Goal: Task Accomplishment & Management: Manage account settings

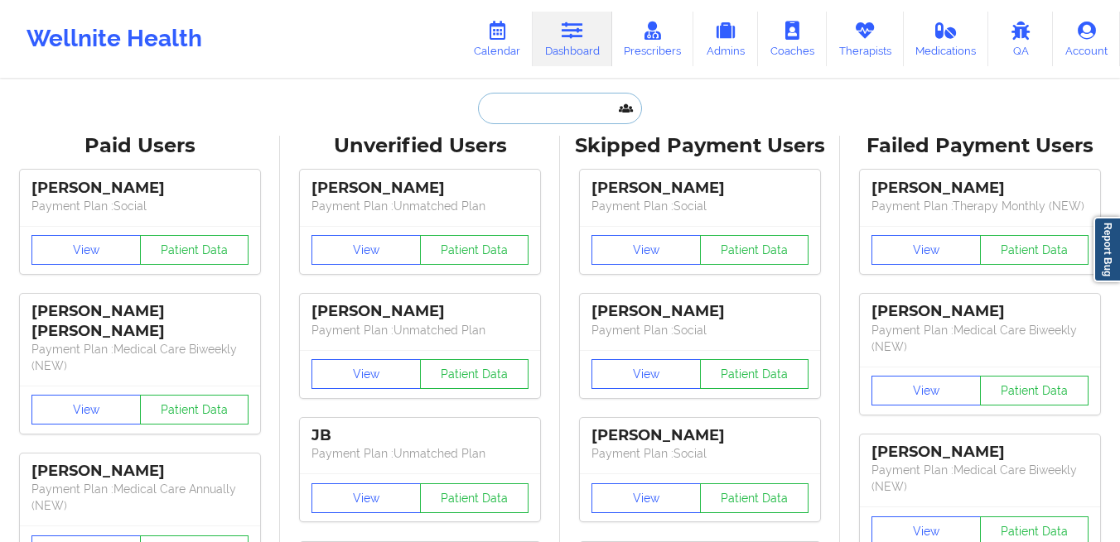
click at [490, 108] on input "text" at bounding box center [560, 108] width 164 height 31
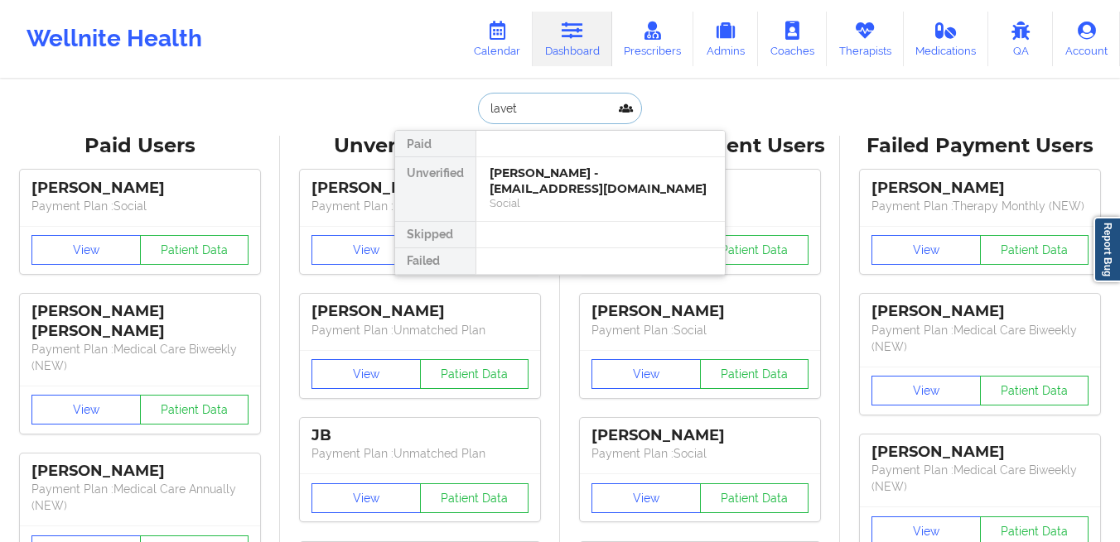
type input "[PERSON_NAME]"
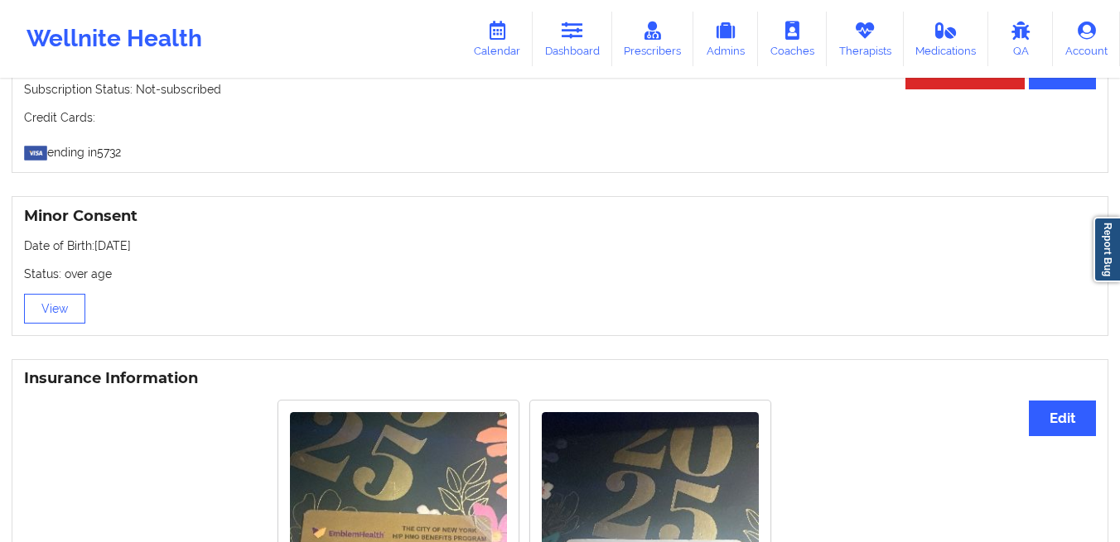
scroll to position [969, 0]
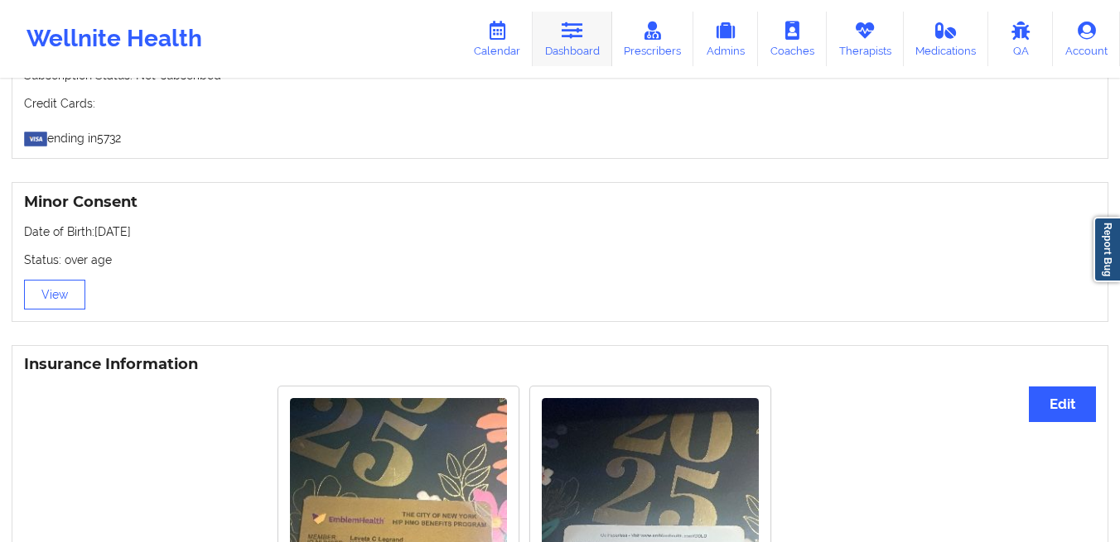
click at [570, 57] on link "Dashboard" at bounding box center [571, 39] width 79 height 55
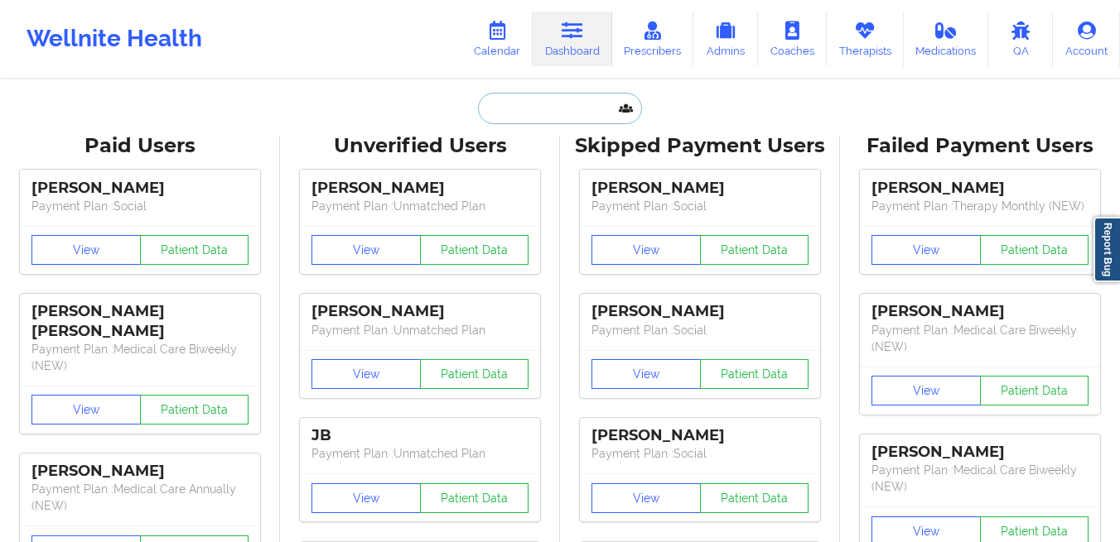
click at [494, 106] on input "text" at bounding box center [560, 108] width 164 height 31
paste input "[EMAIL_ADDRESS][DOMAIN_NAME]"
type input "[EMAIL_ADDRESS][DOMAIN_NAME]"
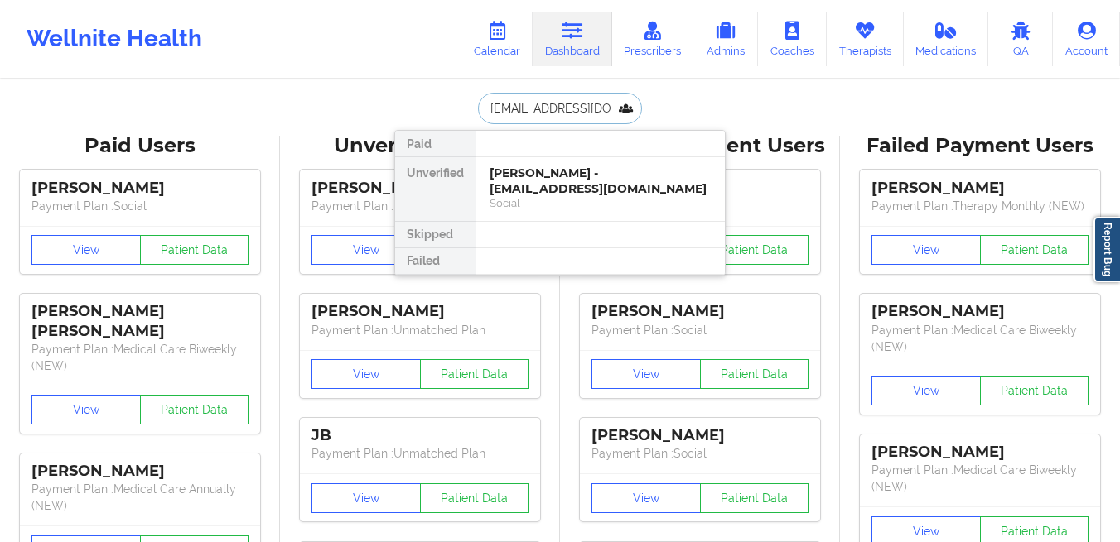
scroll to position [0, 11]
click at [511, 178] on div "[PERSON_NAME] - [EMAIL_ADDRESS][DOMAIN_NAME]" at bounding box center [600, 181] width 222 height 31
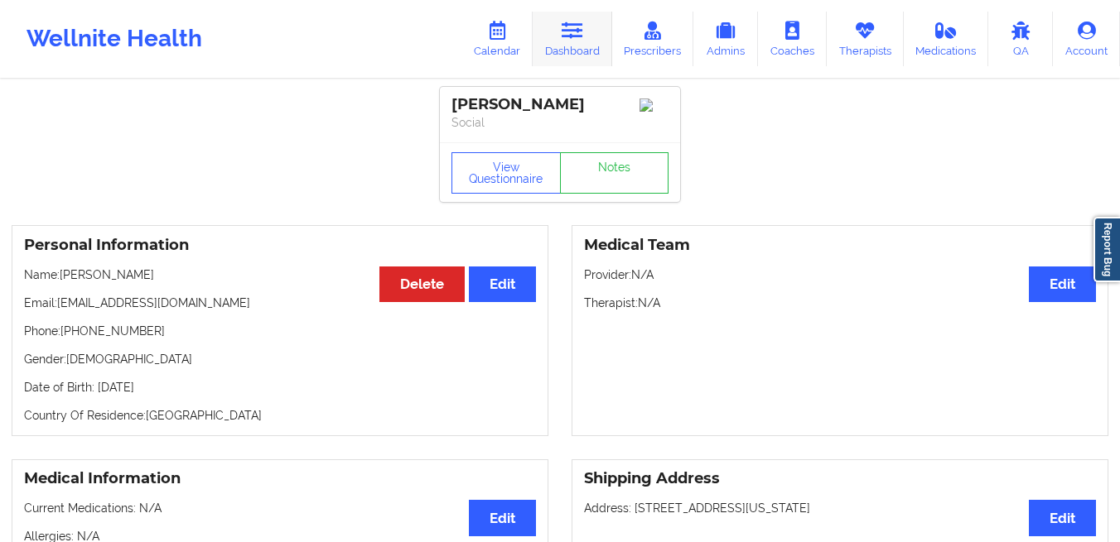
click at [566, 31] on icon at bounding box center [572, 31] width 22 height 18
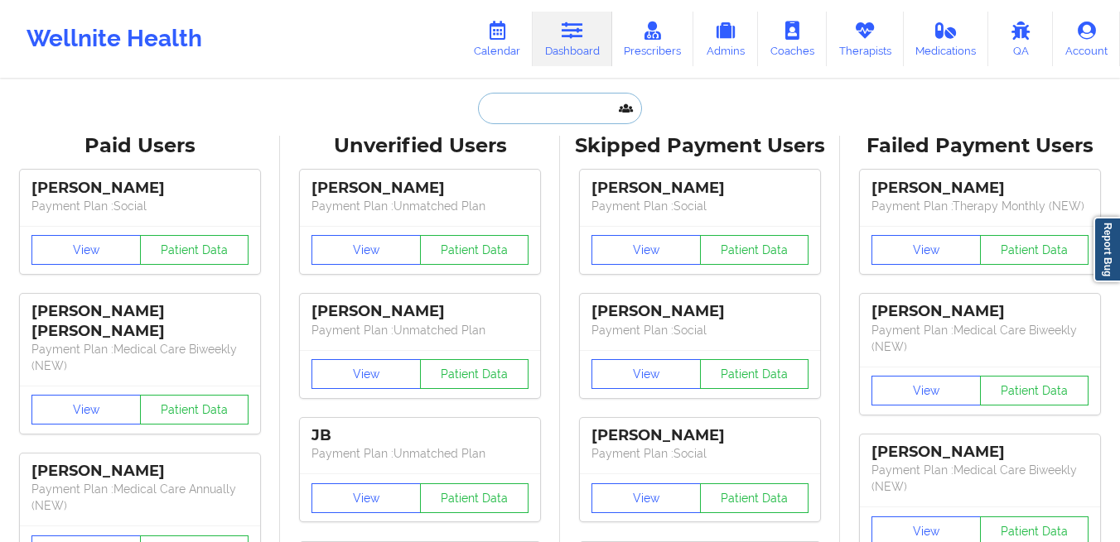
click at [521, 114] on input "text" at bounding box center [560, 108] width 164 height 31
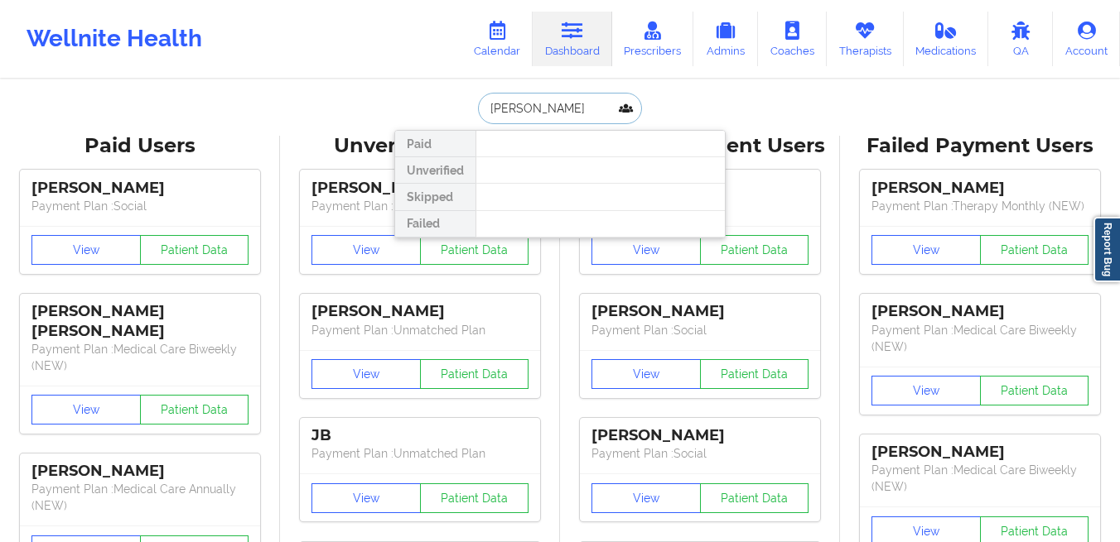
paste input "[EMAIL_ADDRESS][DOMAIN_NAME]"
type input "[EMAIL_ADDRESS][DOMAIN_NAME]"
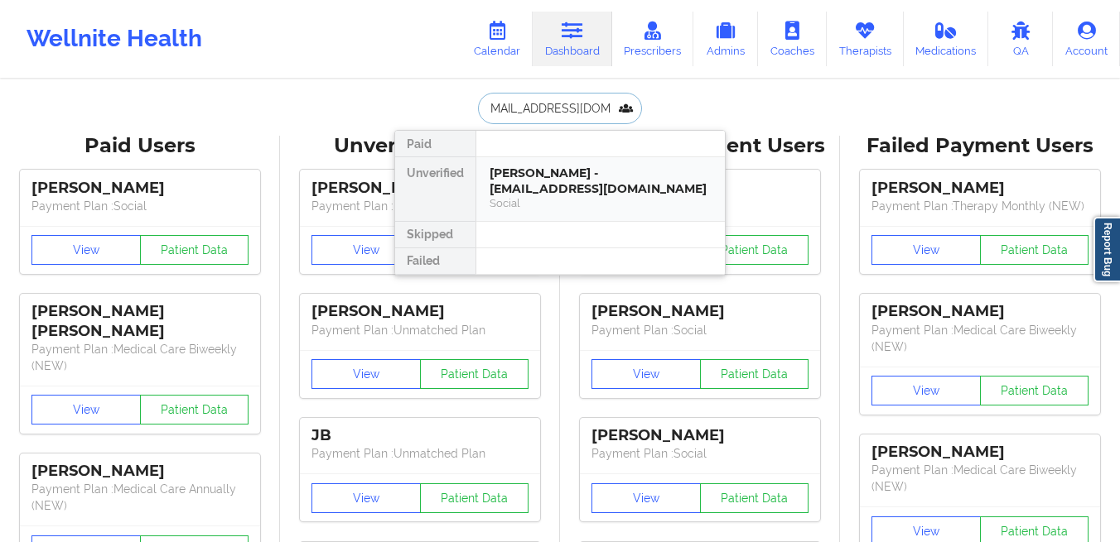
click at [553, 187] on div "[PERSON_NAME] - [EMAIL_ADDRESS][DOMAIN_NAME]" at bounding box center [600, 181] width 222 height 31
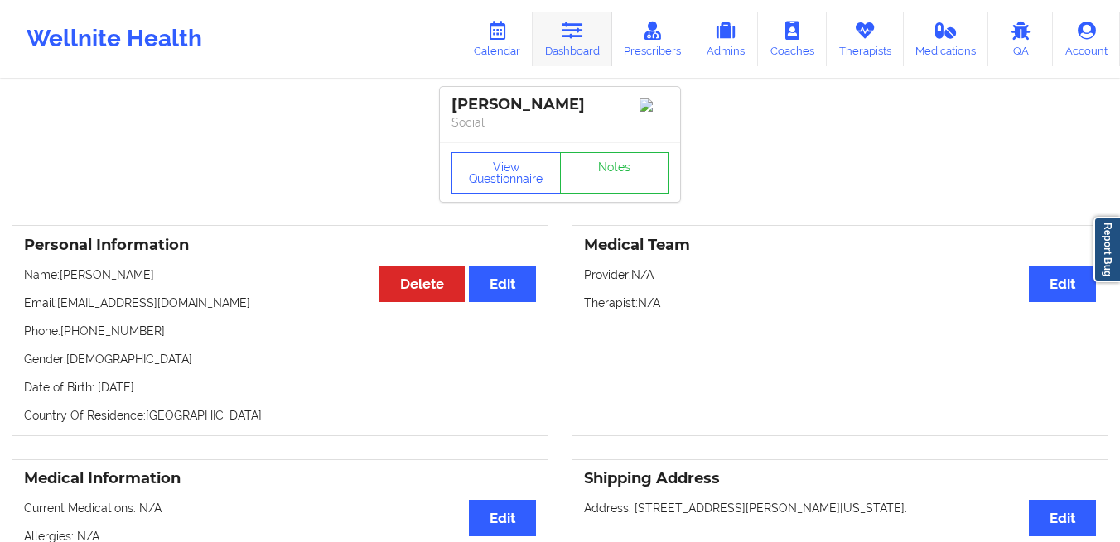
click at [570, 51] on link "Dashboard" at bounding box center [571, 39] width 79 height 55
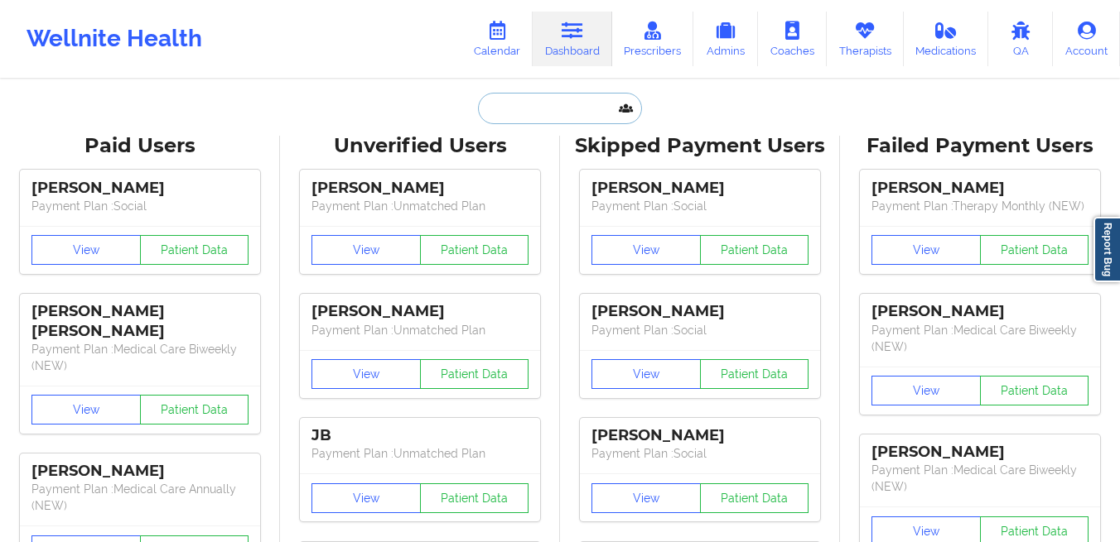
click at [492, 122] on input "text" at bounding box center [560, 108] width 164 height 31
paste input "[EMAIL_ADDRESS][DOMAIN_NAME]"
type input "[EMAIL_ADDRESS][DOMAIN_NAME]"
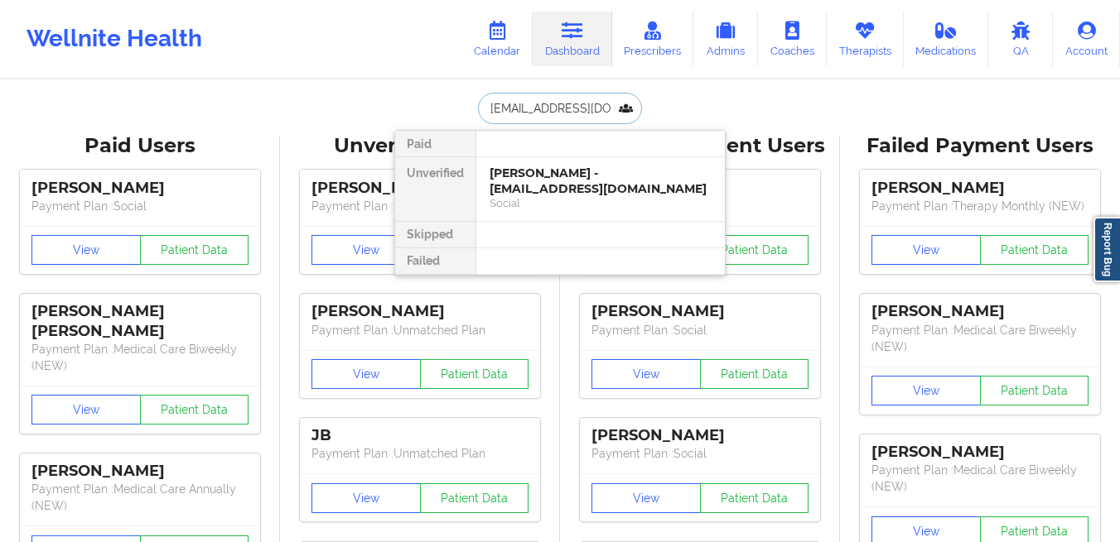
scroll to position [0, 27]
click at [586, 216] on div "[PERSON_NAME] - [EMAIL_ADDRESS][DOMAIN_NAME] Social" at bounding box center [600, 189] width 248 height 64
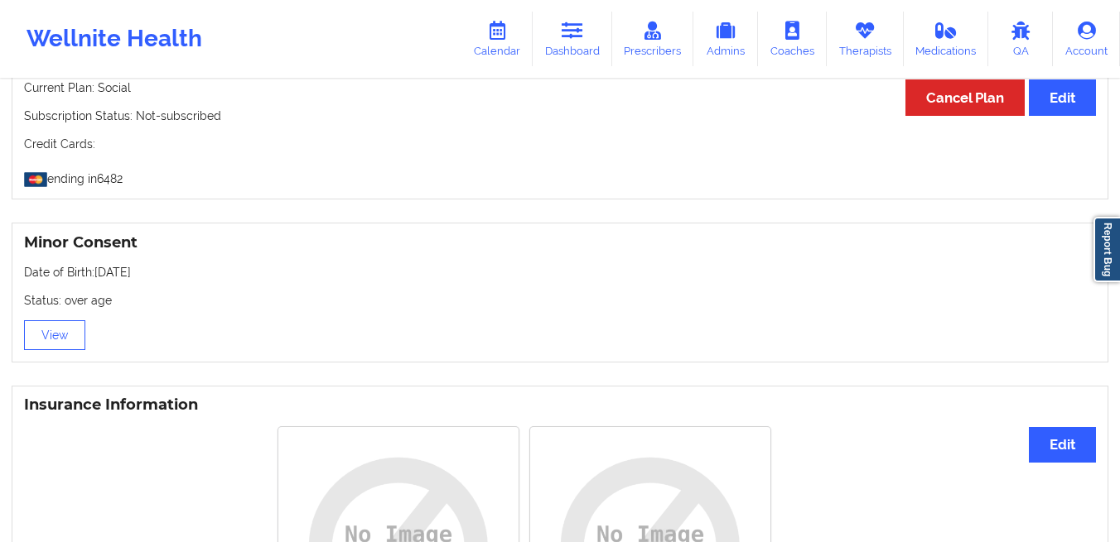
scroll to position [741, 0]
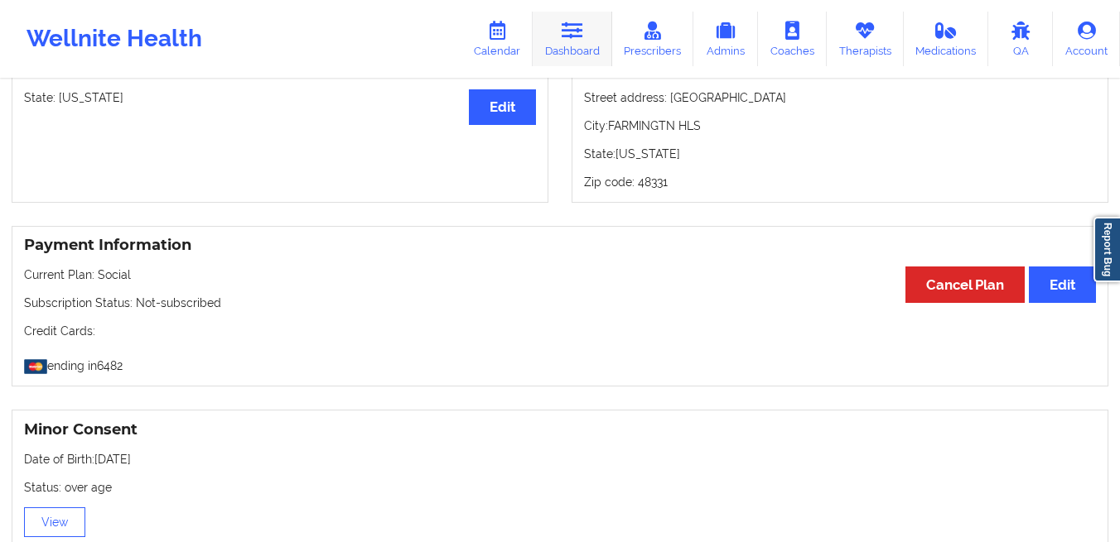
click at [578, 30] on icon at bounding box center [572, 31] width 22 height 18
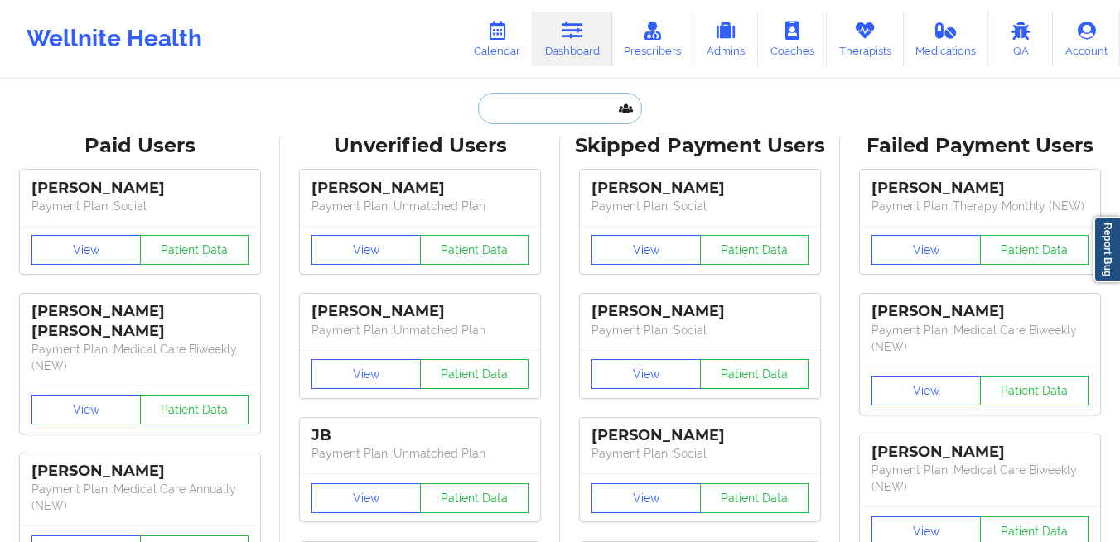
click at [521, 120] on input "text" at bounding box center [560, 108] width 164 height 31
paste input "[PERSON_NAME],"
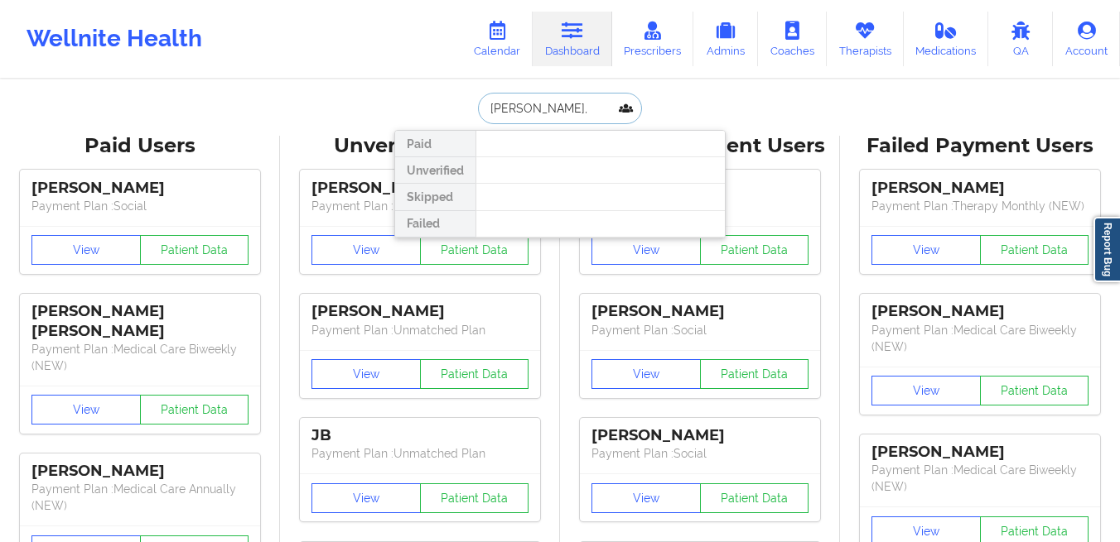
paste input "[EMAIL_ADDRESS][DOMAIN_NAME]"
type input "[EMAIL_ADDRESS][DOMAIN_NAME]"
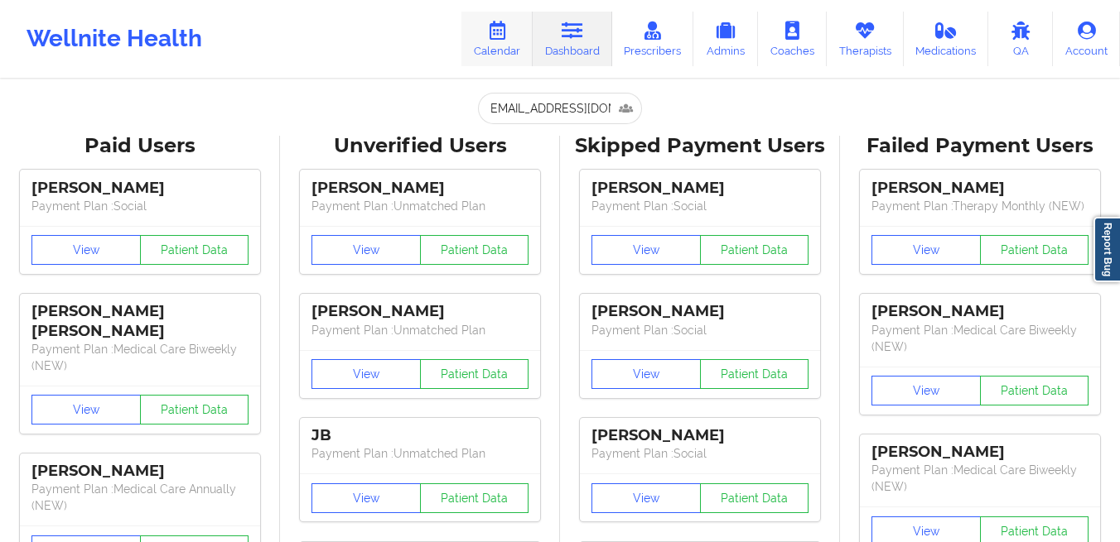
click at [490, 49] on link "Calendar" at bounding box center [496, 39] width 71 height 55
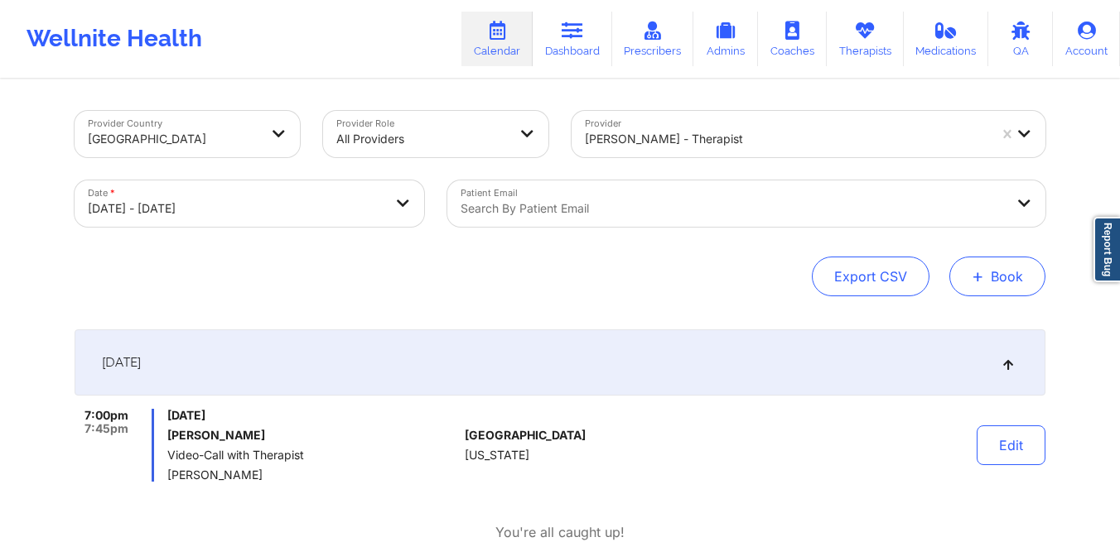
click at [996, 274] on button "+ Book" at bounding box center [997, 277] width 96 height 40
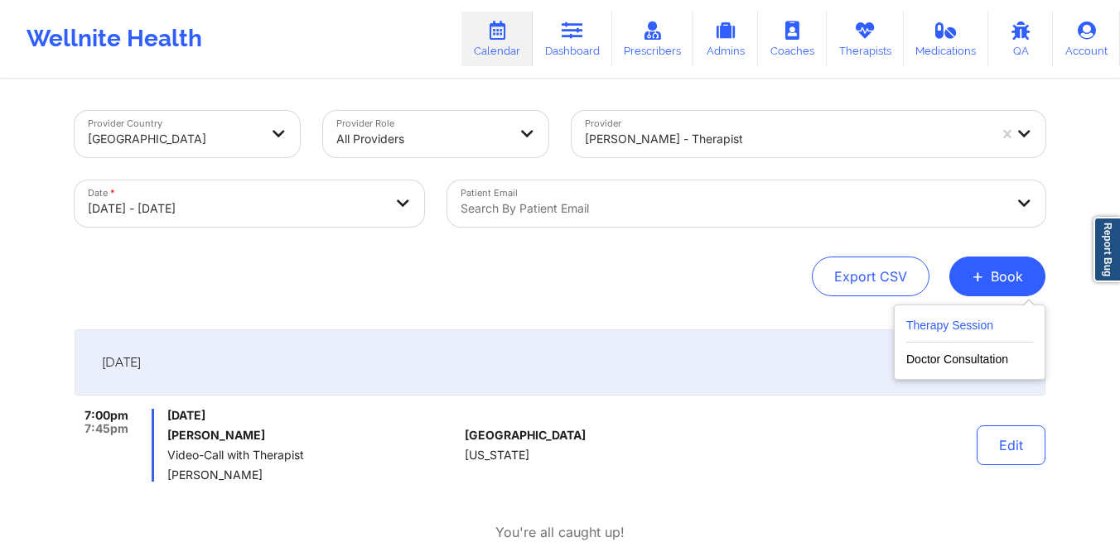
click at [956, 327] on button "Therapy Session" at bounding box center [969, 328] width 127 height 27
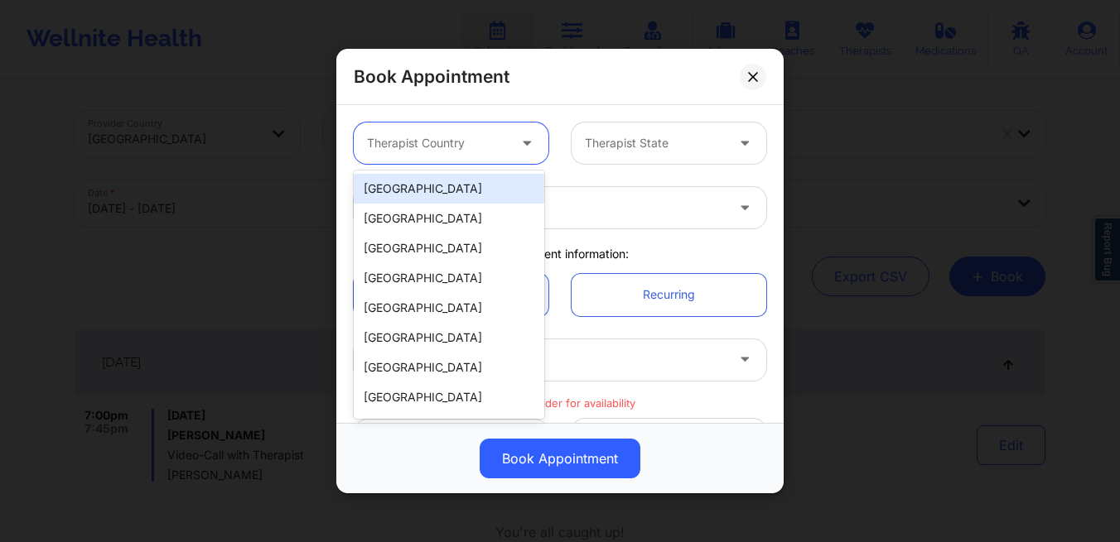
click at [473, 153] on div "Therapist Country" at bounding box center [431, 143] width 155 height 41
click at [453, 191] on div "[GEOGRAPHIC_DATA]" at bounding box center [449, 189] width 190 height 30
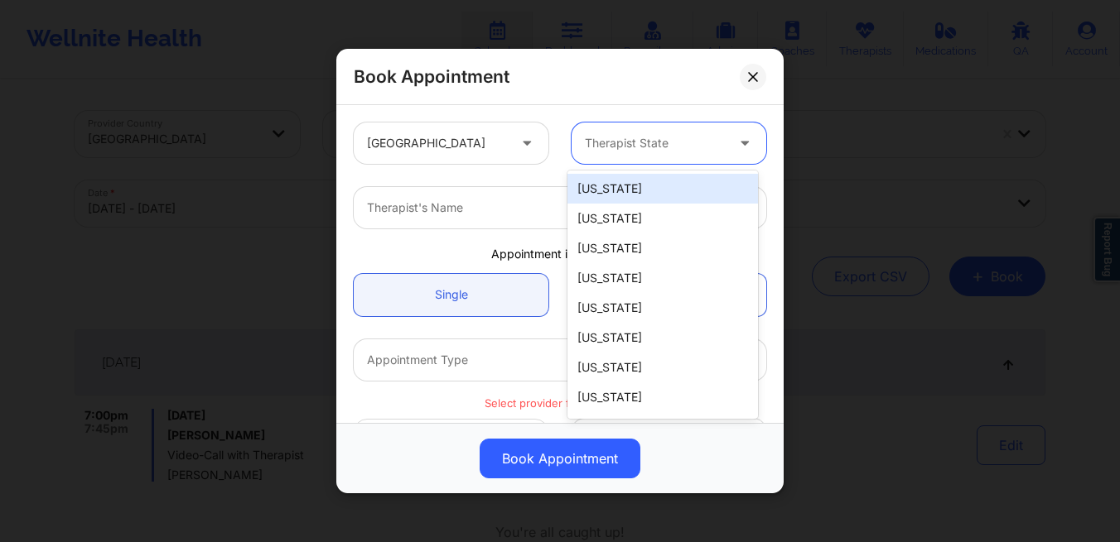
click at [599, 148] on div at bounding box center [655, 143] width 140 height 20
type input "col"
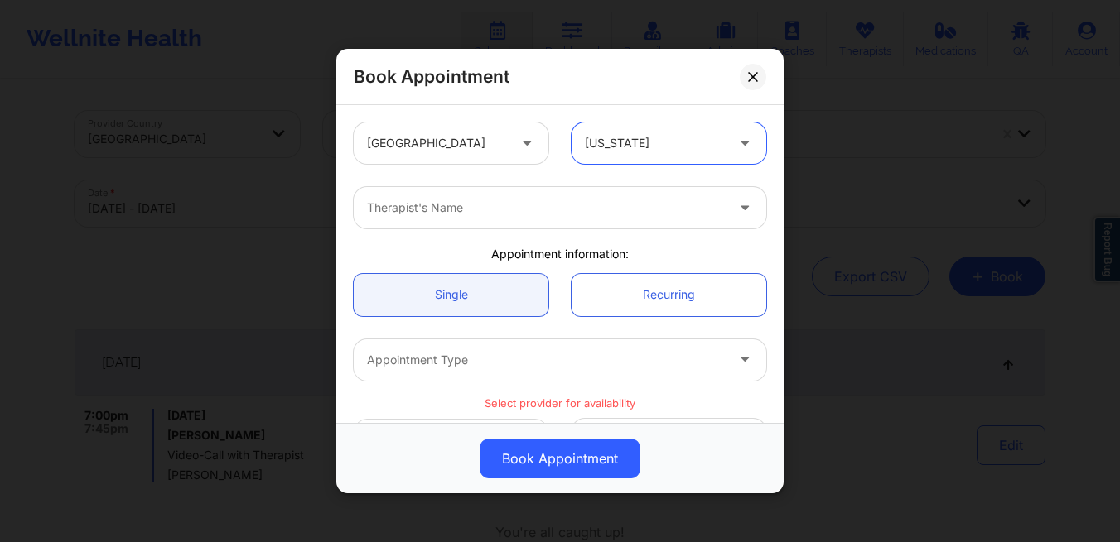
click at [513, 214] on div at bounding box center [546, 208] width 358 height 20
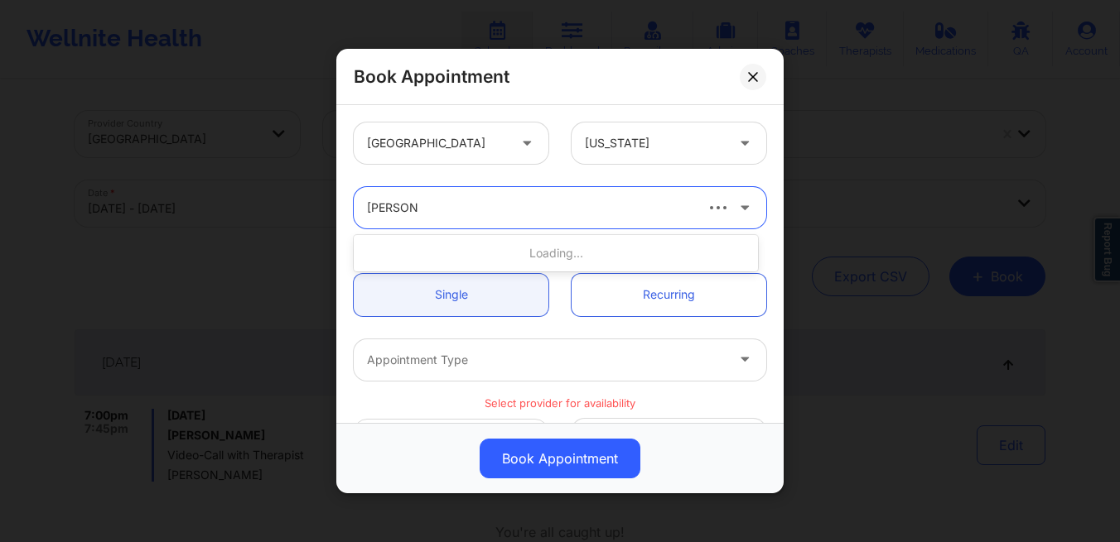
type input "kellyn roiko"
click at [752, 77] on icon at bounding box center [752, 76] width 9 height 9
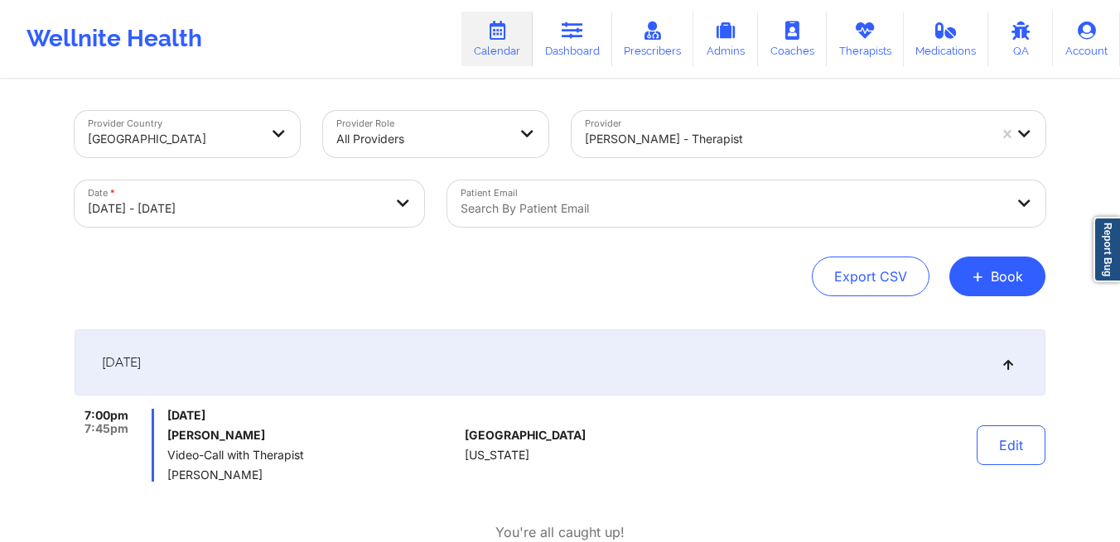
click at [590, 211] on div at bounding box center [731, 209] width 543 height 20
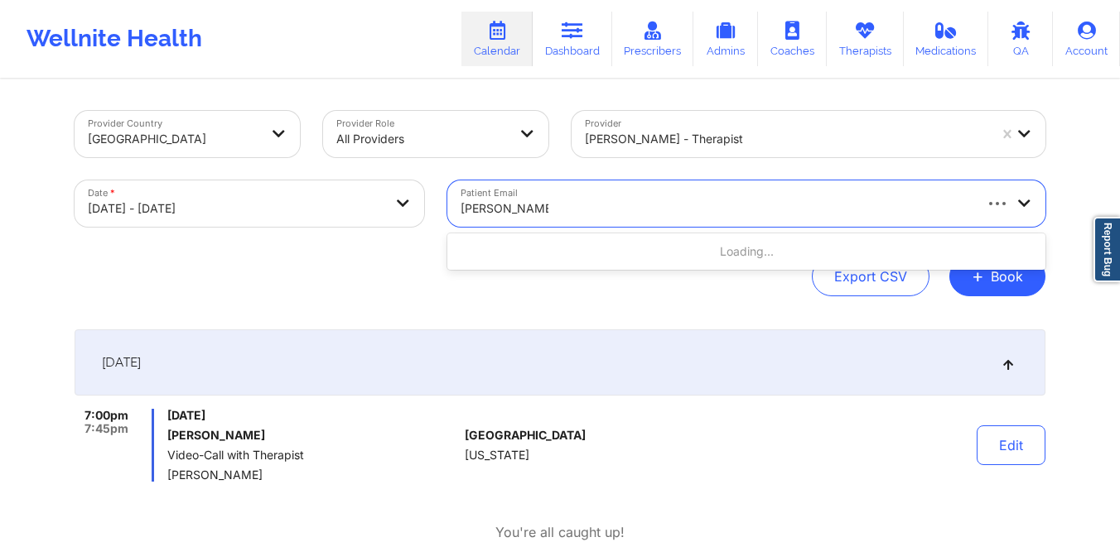
type input "meredith palomo"
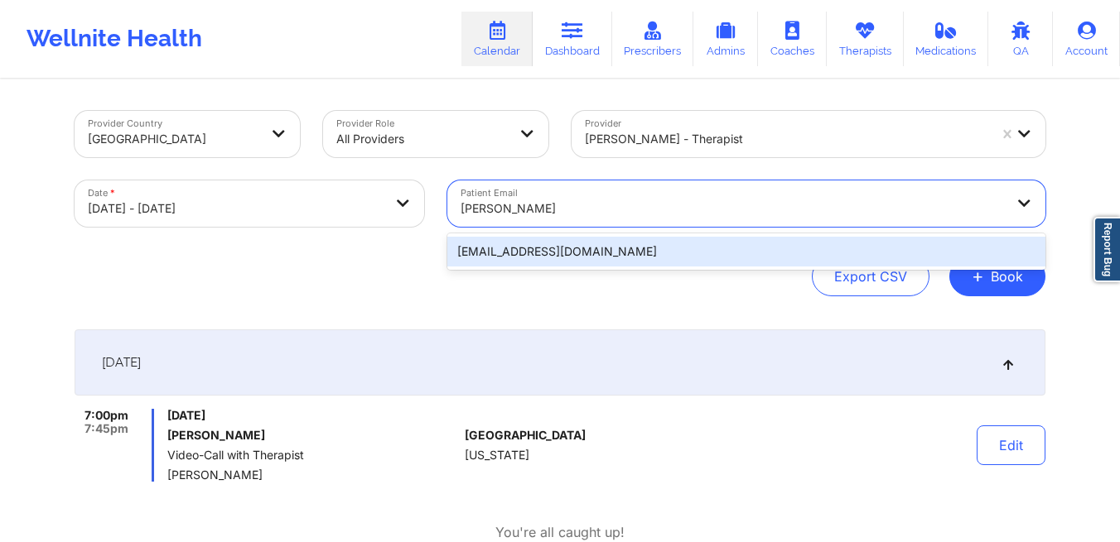
click at [596, 251] on div "[EMAIL_ADDRESS][DOMAIN_NAME]" at bounding box center [746, 252] width 598 height 30
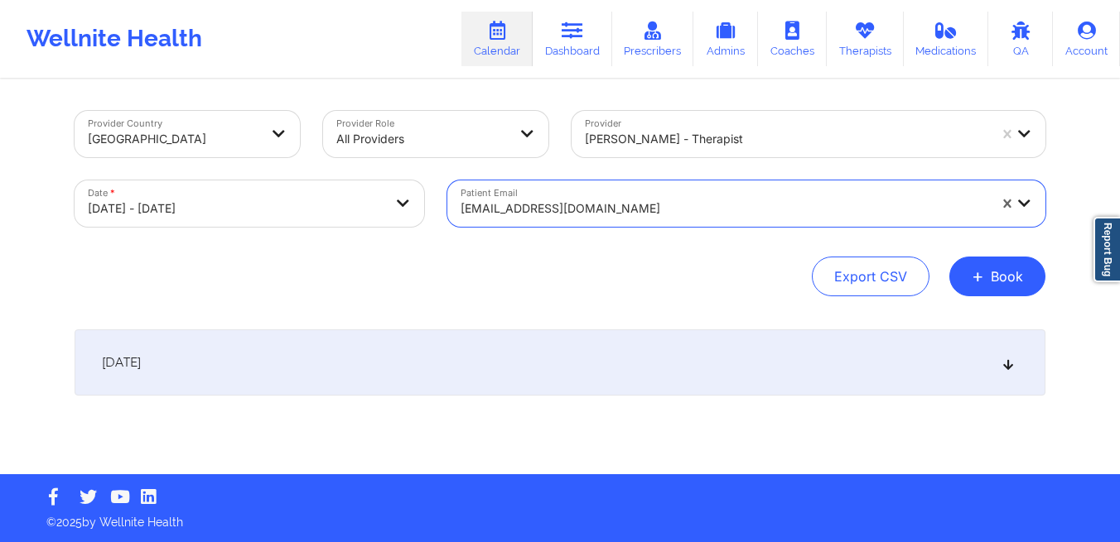
select select "2025-9"
select select "2025-10"
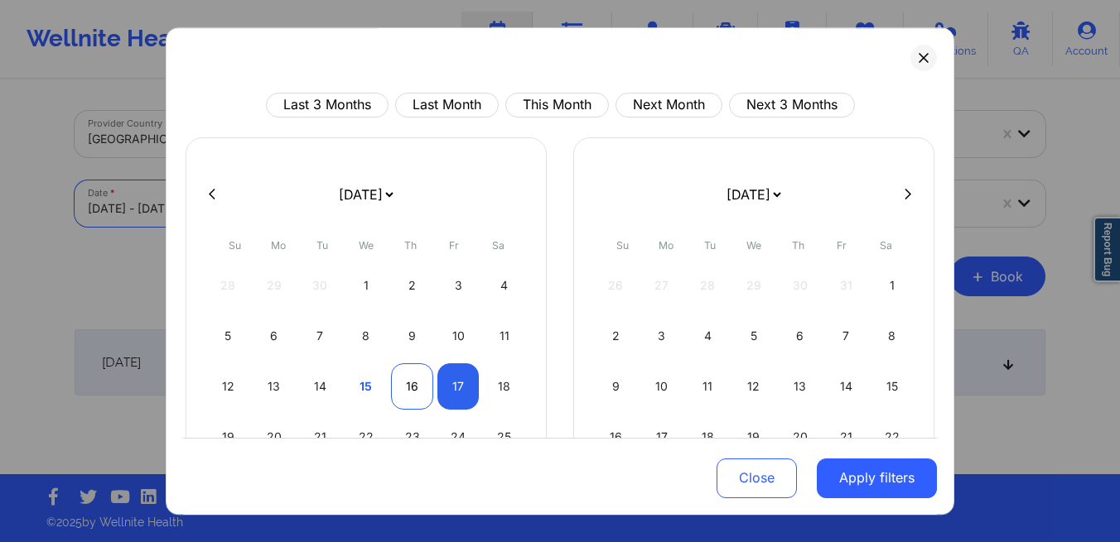
click at [407, 383] on div "16" at bounding box center [412, 387] width 42 height 46
select select "2025-9"
select select "2025-10"
click at [407, 383] on div "16" at bounding box center [412, 387] width 42 height 46
select select "2025-9"
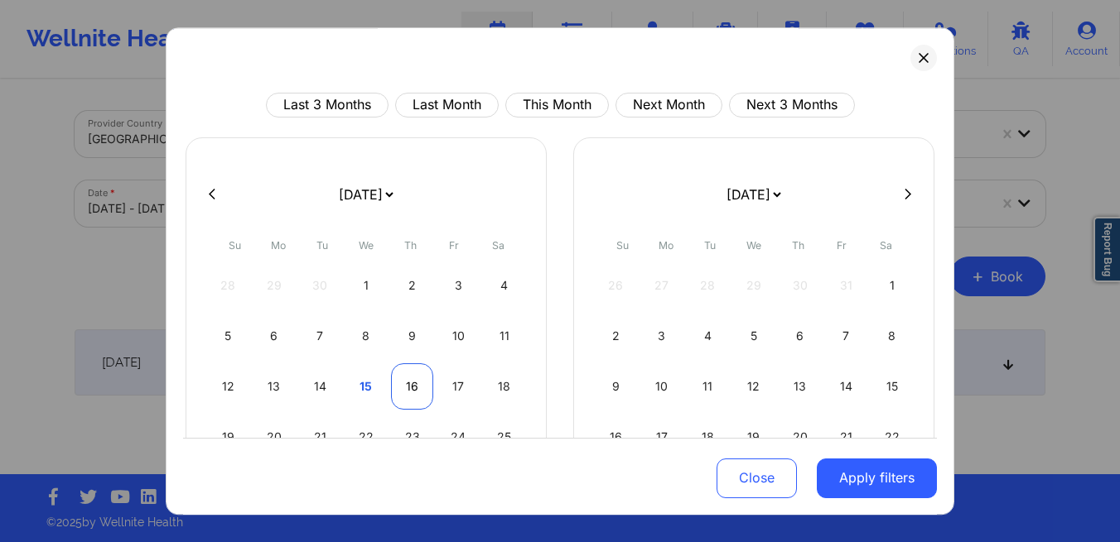
select select "2025-10"
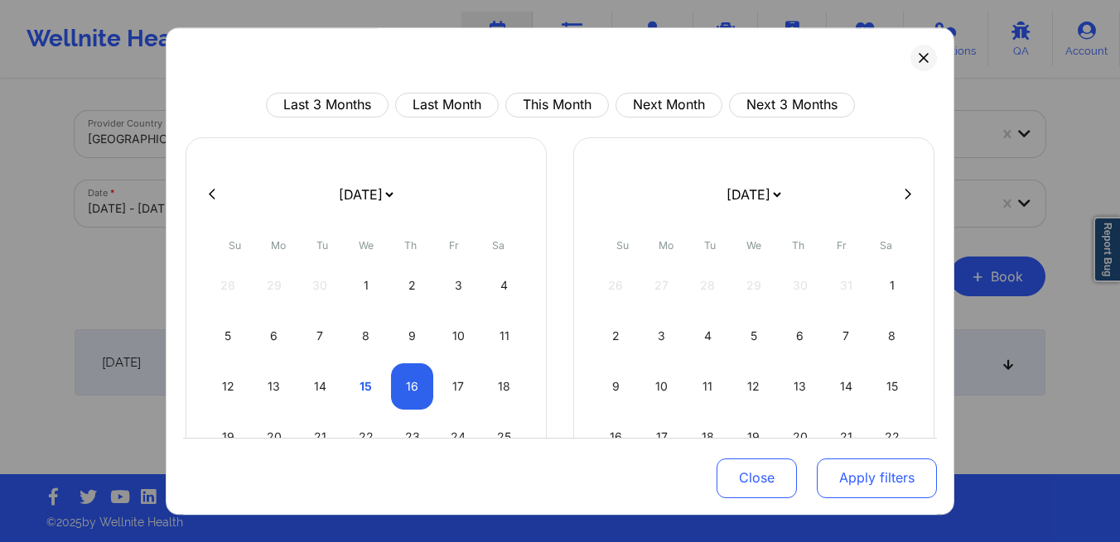
click at [843, 462] on button "Apply filters" at bounding box center [876, 478] width 120 height 40
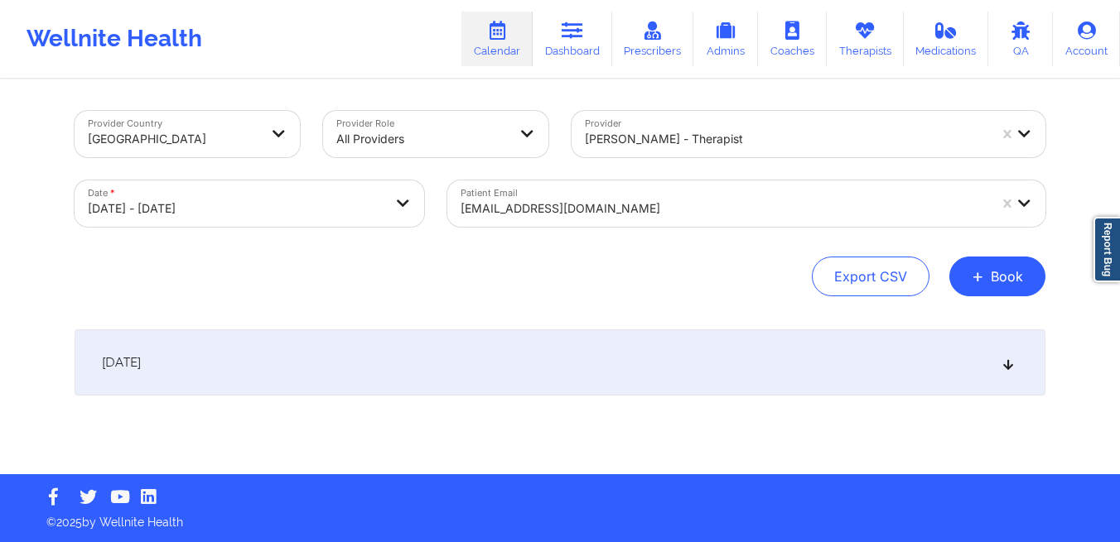
click at [391, 361] on div "October 16, 2025" at bounding box center [560, 363] width 971 height 66
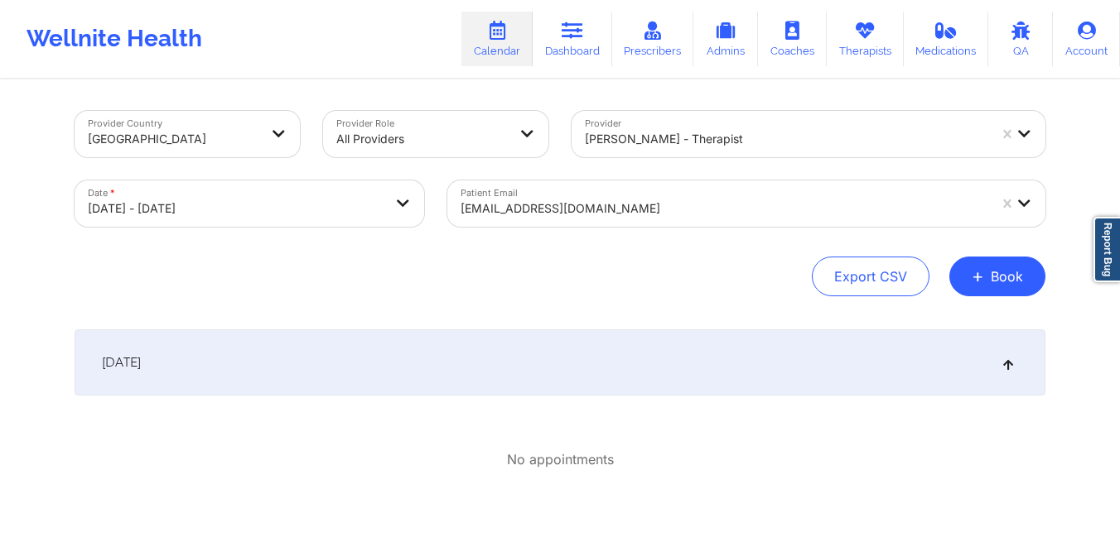
click at [391, 361] on div "October 16, 2025" at bounding box center [560, 363] width 971 height 66
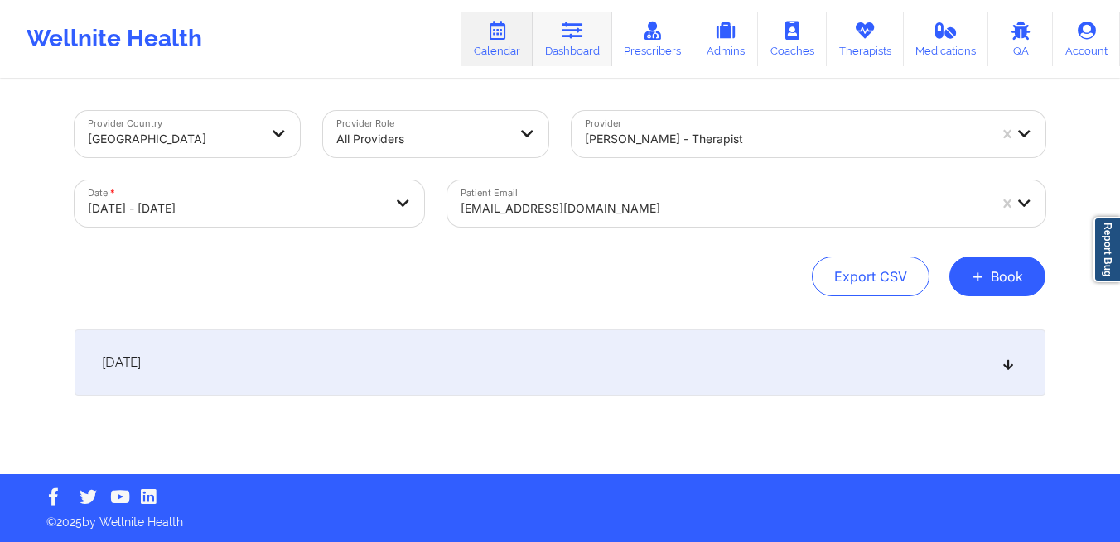
click at [573, 46] on link "Dashboard" at bounding box center [571, 39] width 79 height 55
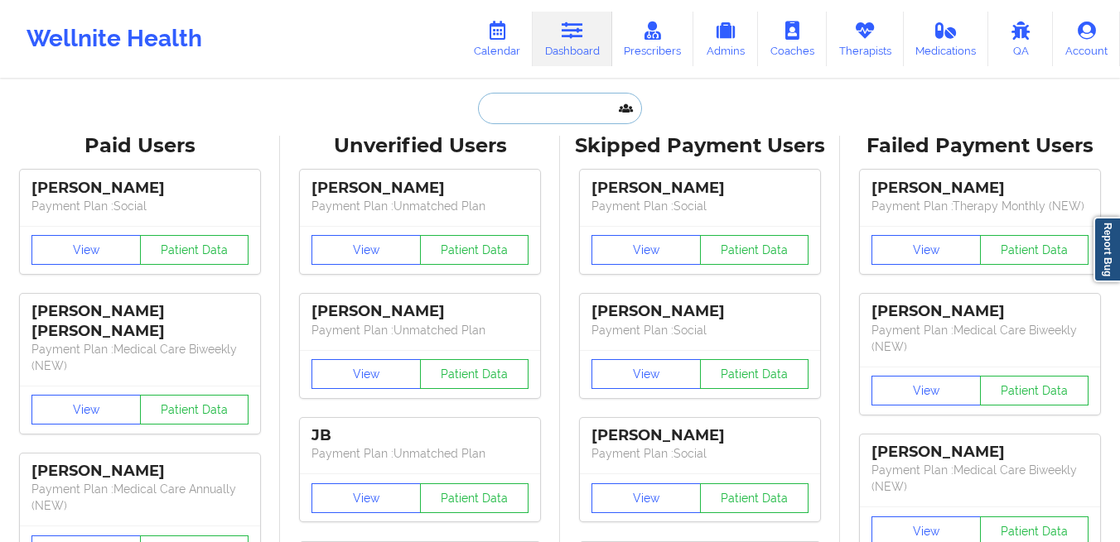
click at [547, 115] on input "text" at bounding box center [560, 108] width 164 height 31
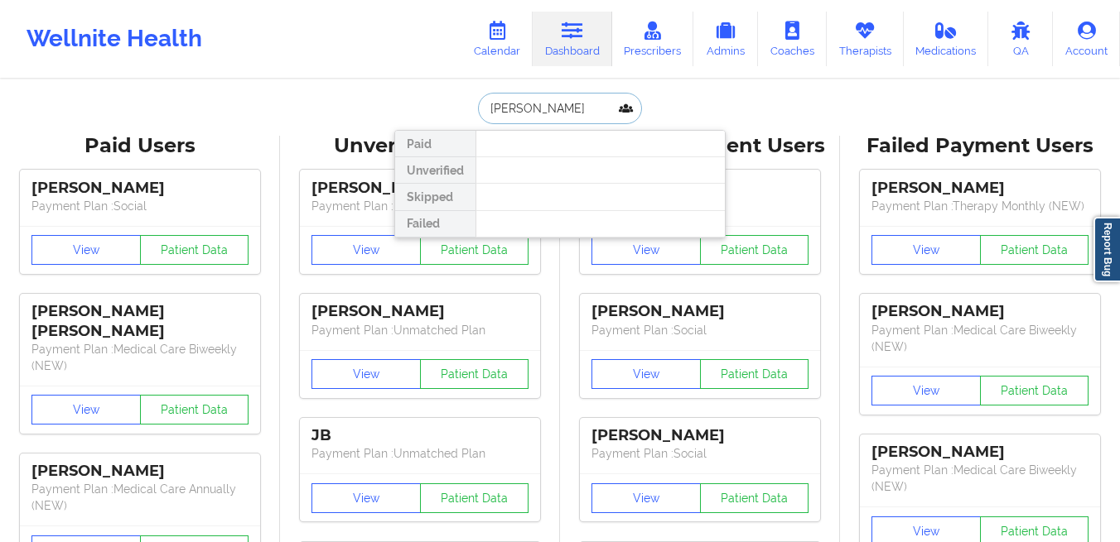
type input "ian farr"
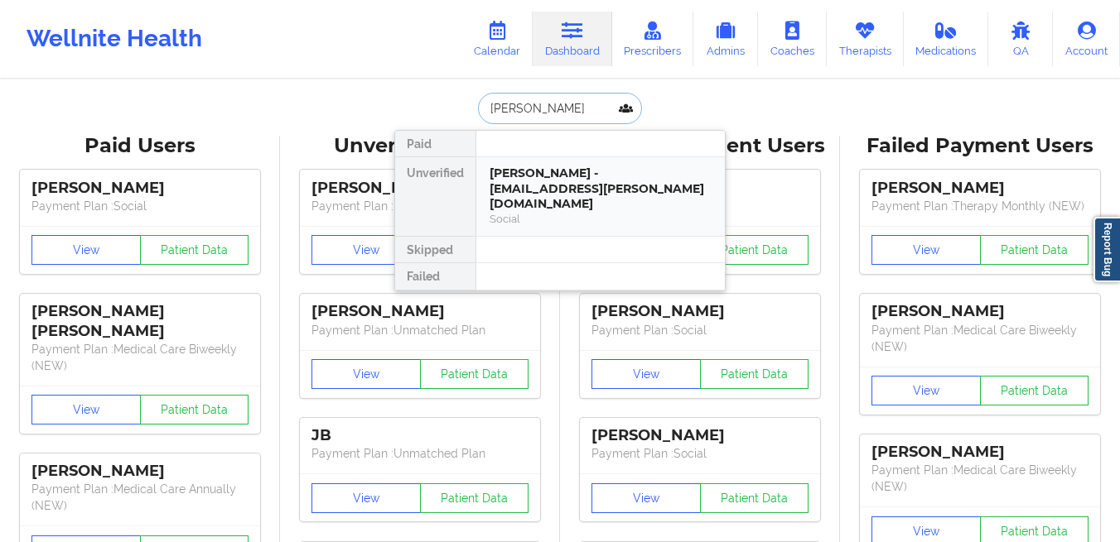
click at [557, 190] on div "Ian farr - elbone.ivey@redclassic.com" at bounding box center [600, 189] width 222 height 46
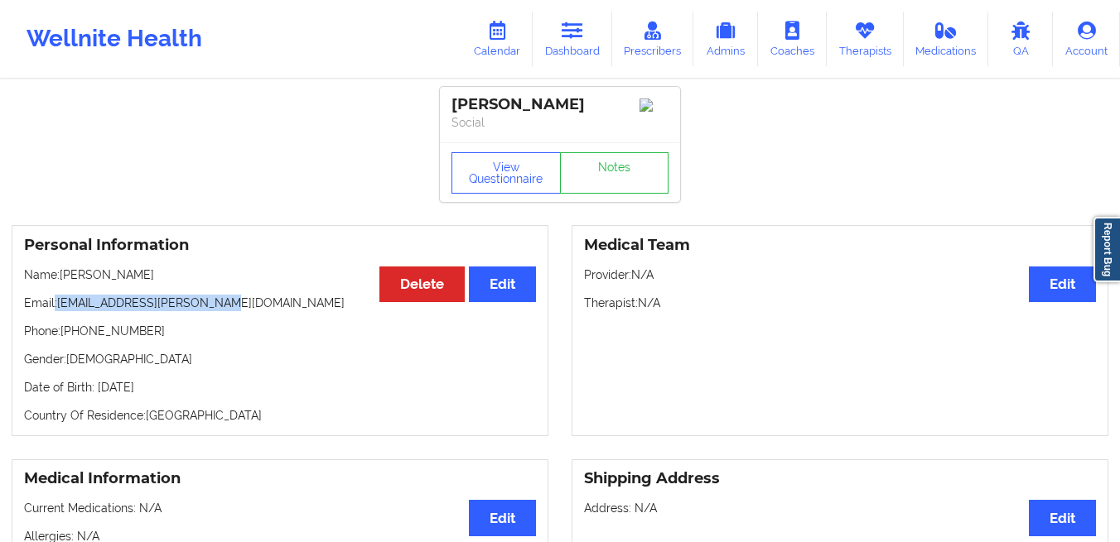
drag, startPoint x: 225, startPoint y: 306, endPoint x: 55, endPoint y: 313, distance: 170.7
click at [55, 311] on p "Email: elbone.ivey@redclassic.com" at bounding box center [280, 303] width 512 height 17
copy p ": elbone.ivey@redclassic.com"
click at [517, 31] on link "Calendar" at bounding box center [496, 39] width 71 height 55
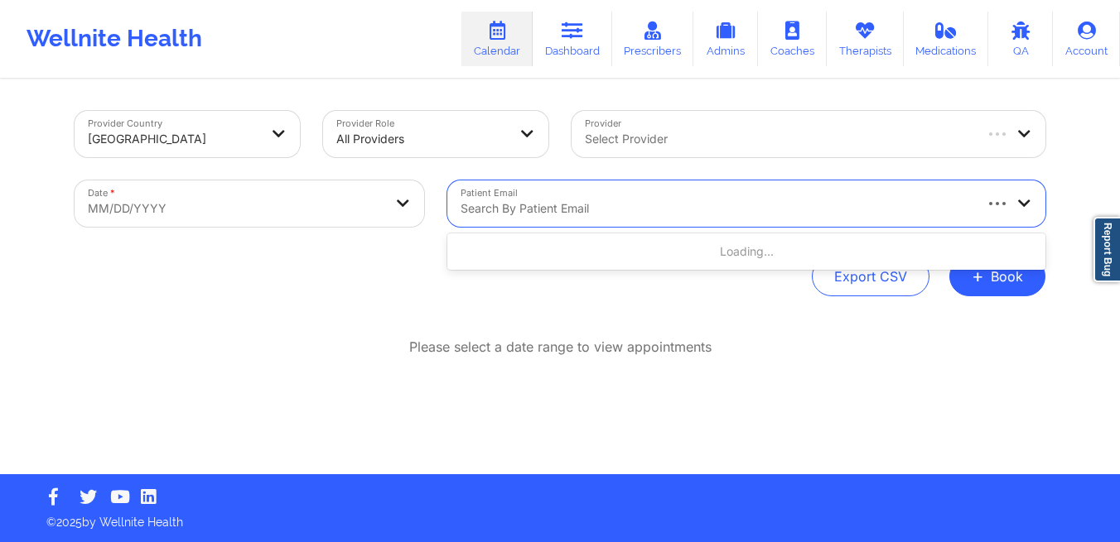
click at [595, 220] on div "Search by patient email" at bounding box center [709, 204] width 525 height 46
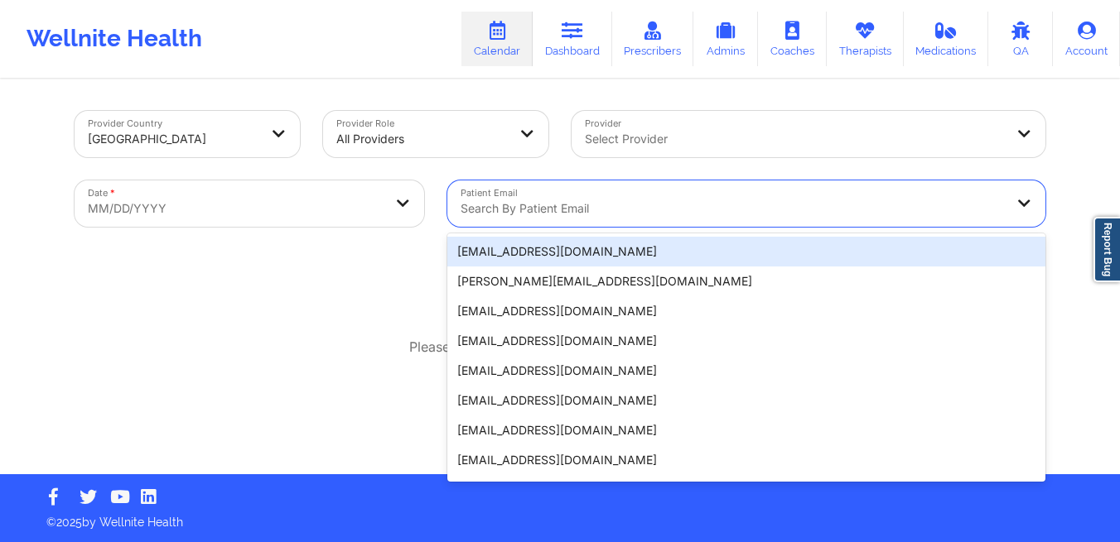
paste input ": elbone.ivey@redclassic.com"
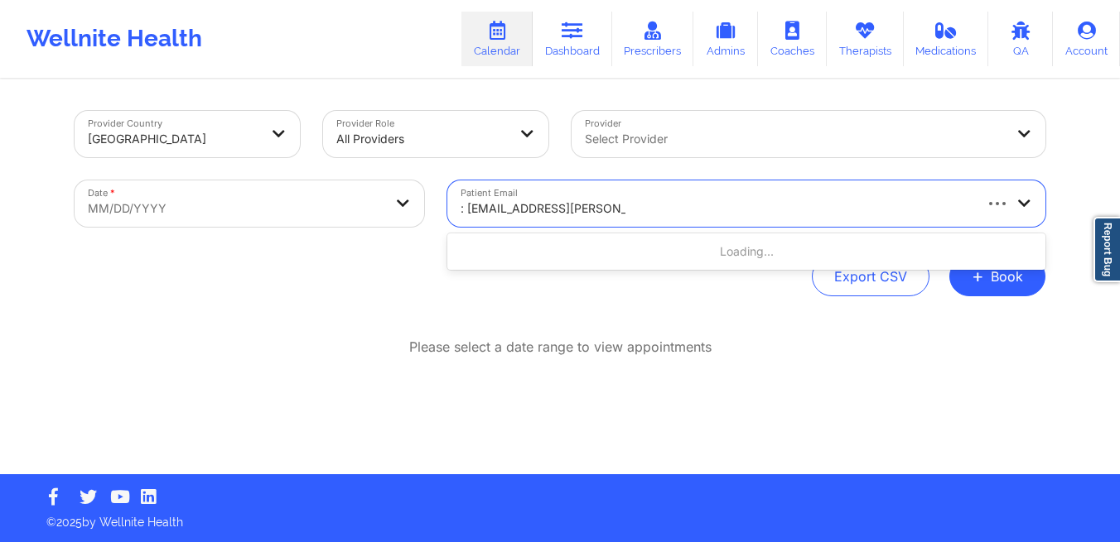
type input "elbone.ivey@redclassic.com"
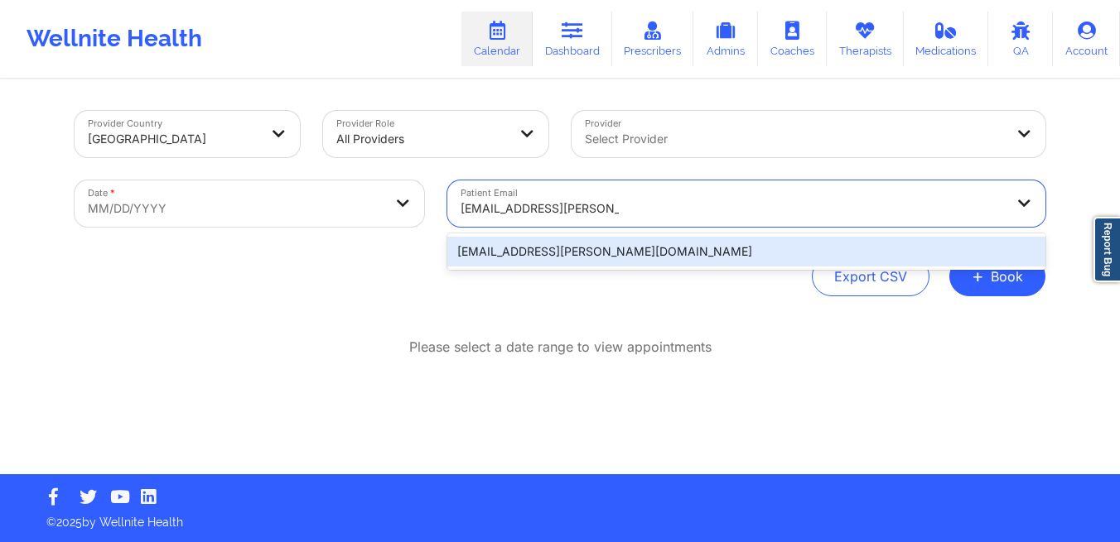
click at [481, 254] on div "elbone.ivey@redclassic.com" at bounding box center [746, 252] width 598 height 30
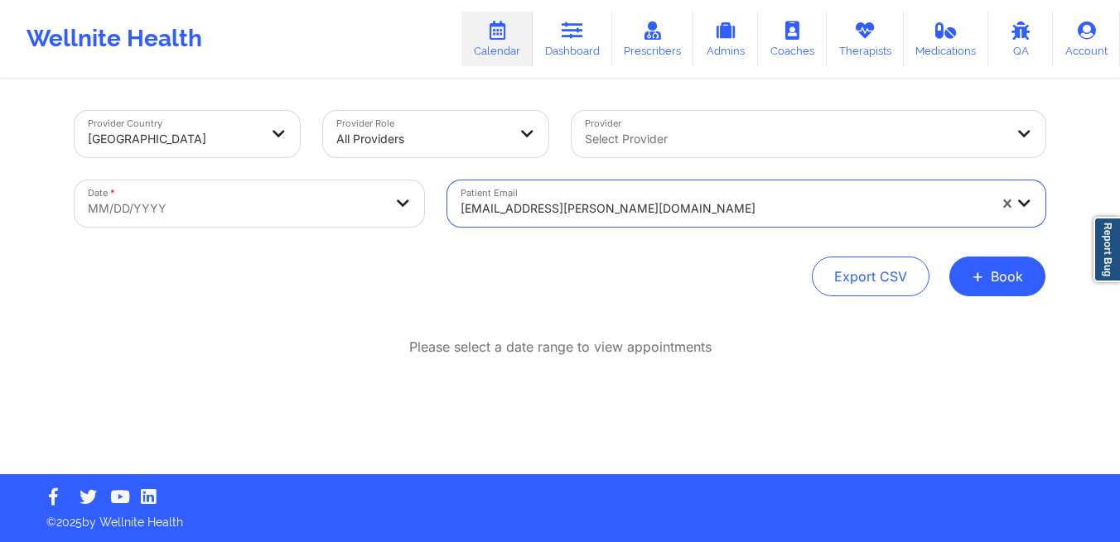
click at [378, 204] on body "Wellnite Health Calendar Dashboard Prescribers Admins Coaches Therapists Medica…" at bounding box center [560, 271] width 1120 height 542
select select "2025-8"
select select "2025-9"
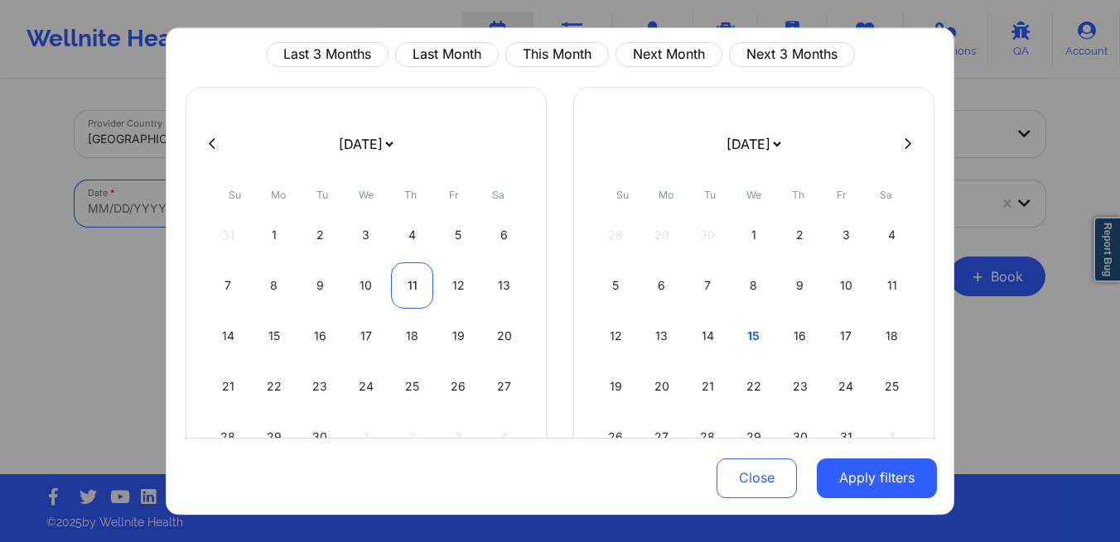
scroll to position [56, 0]
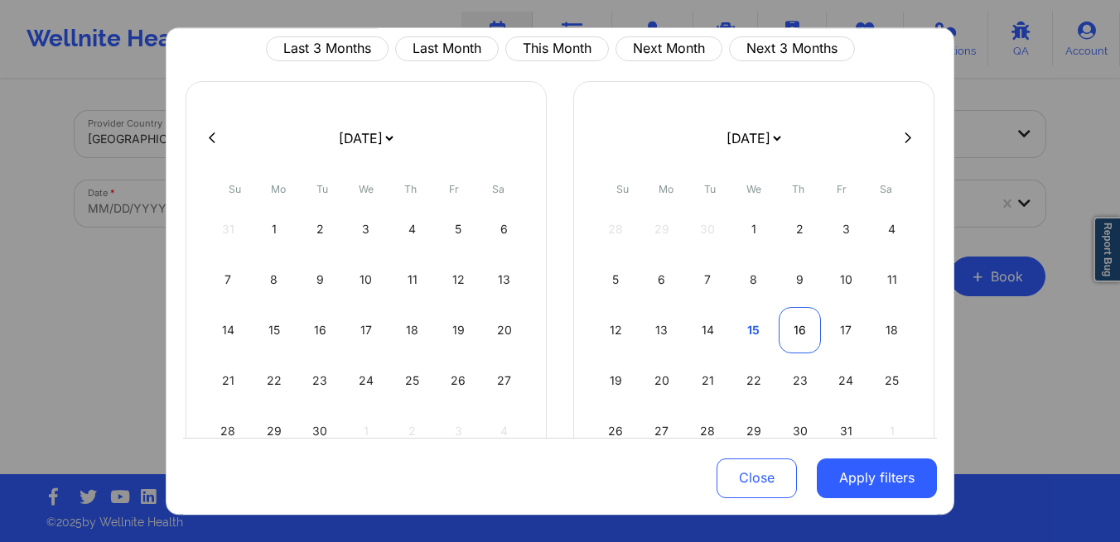
click at [797, 333] on div "16" at bounding box center [799, 330] width 42 height 46
select select "2025-9"
select select "2025-10"
click at [412, 330] on div "16" at bounding box center [412, 330] width 42 height 46
select select "2025-9"
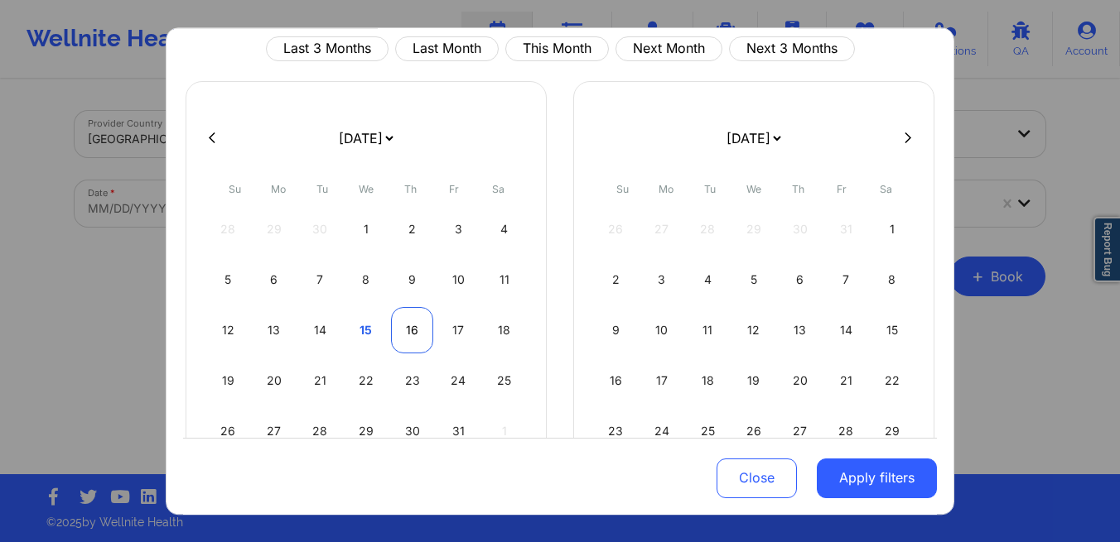
select select "2025-10"
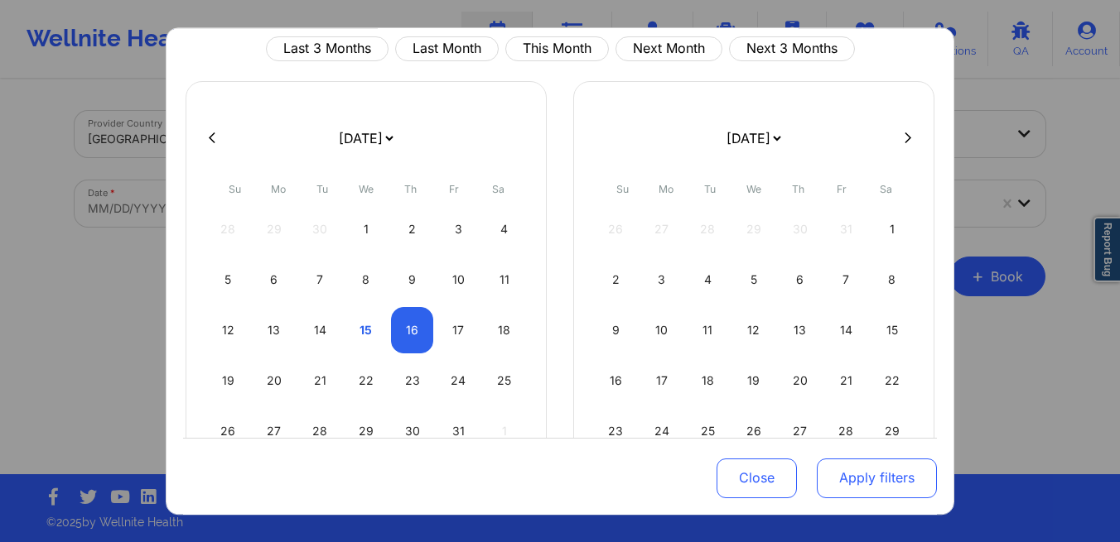
click at [854, 477] on button "Apply filters" at bounding box center [876, 478] width 120 height 40
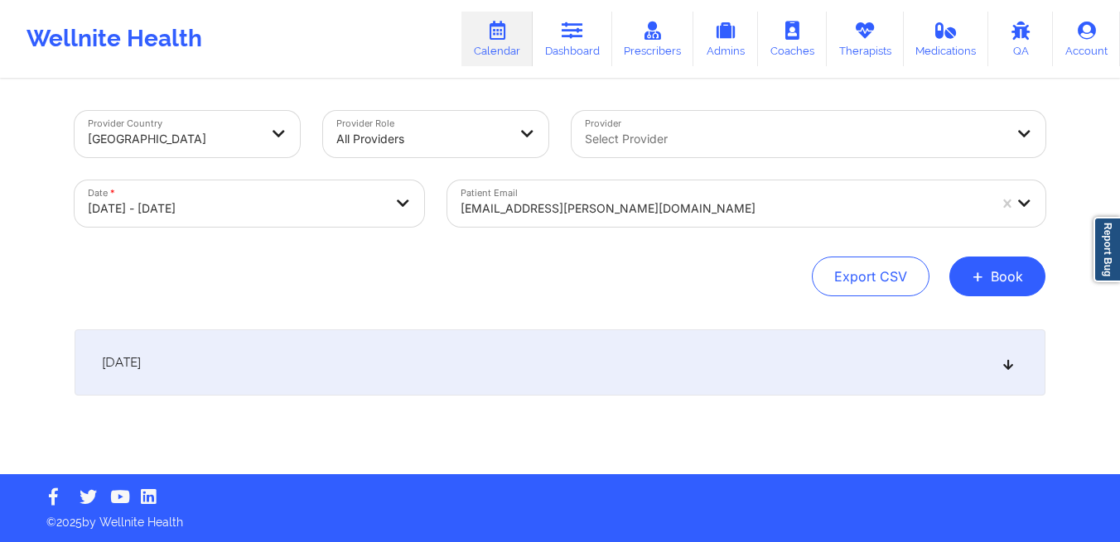
click at [540, 337] on div "October 16, 2025" at bounding box center [560, 363] width 971 height 66
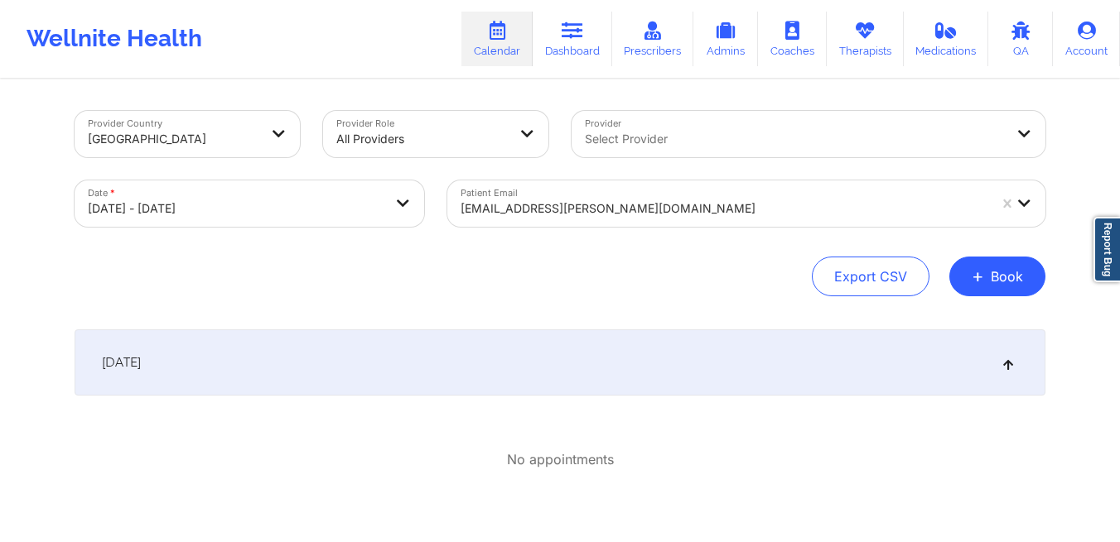
select select "2025-9"
select select "2025-10"
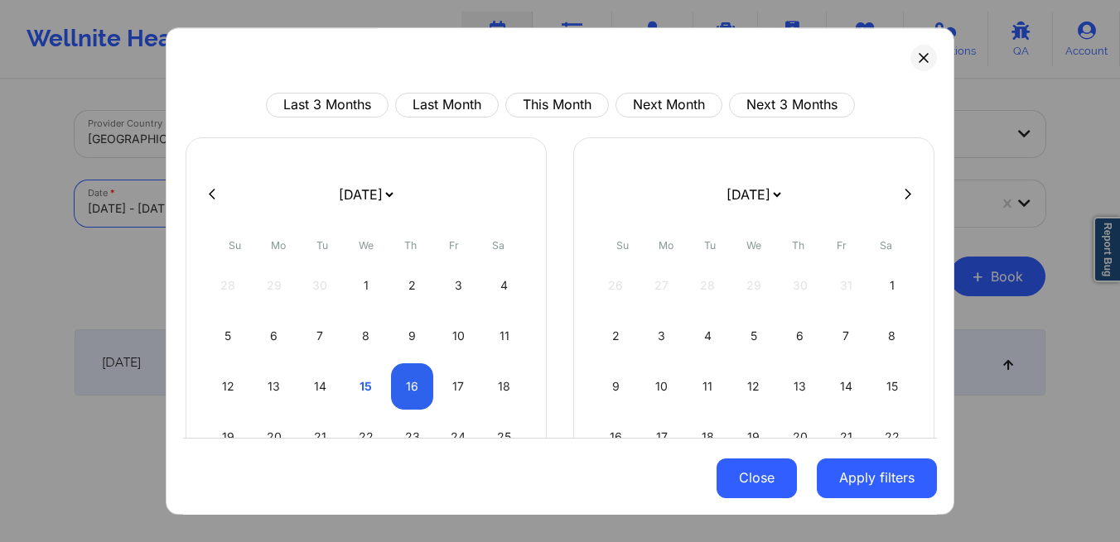
click at [742, 471] on button "Close" at bounding box center [756, 478] width 80 height 40
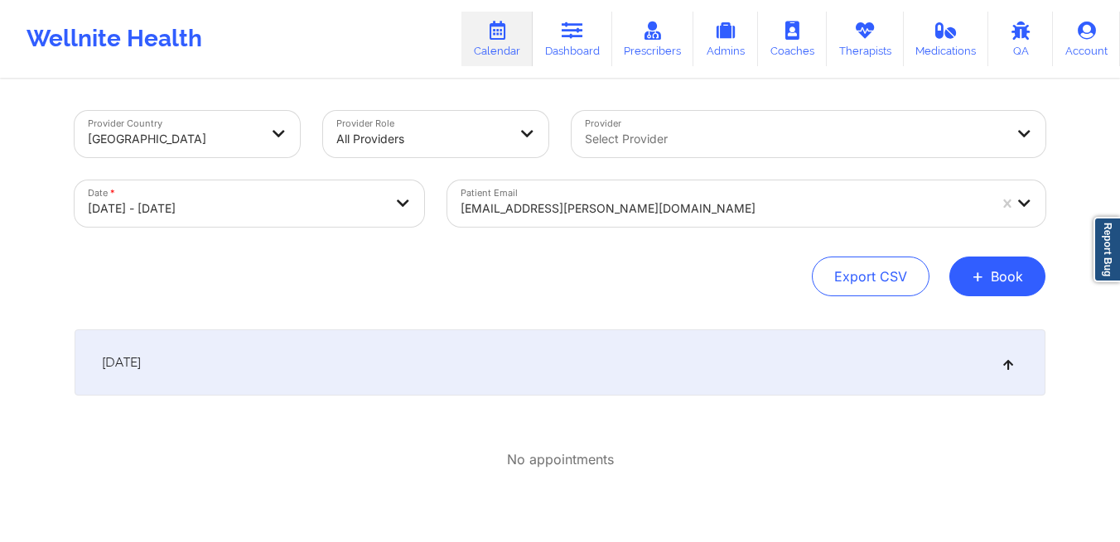
click at [648, 216] on div at bounding box center [723, 209] width 527 height 20
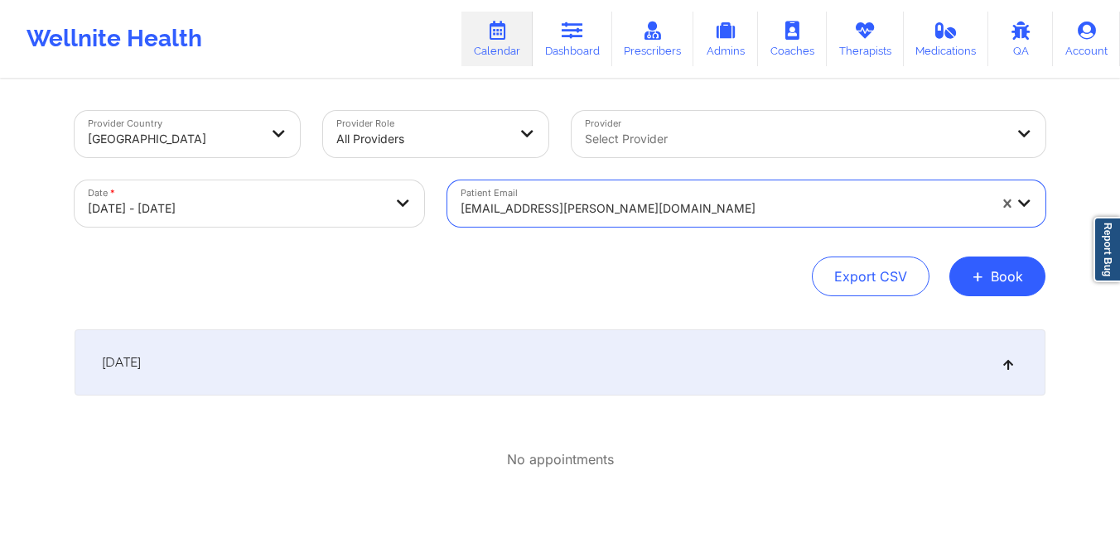
select select "2025-9"
select select "2025-10"
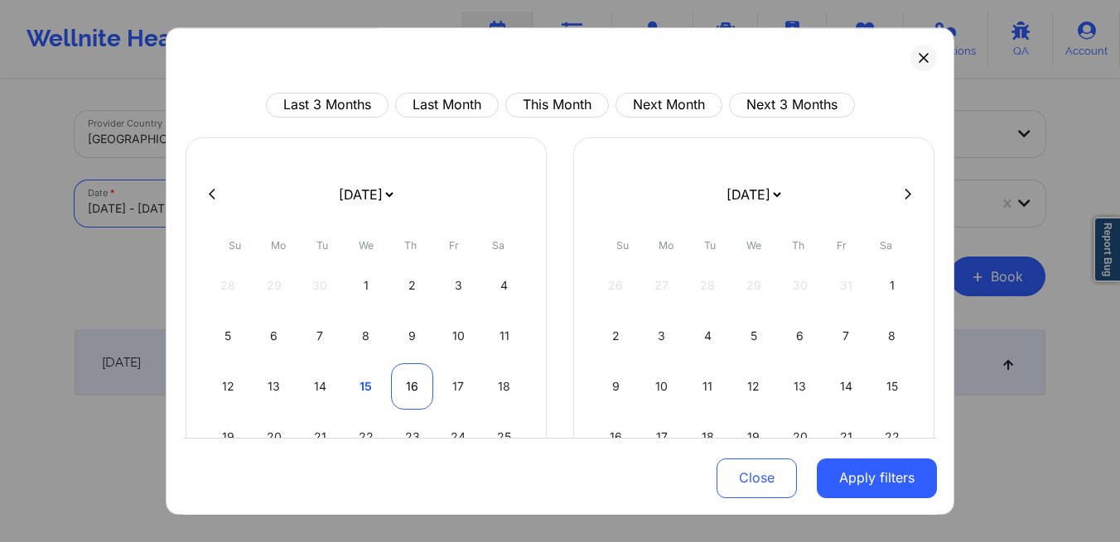
click at [413, 393] on div "16" at bounding box center [412, 387] width 42 height 46
select select "2025-9"
select select "2025-10"
click at [413, 393] on div "16" at bounding box center [412, 387] width 42 height 46
select select "2025-9"
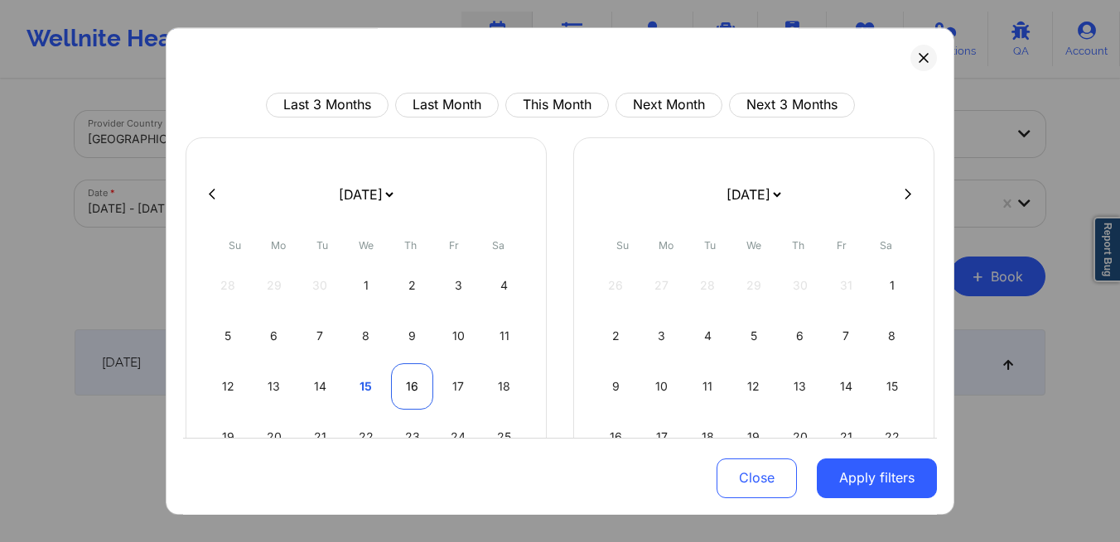
select select "2025-10"
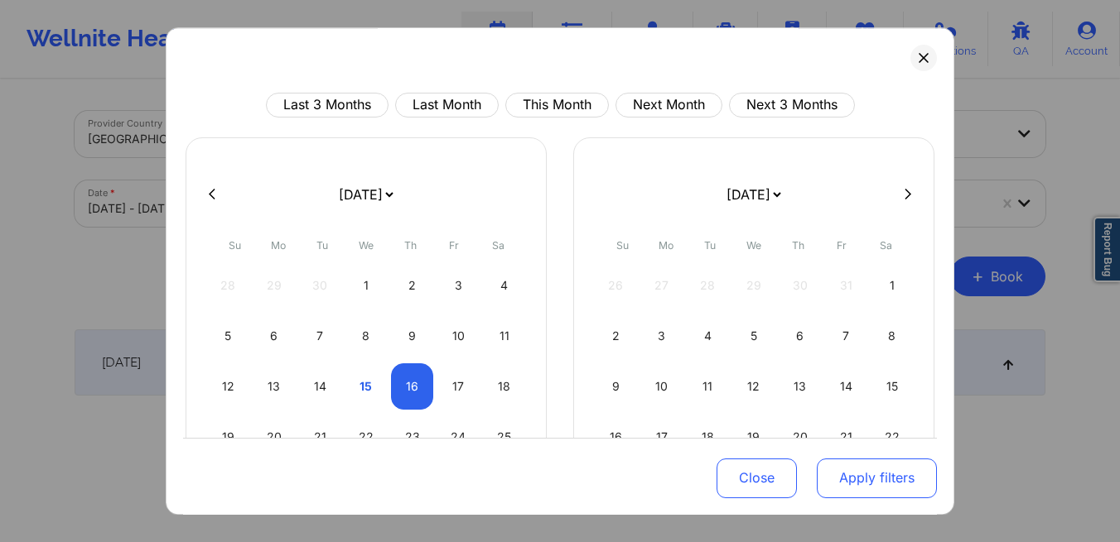
click at [841, 474] on button "Apply filters" at bounding box center [876, 478] width 120 height 40
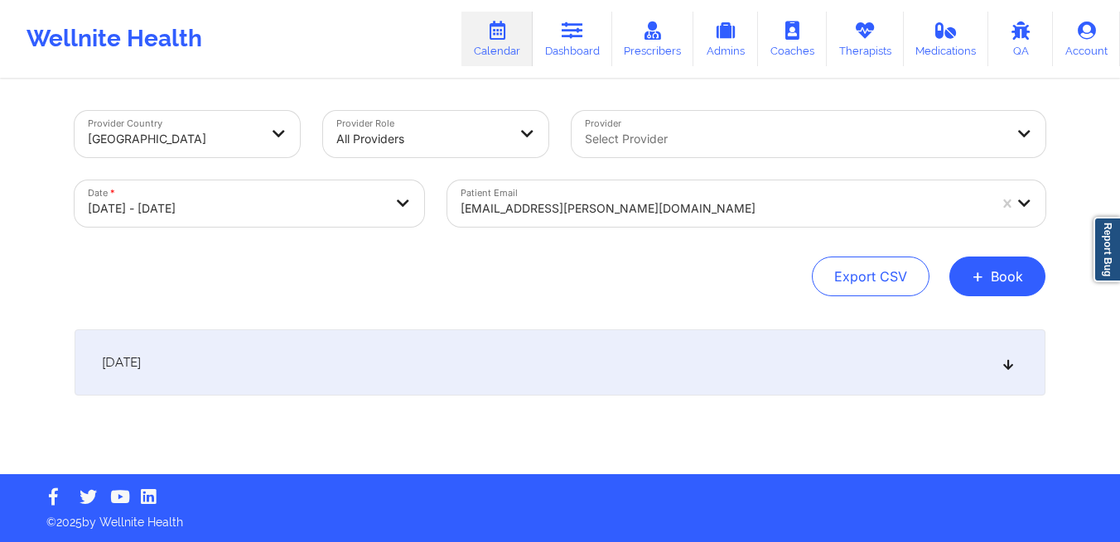
click at [671, 202] on div at bounding box center [723, 209] width 527 height 20
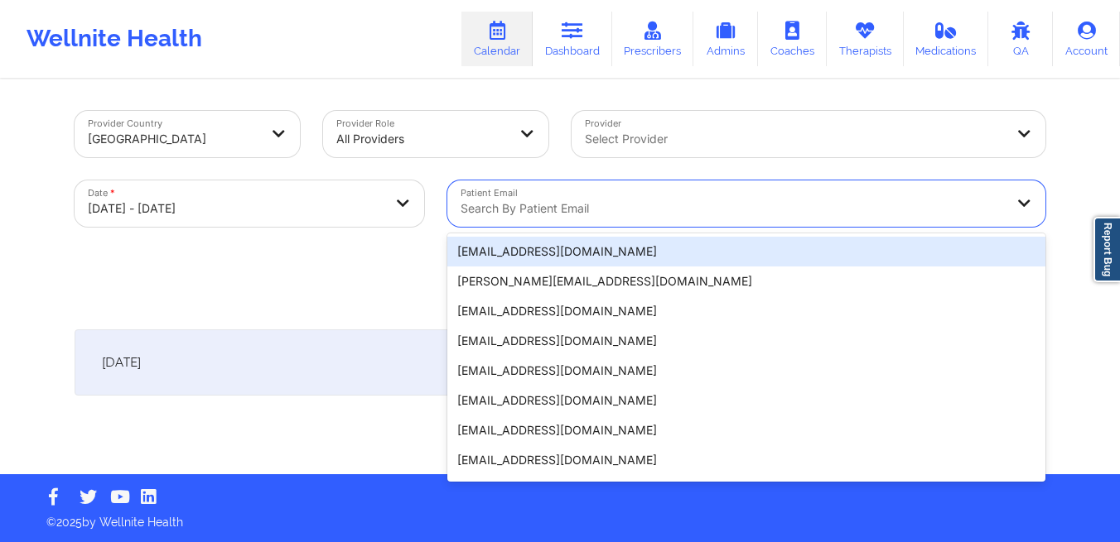
paste input "Raechelle Gillis"
type input "Raechelle Gillis"
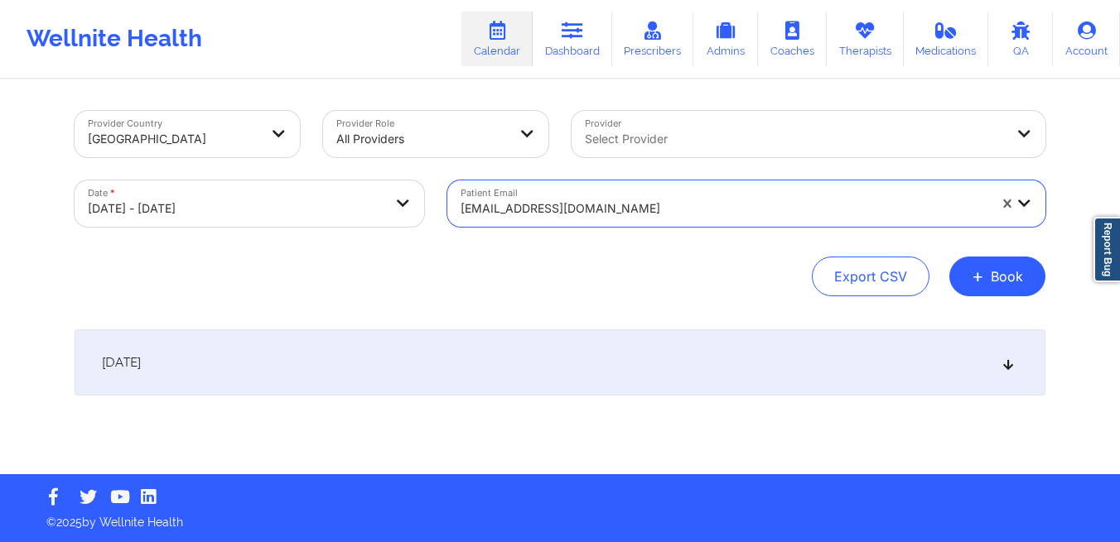
click at [794, 360] on div "October 16, 2025" at bounding box center [560, 363] width 971 height 66
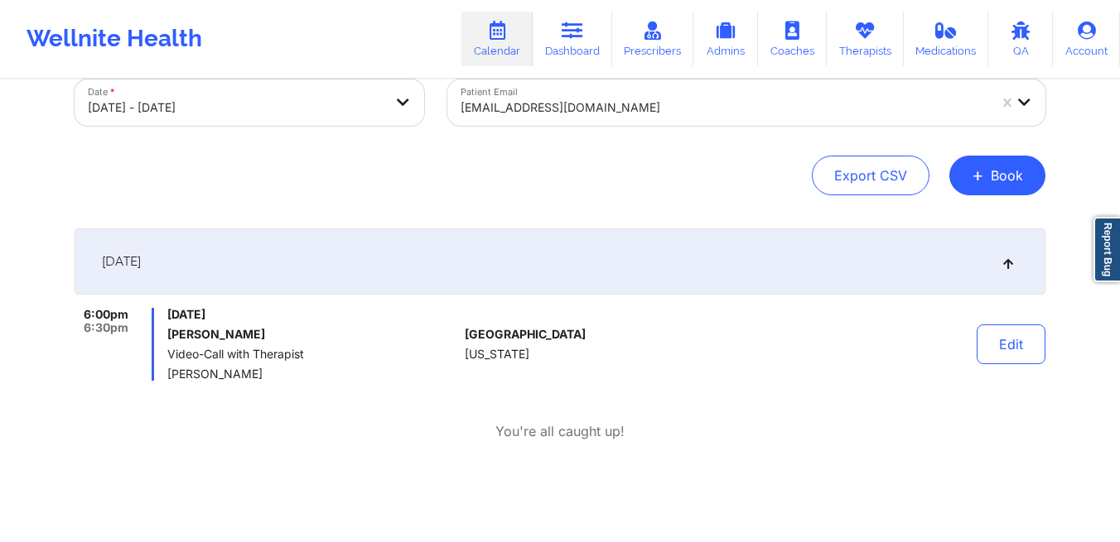
scroll to position [175, 0]
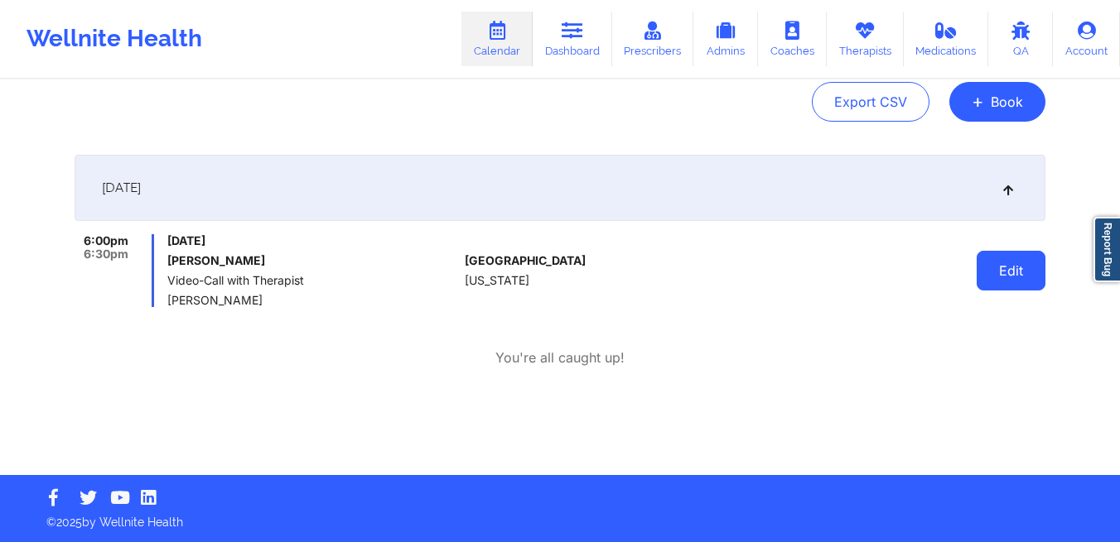
click at [980, 277] on button "Edit" at bounding box center [1010, 271] width 69 height 40
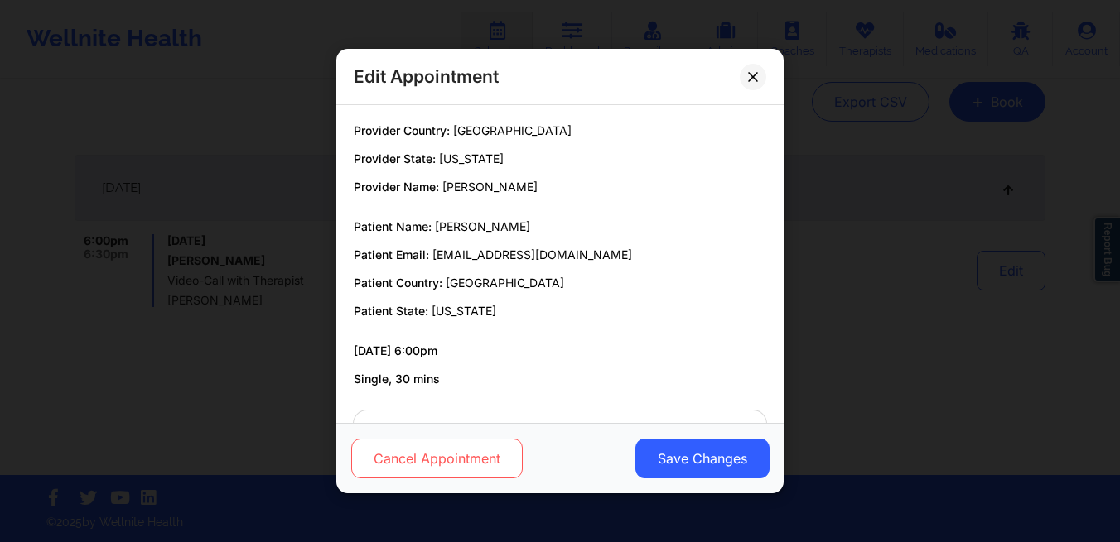
click at [479, 465] on button "Cancel Appointment" at bounding box center [436, 459] width 171 height 40
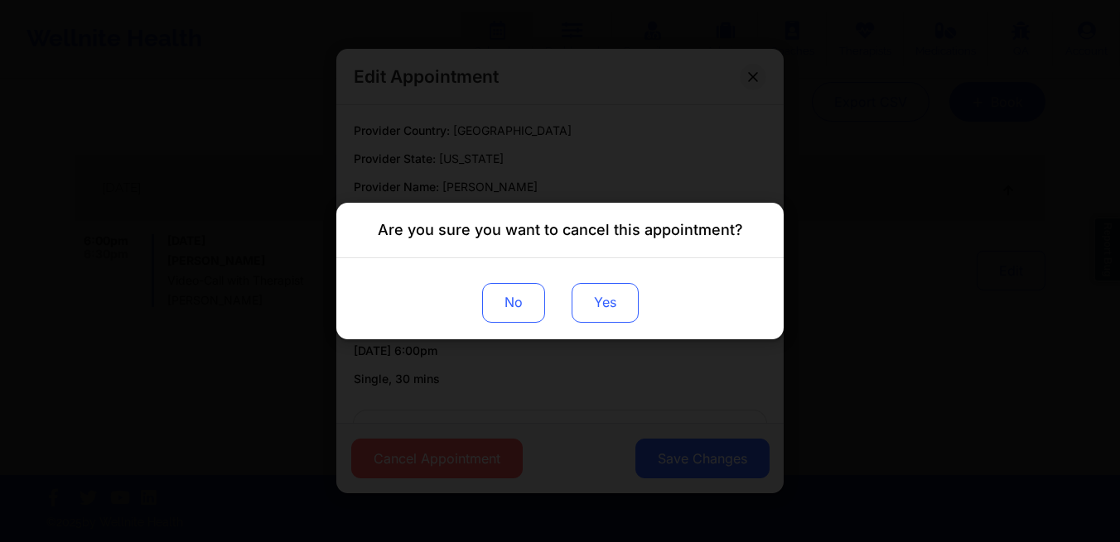
click at [599, 315] on button "Yes" at bounding box center [604, 303] width 67 height 40
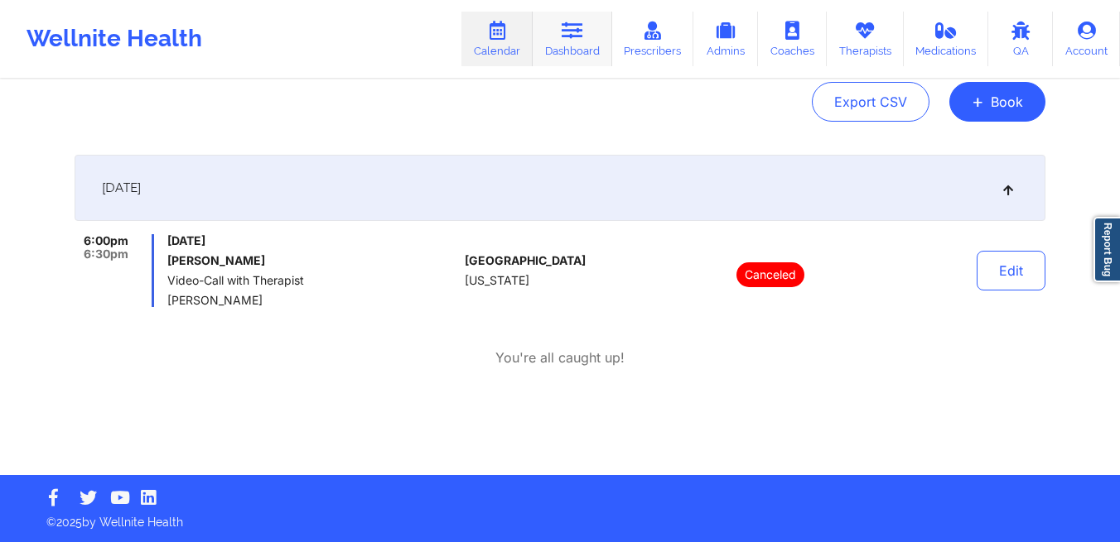
click at [578, 42] on link "Dashboard" at bounding box center [571, 39] width 79 height 55
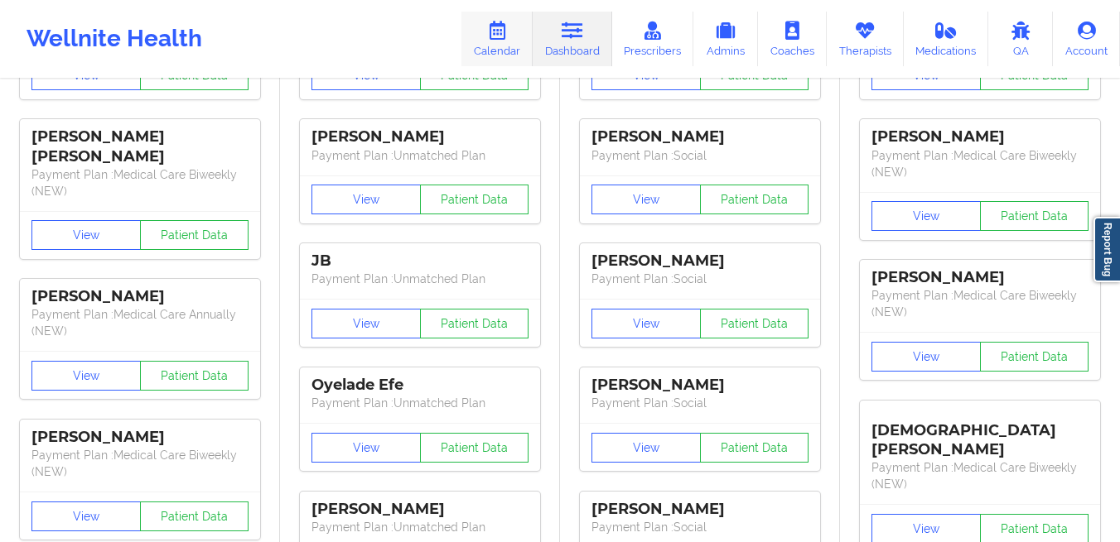
click at [507, 38] on icon at bounding box center [497, 31] width 22 height 18
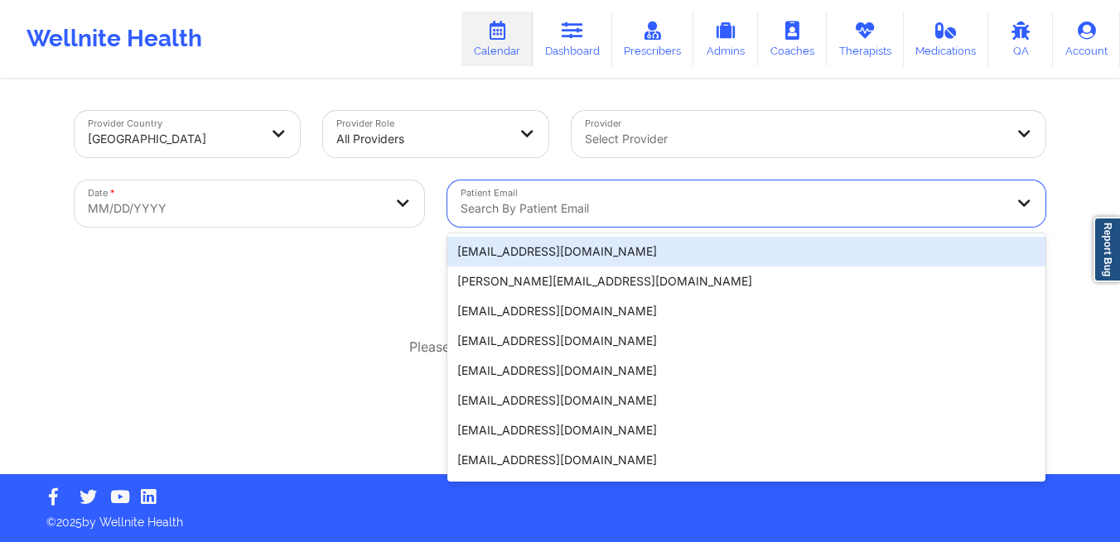
click at [553, 201] on div at bounding box center [731, 209] width 543 height 20
paste input "[EMAIL_ADDRESS][DOMAIN_NAME]"
type input "[EMAIL_ADDRESS][DOMAIN_NAME]"
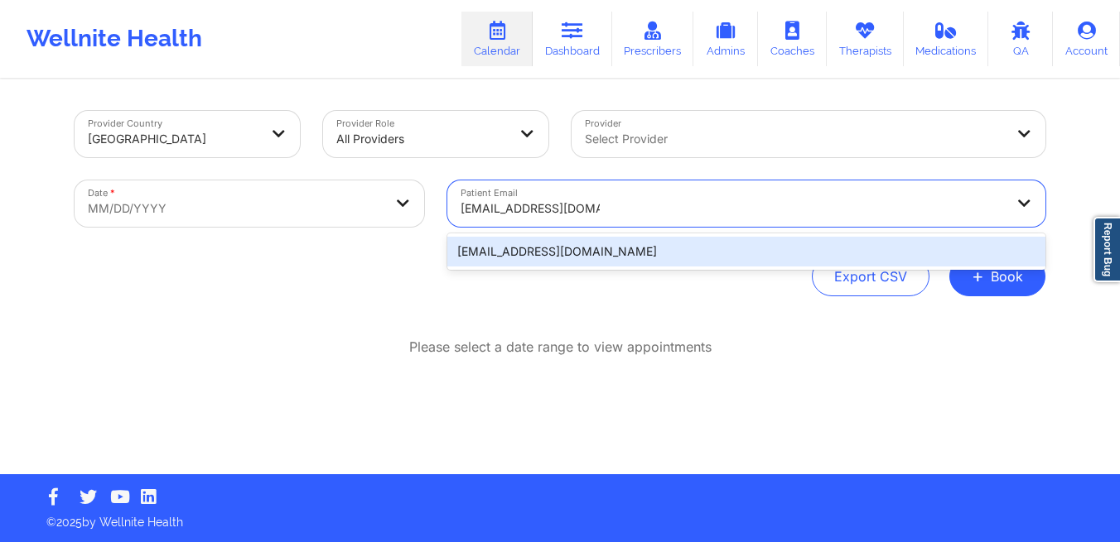
click at [481, 249] on div "[EMAIL_ADDRESS][DOMAIN_NAME]" at bounding box center [746, 252] width 598 height 30
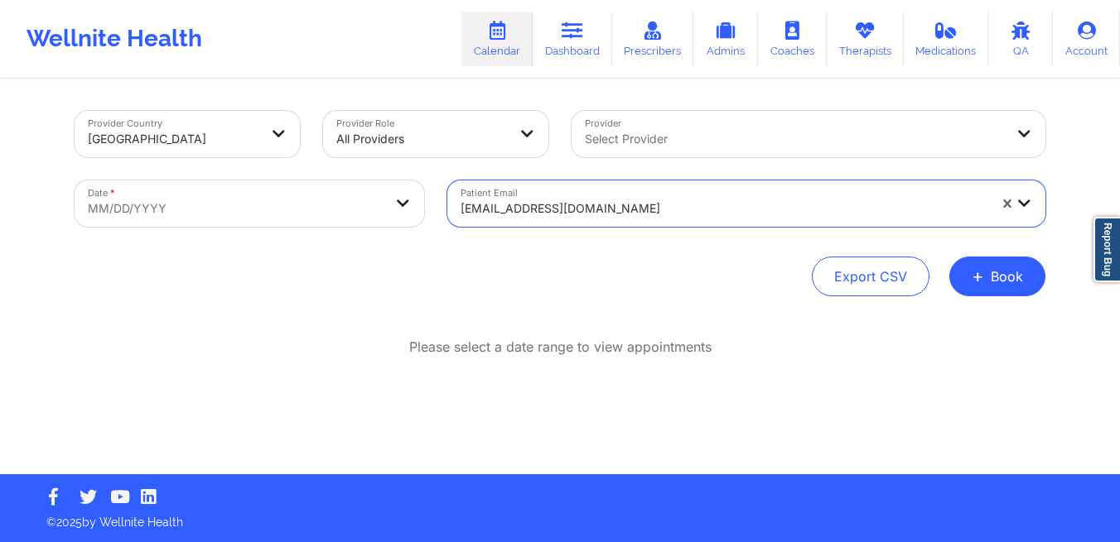
select select "2025-8"
select select "2025-9"
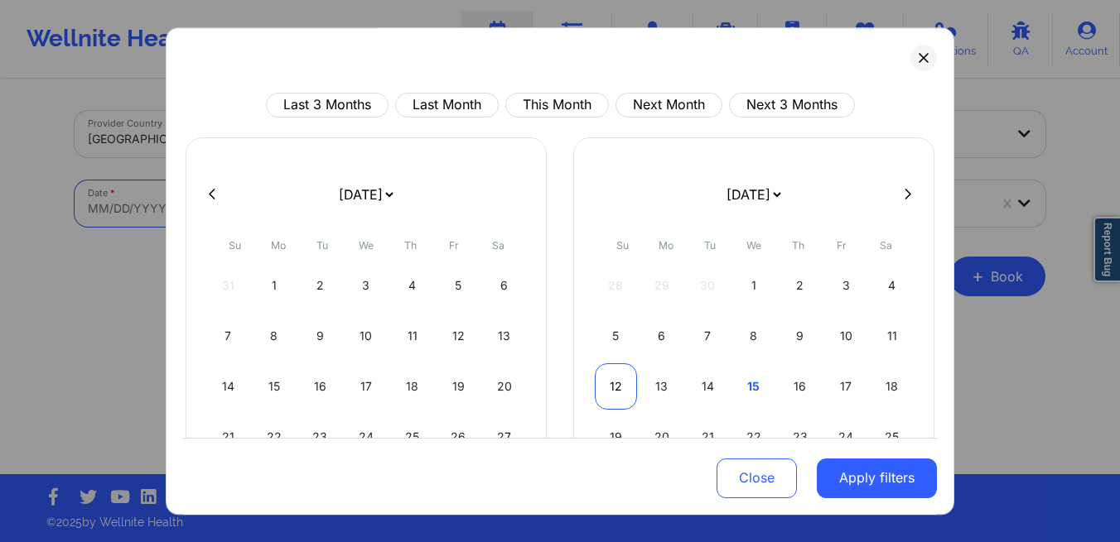
scroll to position [40, 0]
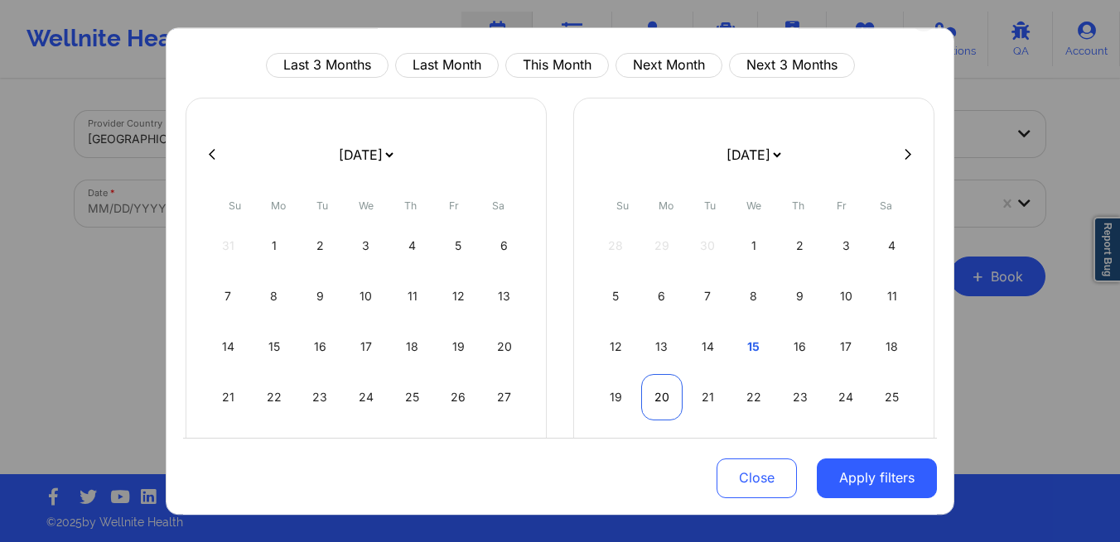
click at [641, 387] on div "20" at bounding box center [662, 397] width 42 height 46
select select "2025-9"
select select "2025-10"
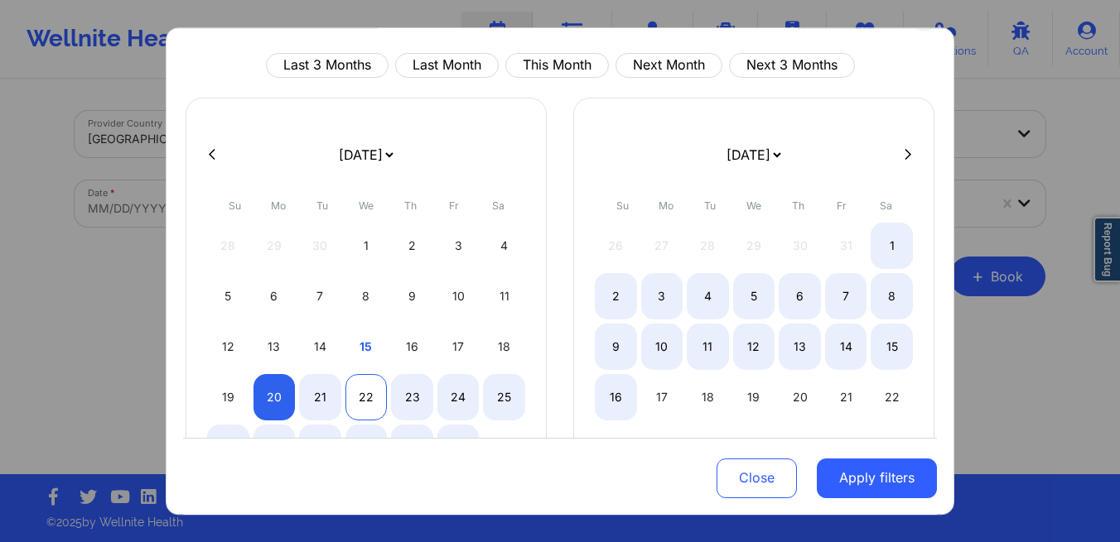
select select "2025-9"
select select "2025-10"
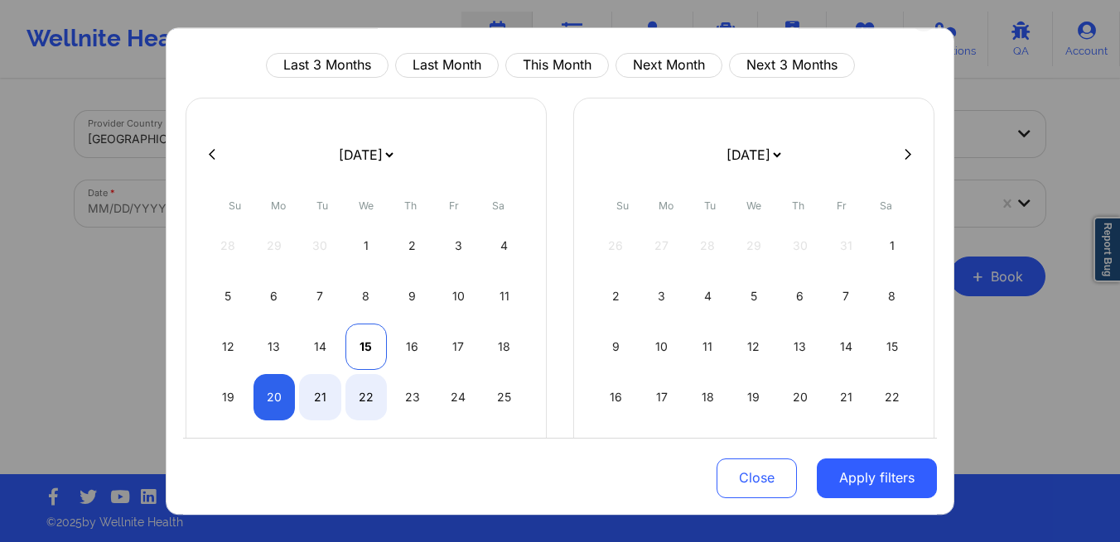
select select "2025-9"
select select "2025-10"
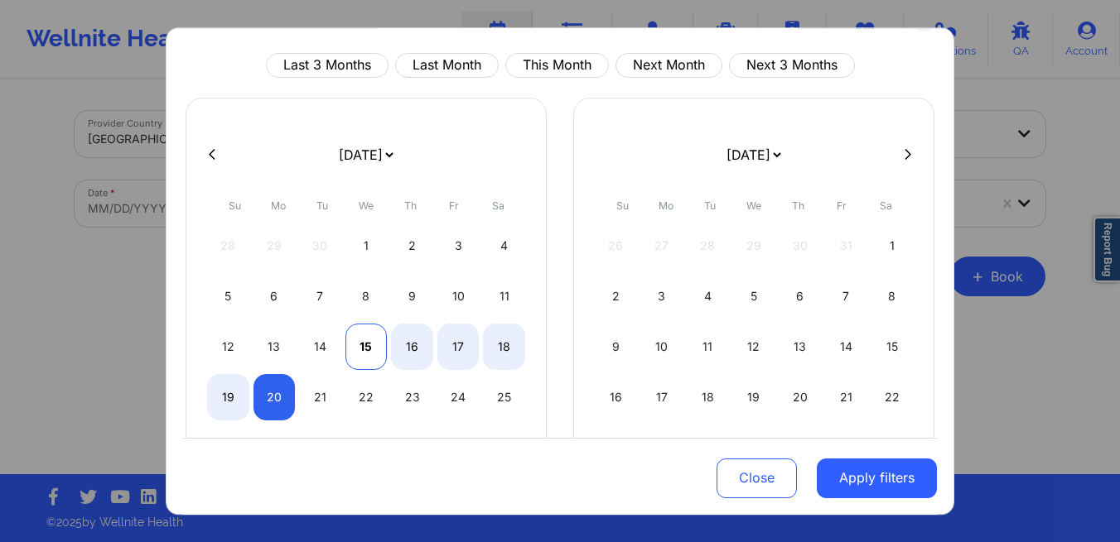
select select "2025-9"
select select "2025-10"
select select "2025-9"
select select "2025-10"
click at [463, 349] on div "17" at bounding box center [458, 347] width 42 height 46
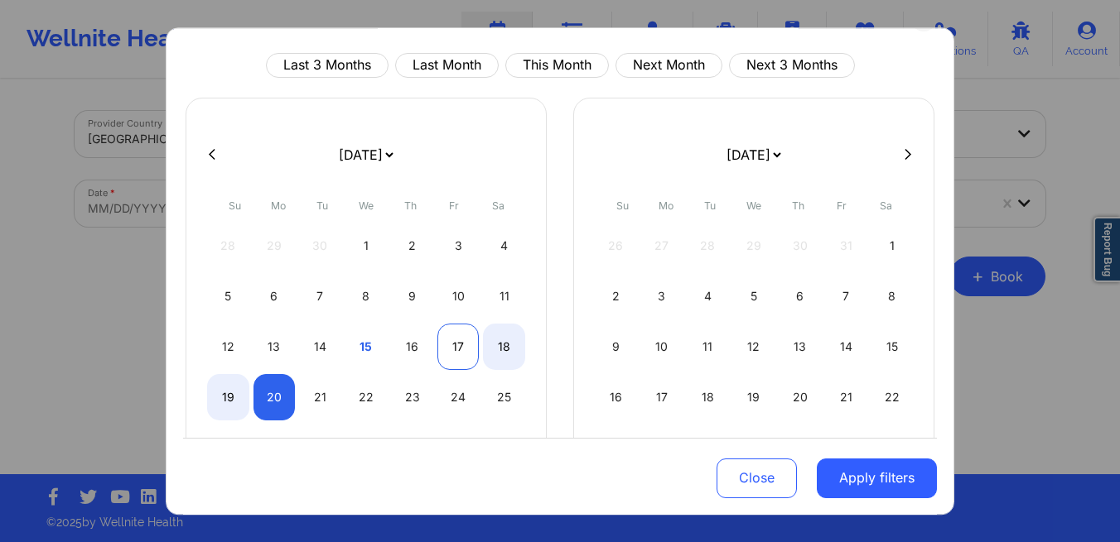
select select "2025-9"
select select "2025-10"
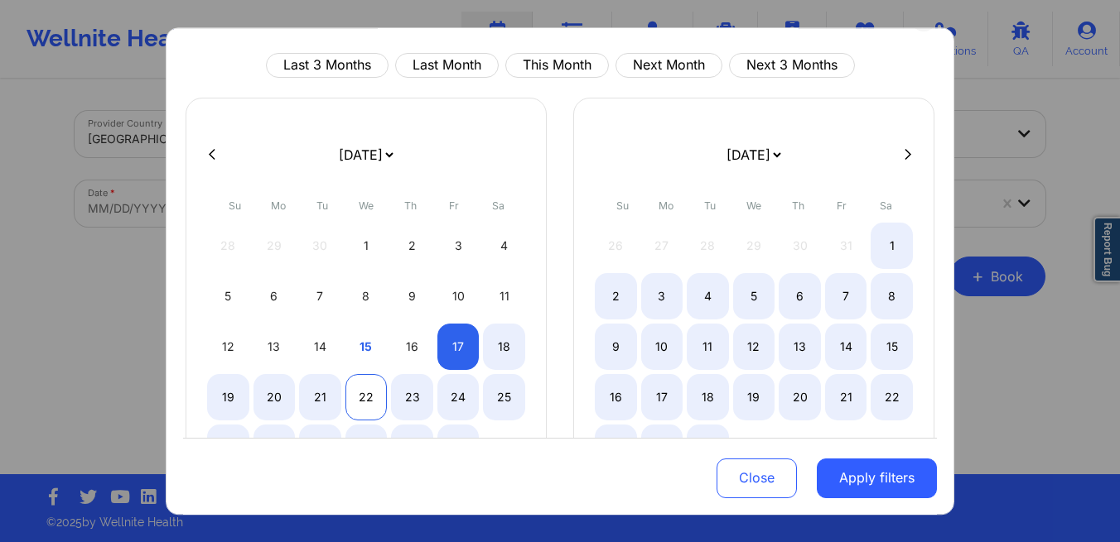
select select "2025-9"
select select "2025-10"
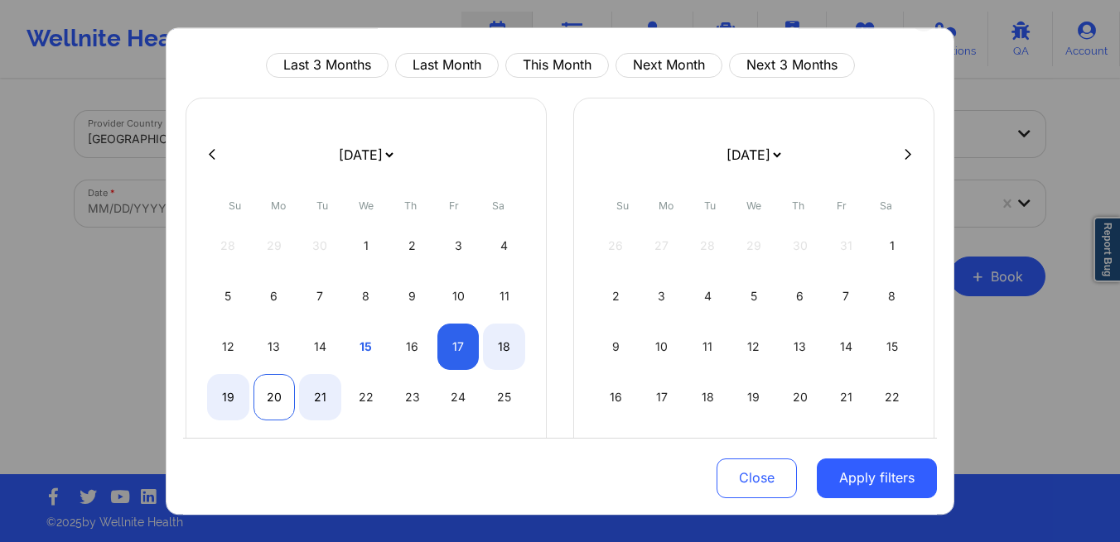
select select "2025-9"
select select "2025-10"
click at [281, 402] on div "20" at bounding box center [274, 397] width 42 height 46
select select "2025-9"
select select "2025-10"
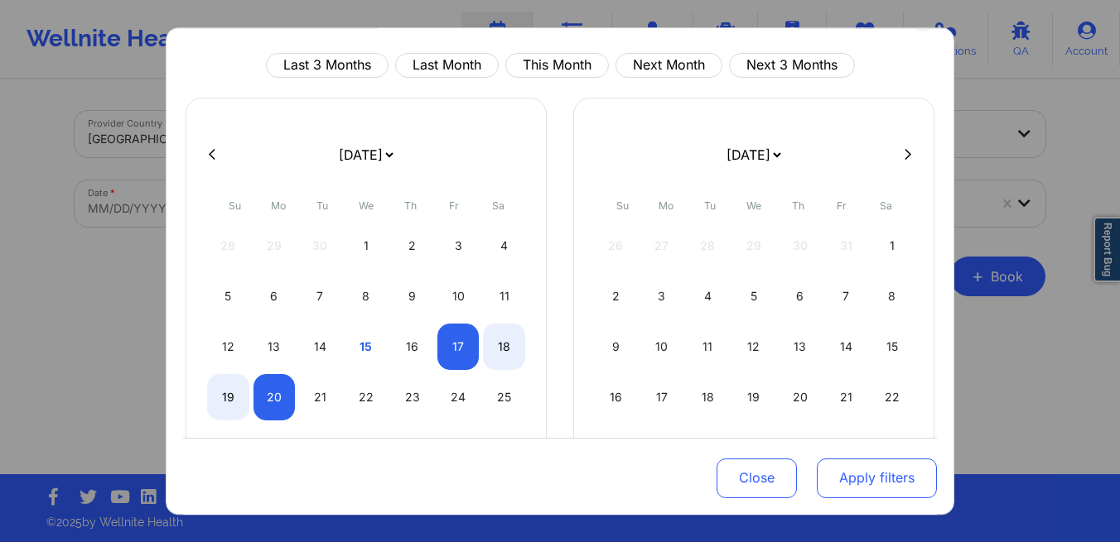
click at [847, 469] on button "Apply filters" at bounding box center [876, 478] width 120 height 40
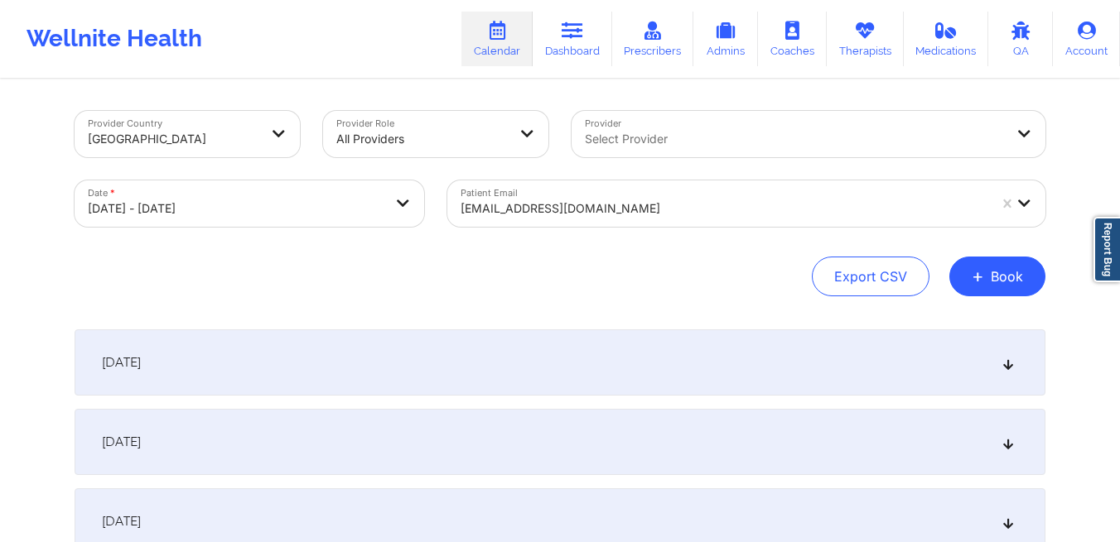
click at [498, 378] on div "October 17, 2025" at bounding box center [560, 363] width 971 height 66
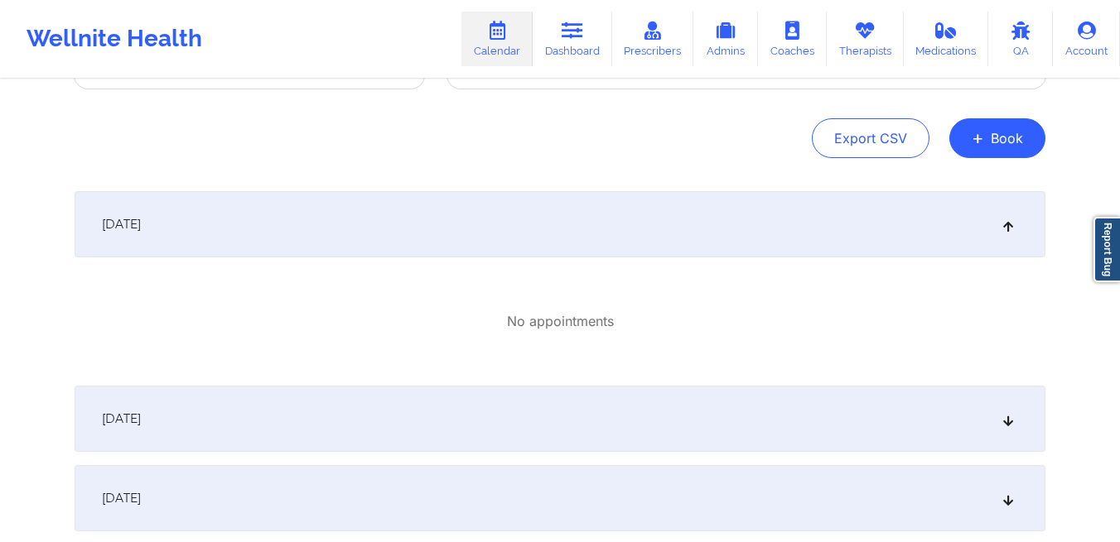
click at [490, 394] on div "October 18, 2025" at bounding box center [560, 419] width 971 height 66
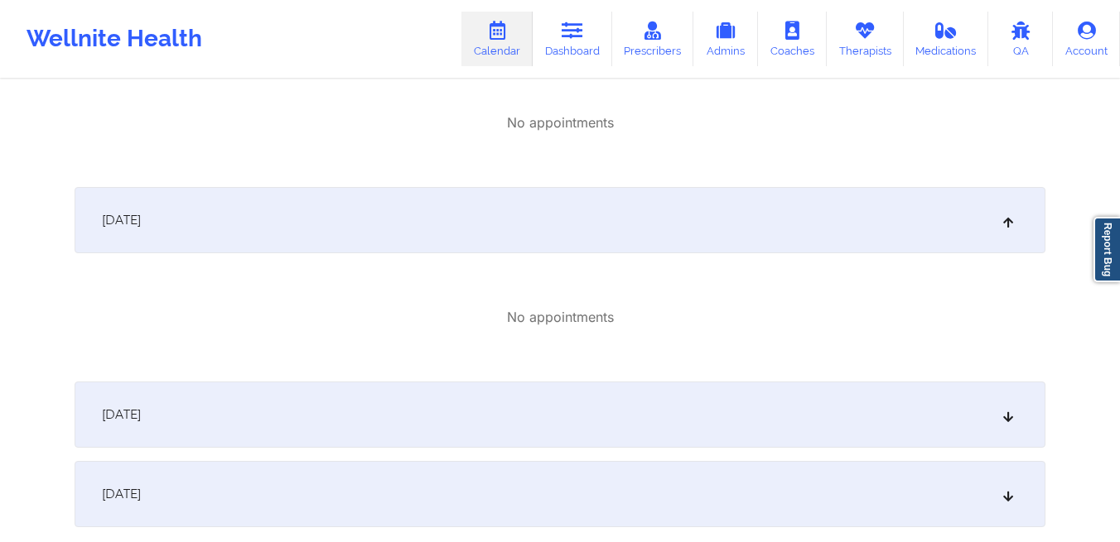
click at [490, 394] on div "October 19, 2025" at bounding box center [560, 415] width 971 height 66
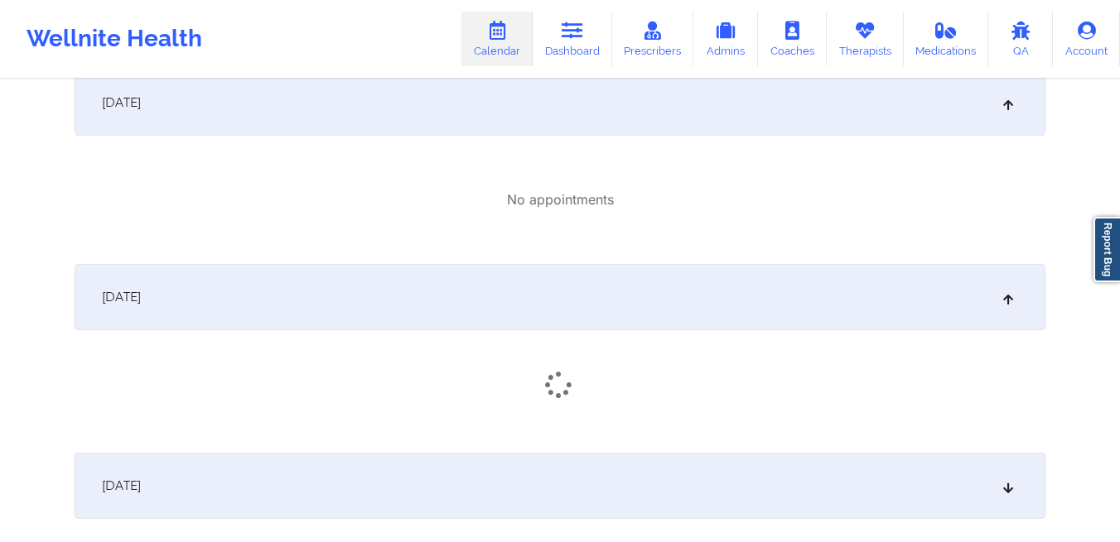
scroll to position [529, 0]
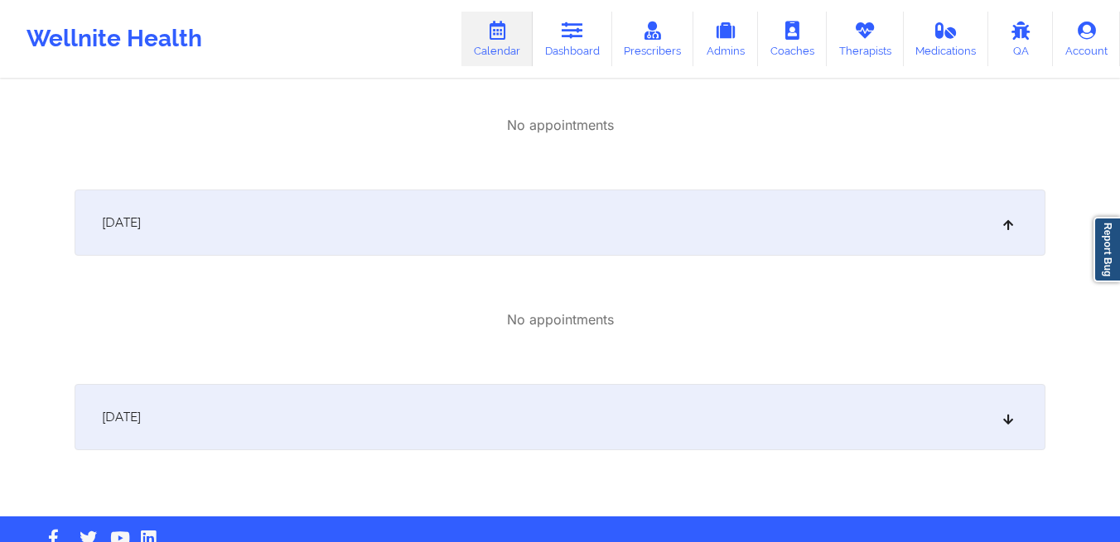
click at [438, 412] on div "October 20, 2025" at bounding box center [560, 417] width 971 height 66
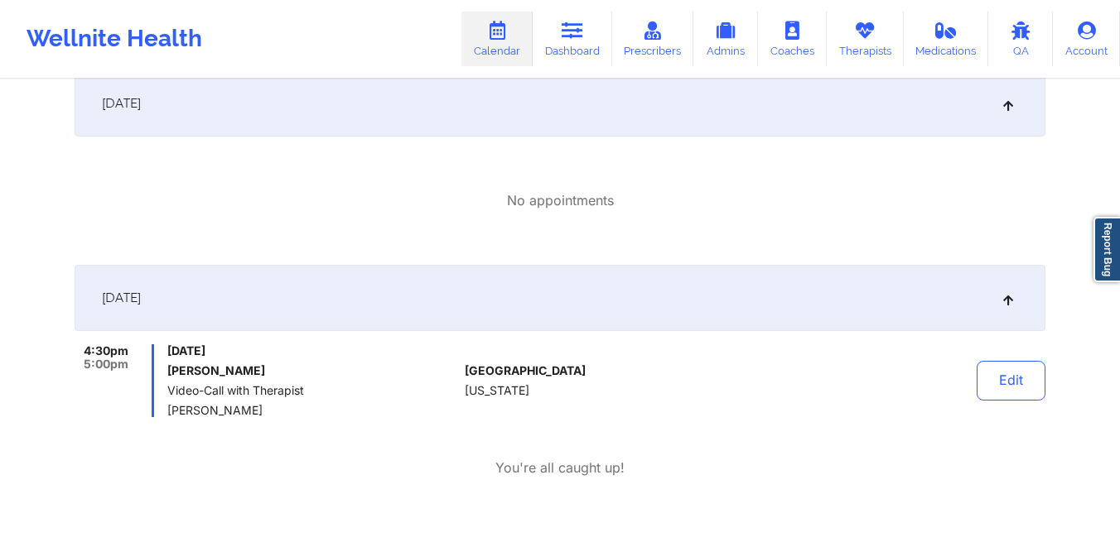
scroll to position [660, 0]
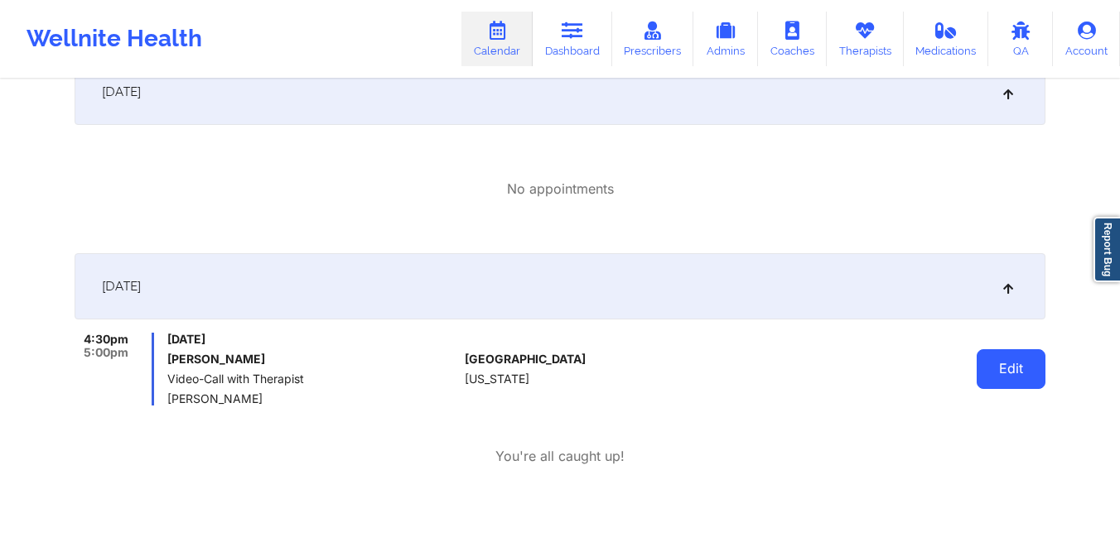
click at [991, 377] on button "Edit" at bounding box center [1010, 369] width 69 height 40
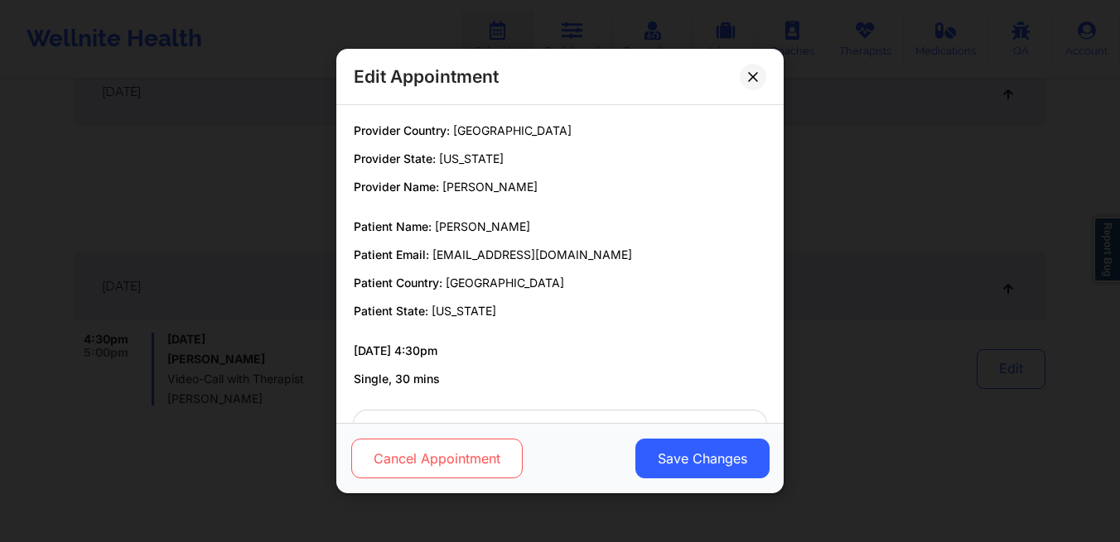
click at [408, 460] on button "Cancel Appointment" at bounding box center [436, 459] width 171 height 40
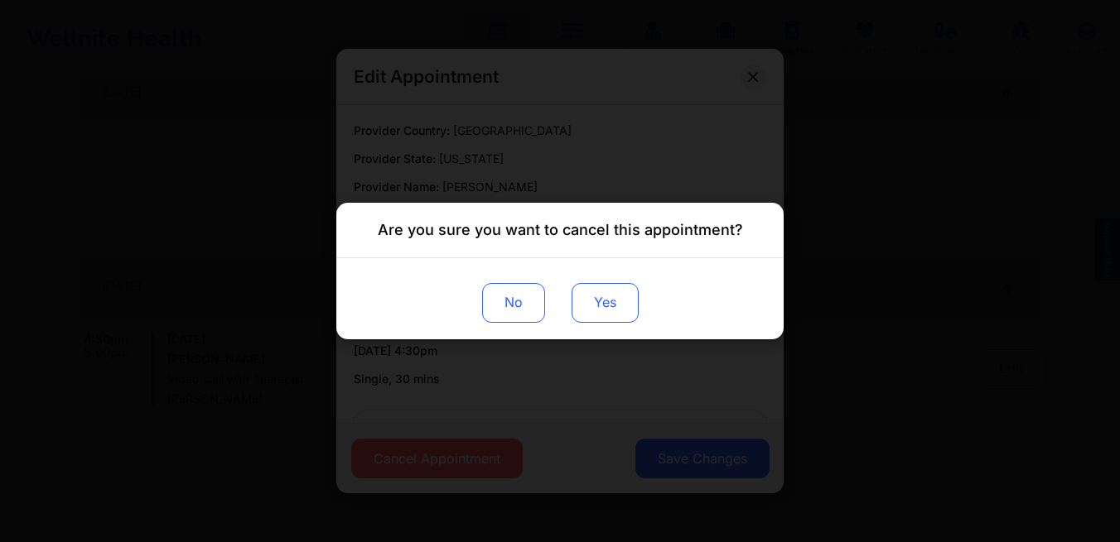
click at [603, 311] on button "Yes" at bounding box center [604, 303] width 67 height 40
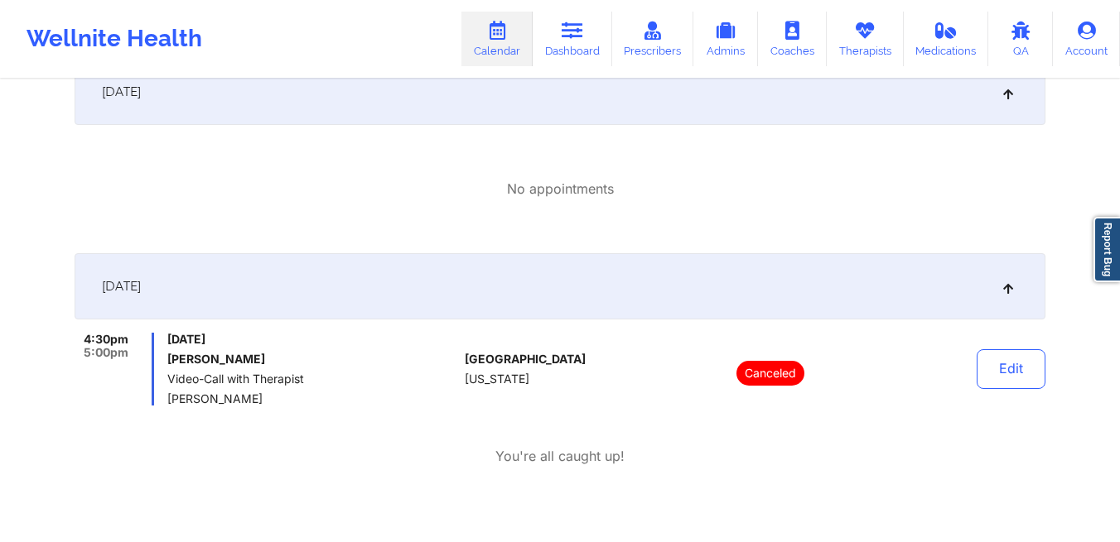
scroll to position [0, 0]
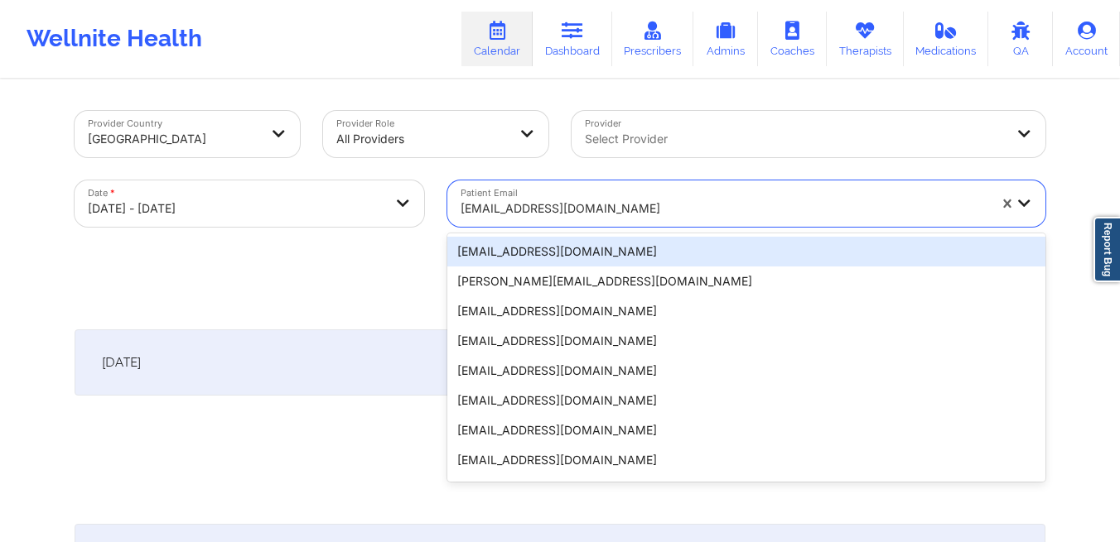
click at [600, 197] on div "[EMAIL_ADDRESS][DOMAIN_NAME]" at bounding box center [723, 208] width 527 height 36
paste input "[EMAIL_ADDRESS][DOMAIN_NAME]"
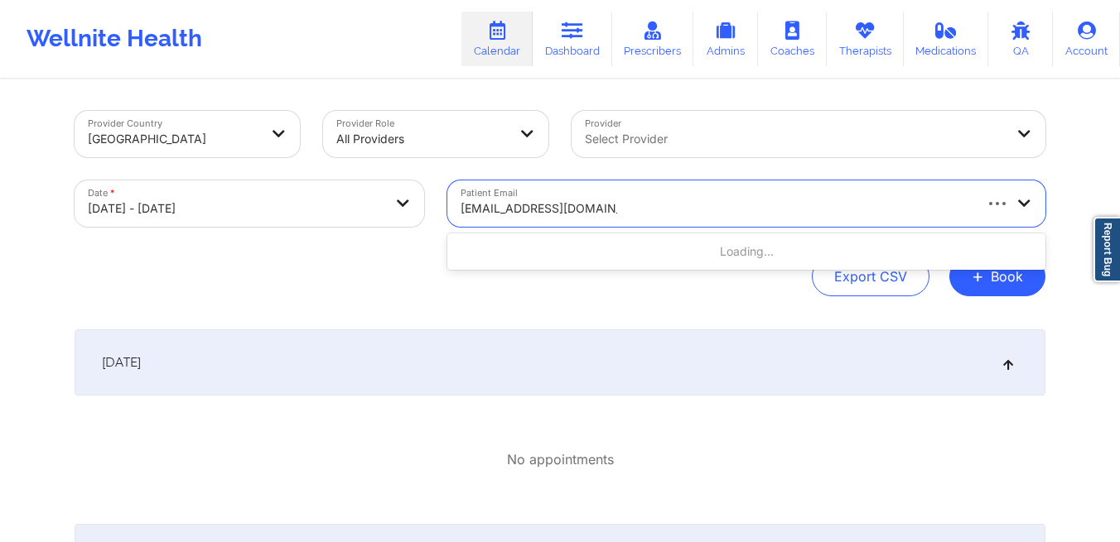
type input "[EMAIL_ADDRESS][DOMAIN_NAME]"
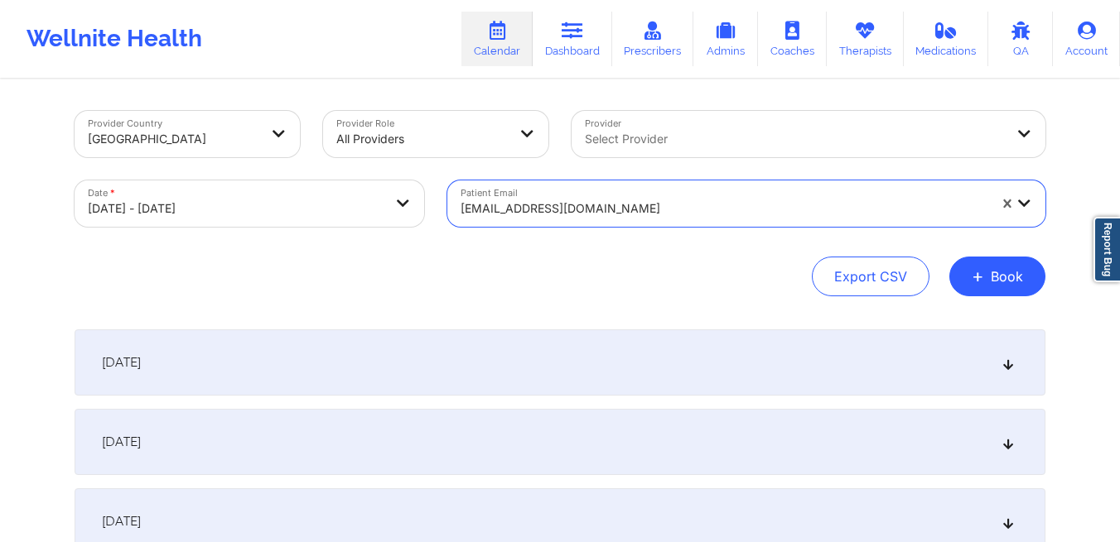
click at [296, 208] on body "Wellnite Health Calendar Dashboard Prescribers Admins Coaches Therapists Medica…" at bounding box center [560, 271] width 1120 height 542
select select "2025-9"
select select "2025-10"
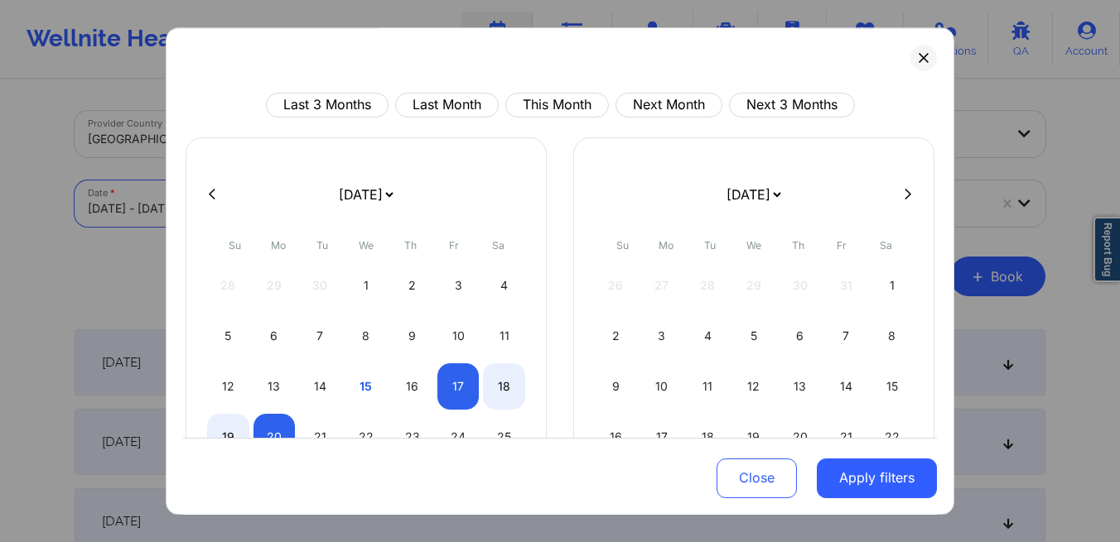
scroll to position [42, 0]
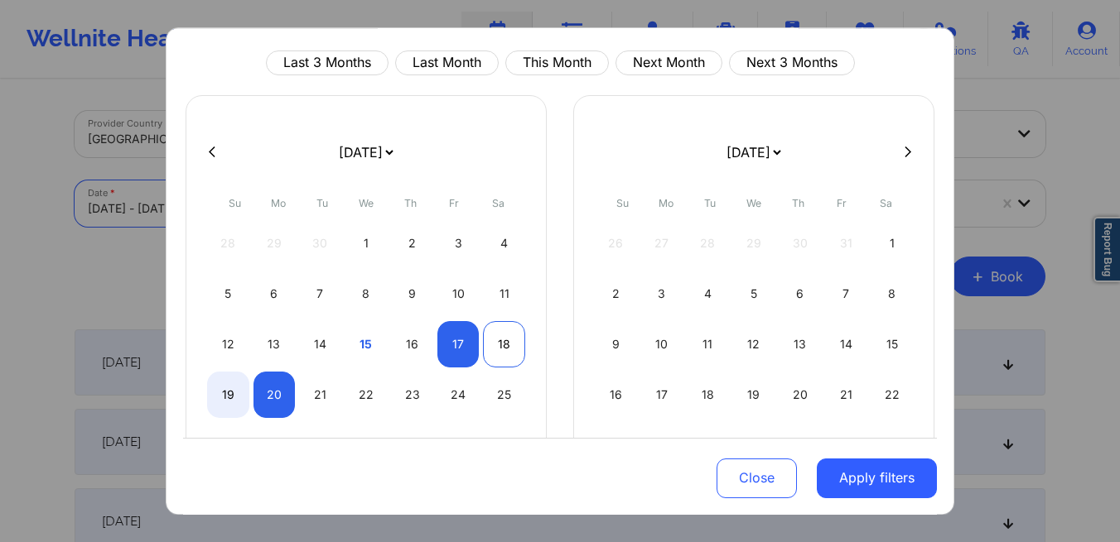
click at [495, 348] on div "18" at bounding box center [504, 344] width 42 height 46
select select "2025-9"
select select "2025-10"
click at [495, 348] on div "18" at bounding box center [504, 344] width 42 height 46
select select "2025-9"
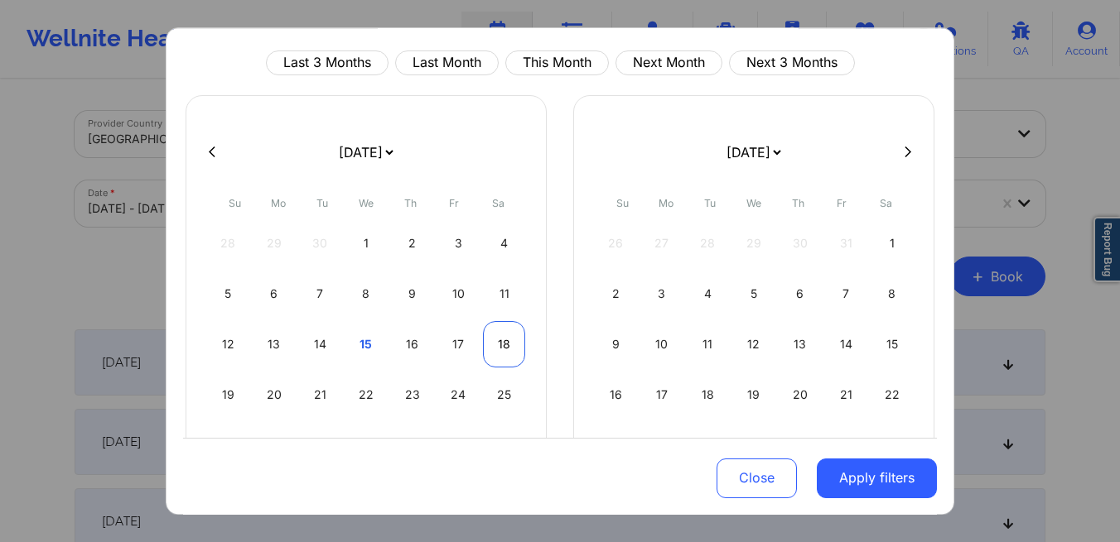
select select "2025-10"
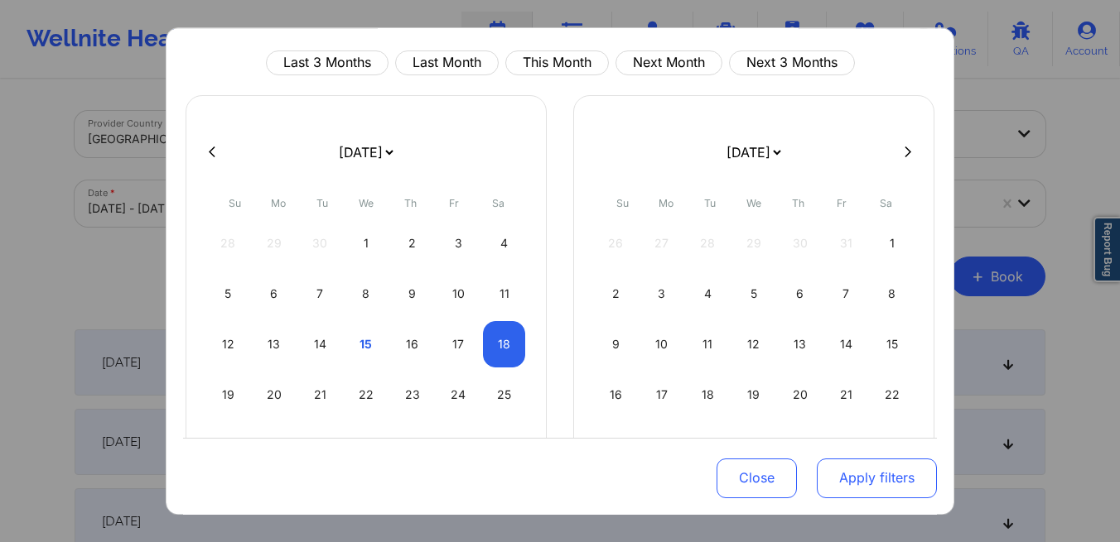
click at [858, 470] on button "Apply filters" at bounding box center [876, 478] width 120 height 40
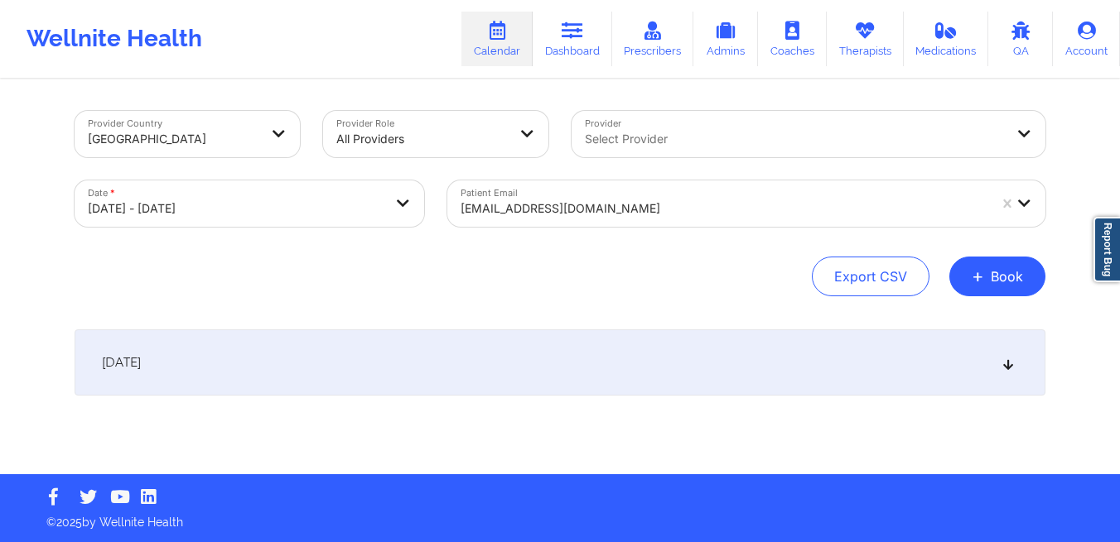
click at [543, 382] on div "October 18, 2025" at bounding box center [560, 363] width 971 height 66
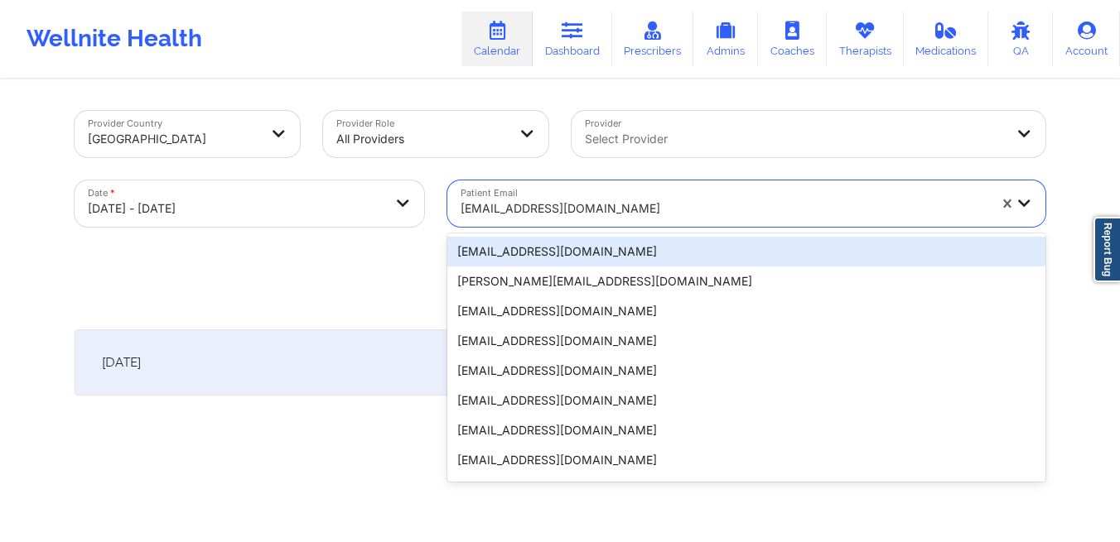
click at [502, 219] on div "[EMAIL_ADDRESS][DOMAIN_NAME]" at bounding box center [723, 208] width 527 height 36
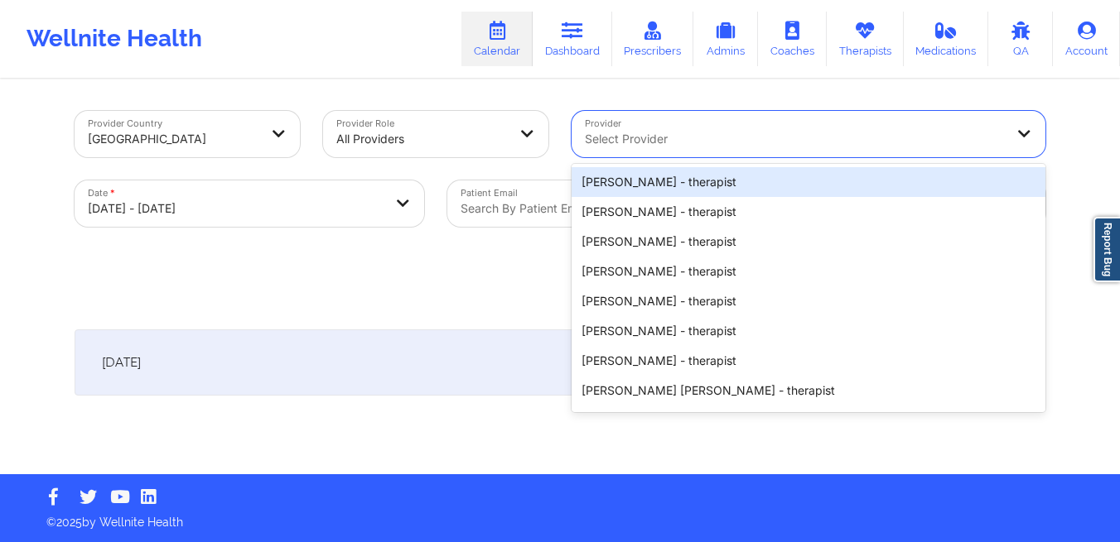
click at [864, 136] on div at bounding box center [794, 139] width 419 height 20
paste input "Shameka Butler"
type input "Shameka Butler"
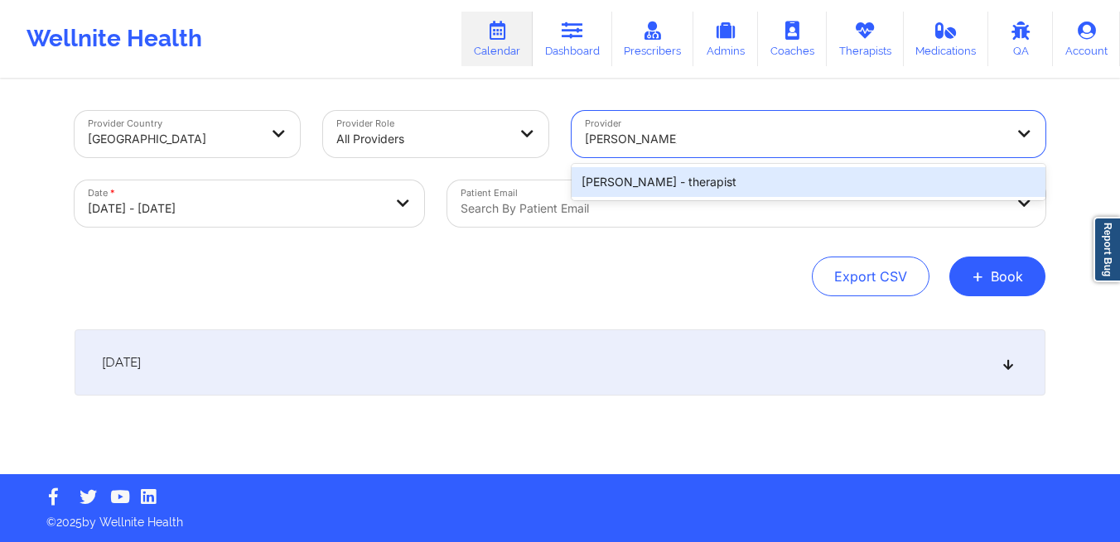
click at [739, 190] on div "Shameka Butler - therapist" at bounding box center [808, 182] width 474 height 30
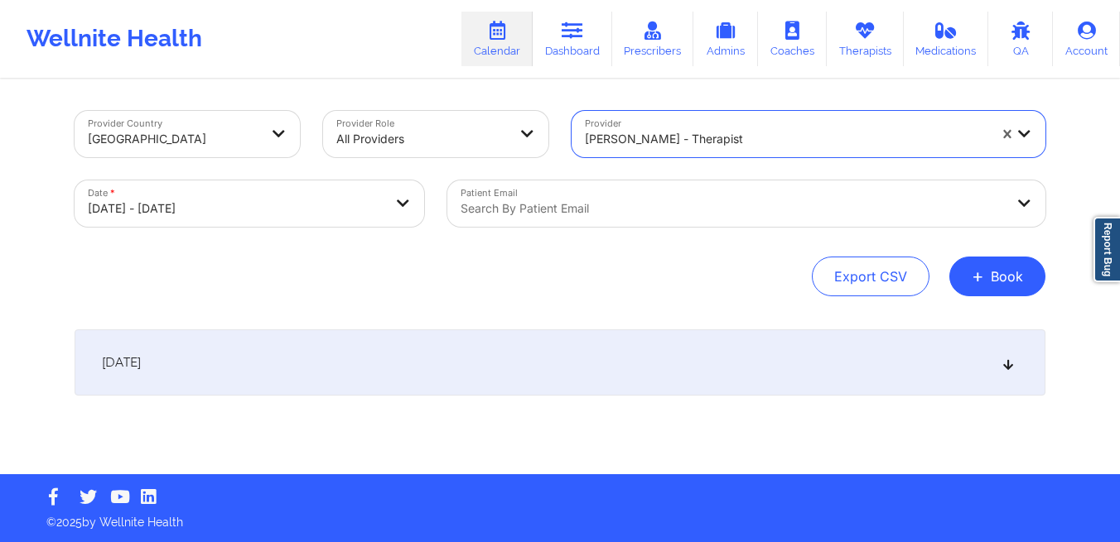
click at [309, 229] on div "Date * 10/18/2025 - 10/18/2025" at bounding box center [249, 204] width 373 height 70
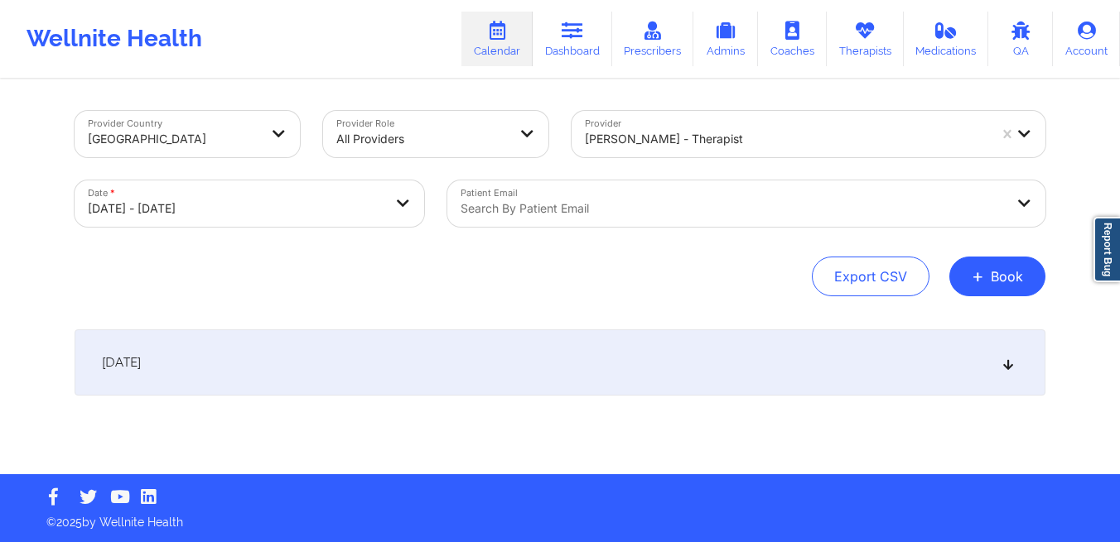
select select "2025-9"
select select "2025-10"
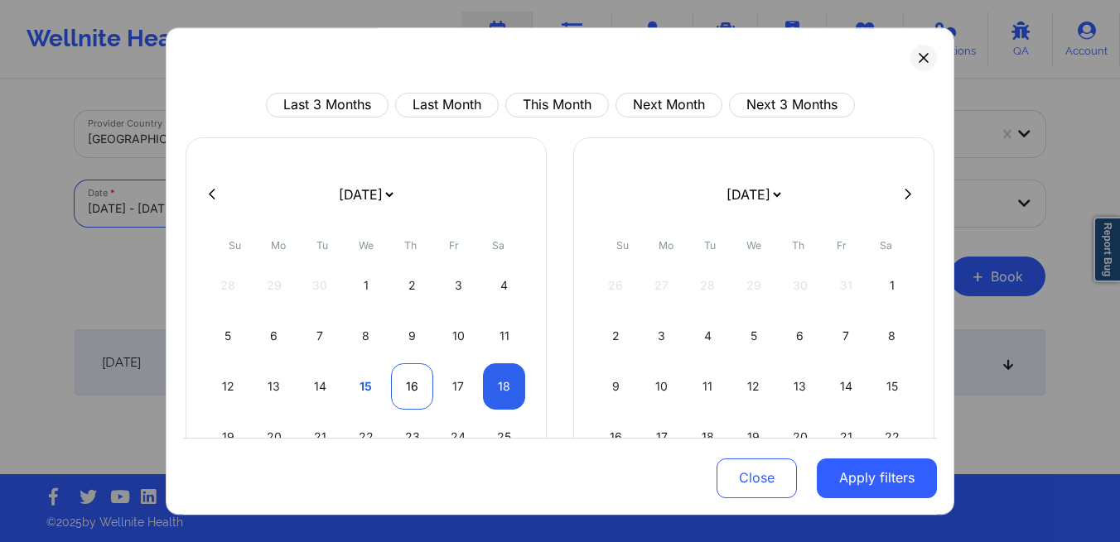
scroll to position [61, 0]
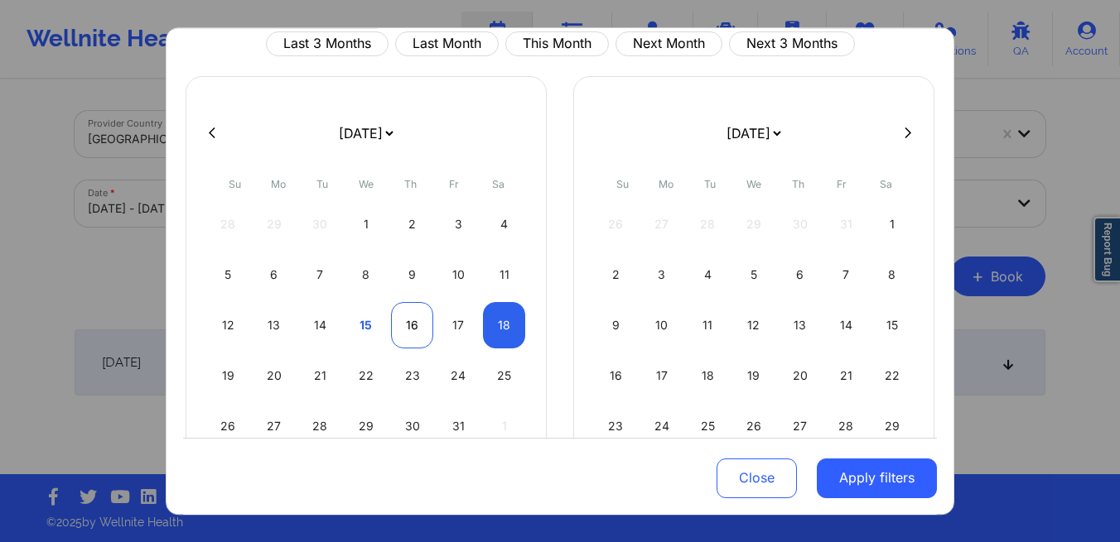
click at [401, 329] on div "16" at bounding box center [412, 325] width 42 height 46
select select "2025-9"
select select "2025-10"
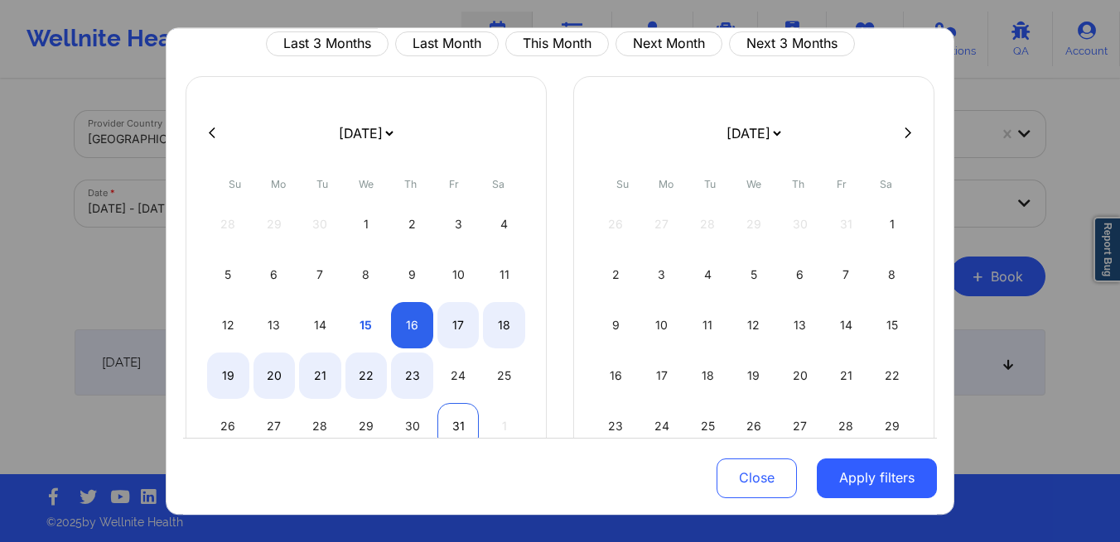
select select "2025-9"
select select "2025-10"
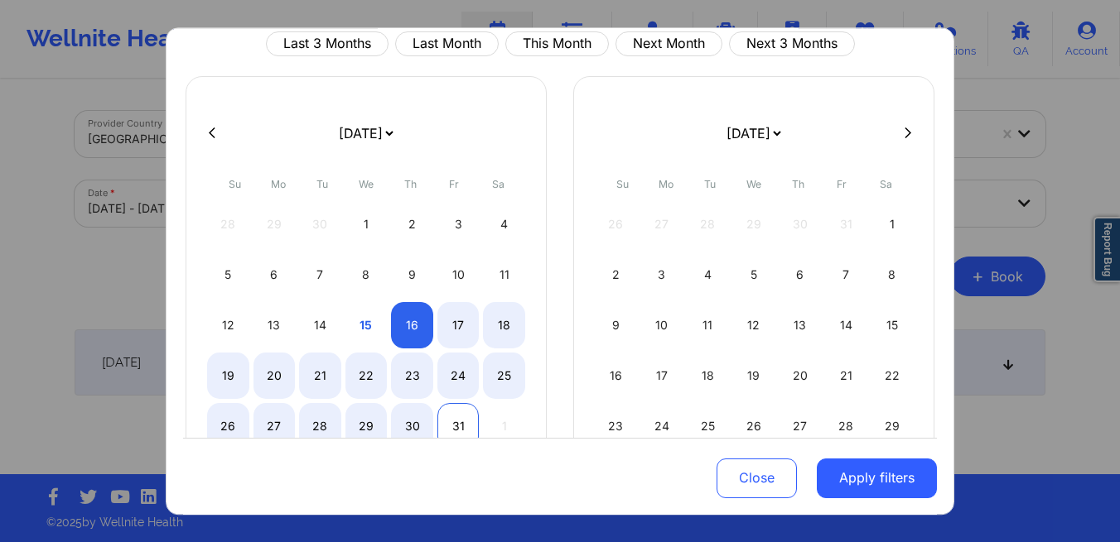
click at [452, 423] on div "31" at bounding box center [458, 426] width 42 height 46
select select "2025-9"
select select "2025-10"
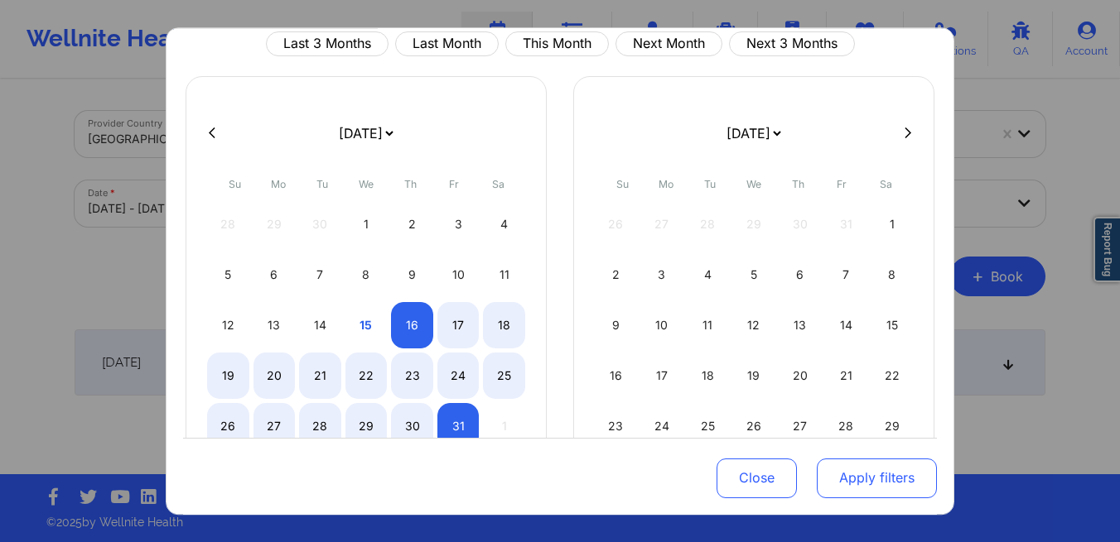
click at [890, 480] on button "Apply filters" at bounding box center [876, 478] width 120 height 40
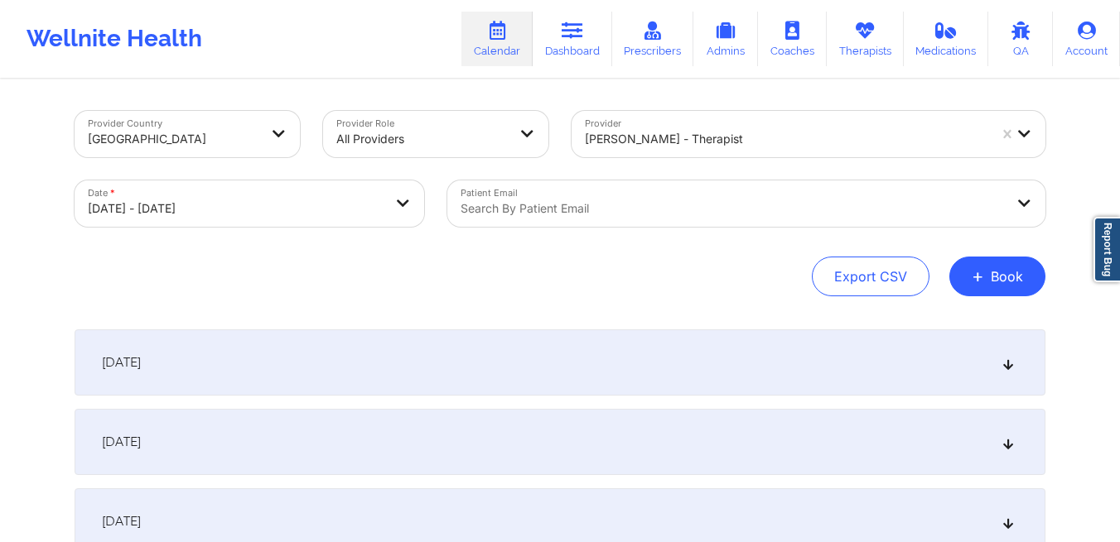
click at [511, 345] on div "October 16, 2025" at bounding box center [560, 363] width 971 height 66
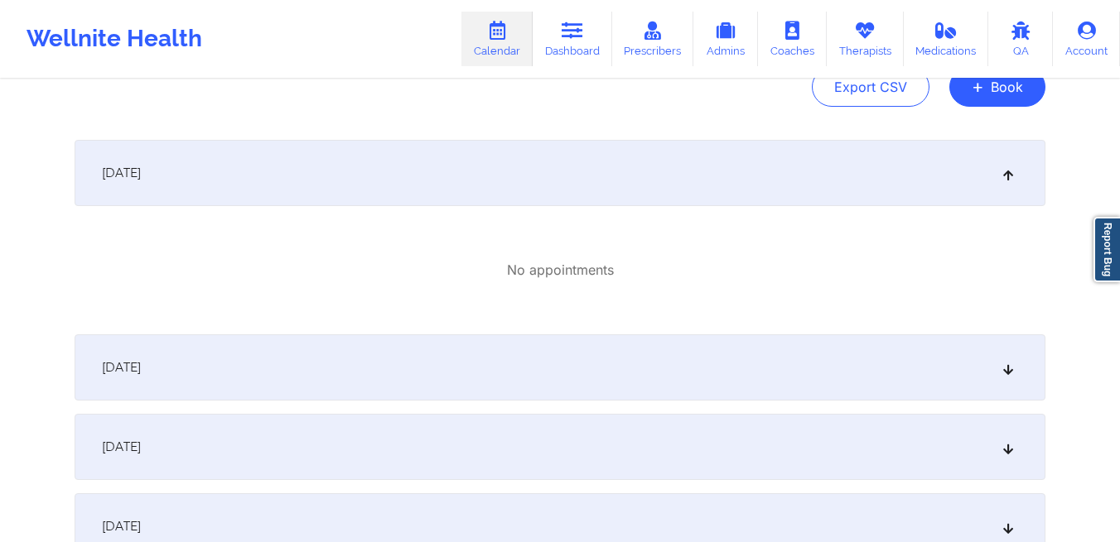
click at [511, 348] on div "October 17, 2025" at bounding box center [560, 368] width 971 height 66
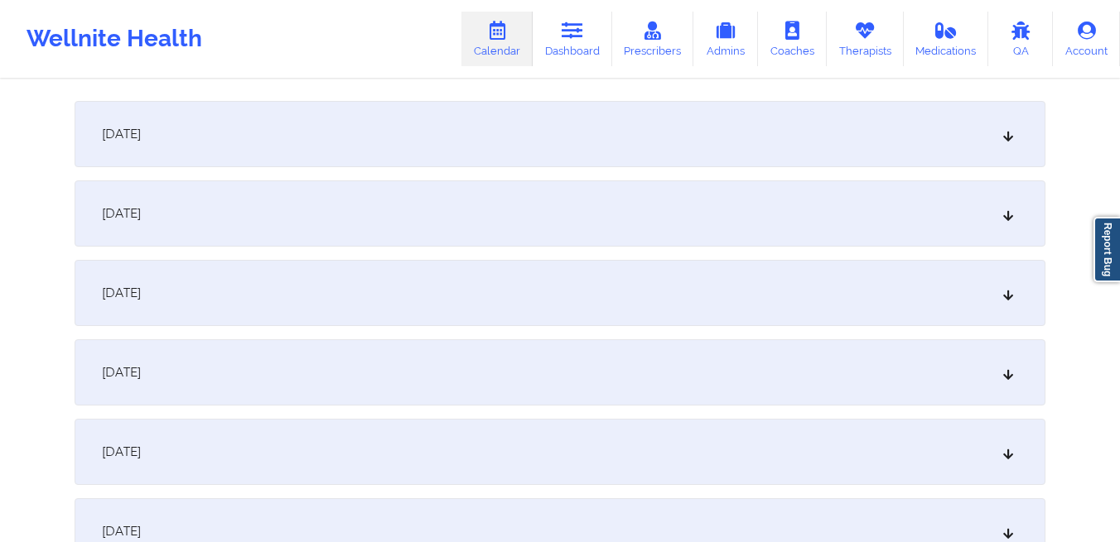
click at [424, 142] on div "October 18, 2025" at bounding box center [560, 134] width 971 height 66
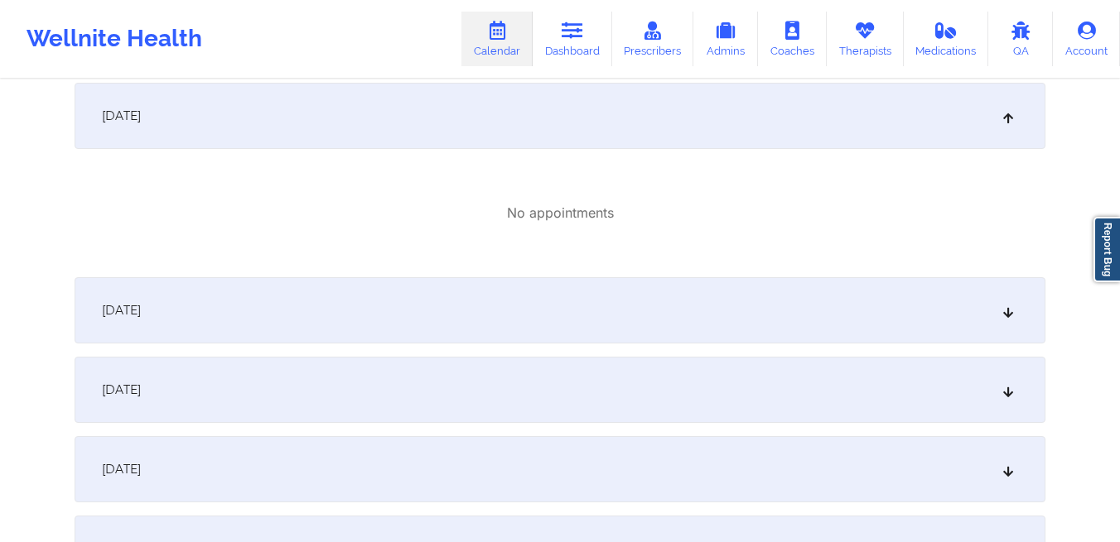
click at [409, 323] on div "October 19, 2025" at bounding box center [560, 310] width 971 height 66
click at [409, 331] on div "October 20, 2025" at bounding box center [560, 305] width 971 height 66
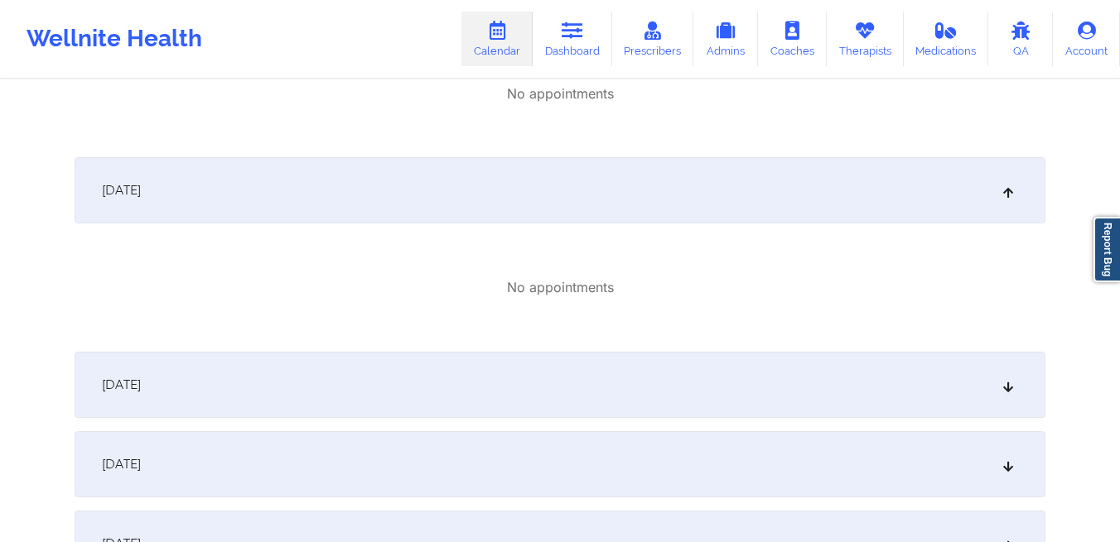
click at [369, 364] on div "October 21, 2025" at bounding box center [560, 385] width 971 height 66
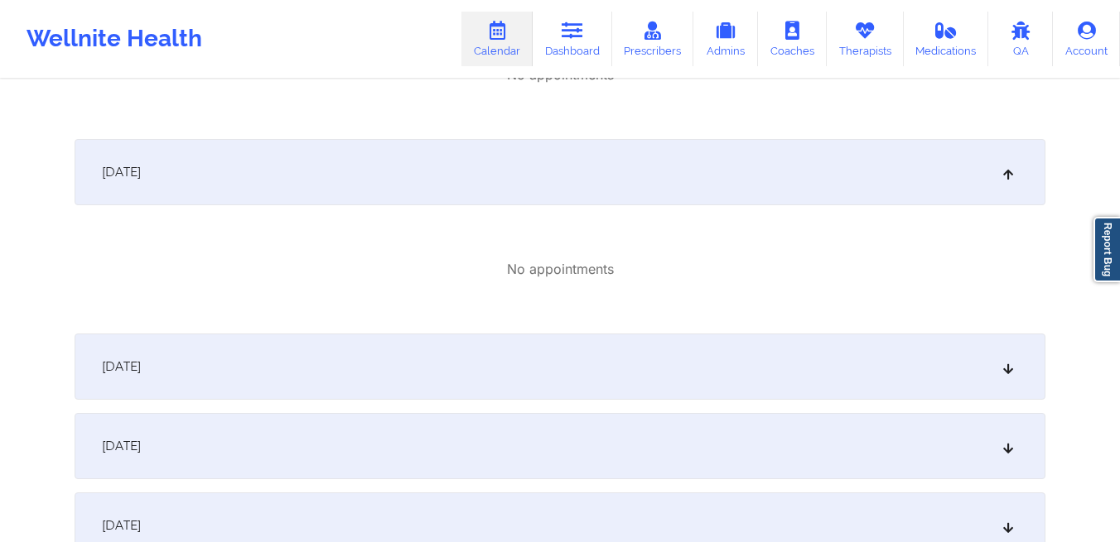
scroll to position [1227, 0]
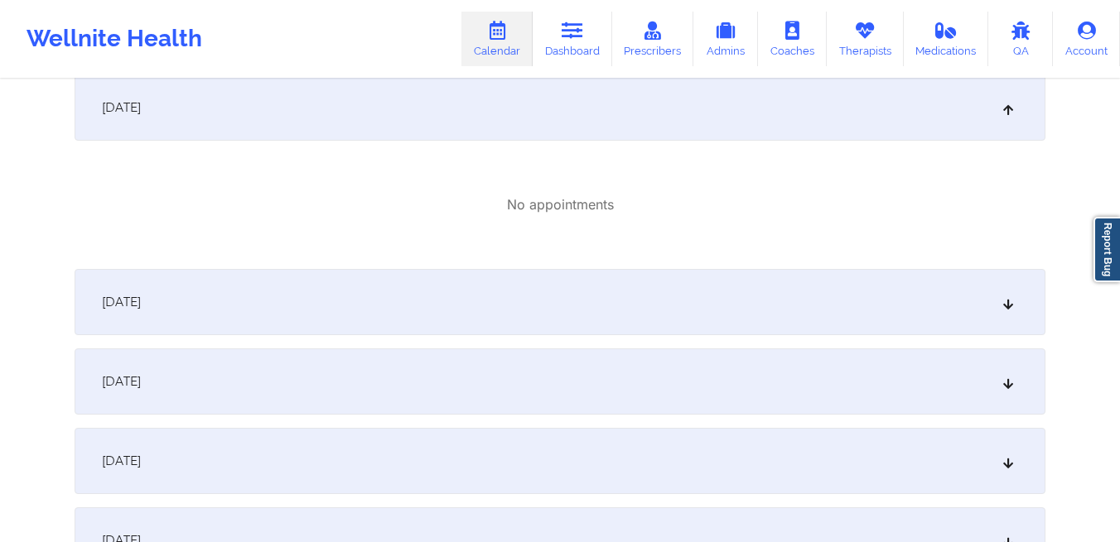
click at [329, 314] on div "October 22, 2025" at bounding box center [560, 302] width 971 height 66
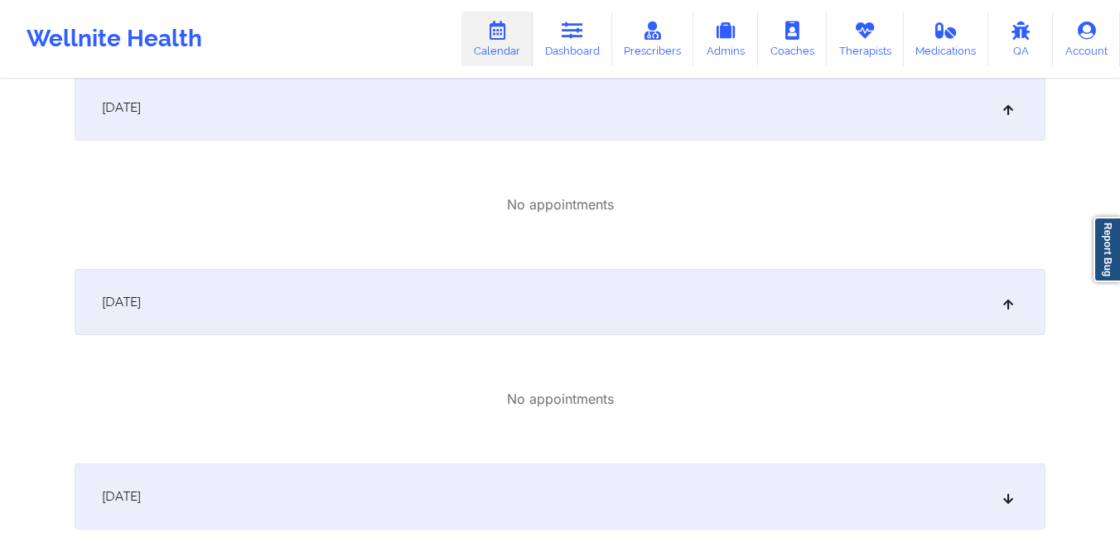
click at [344, 483] on div "October 23, 2025" at bounding box center [560, 497] width 971 height 66
click at [339, 490] on div "October 23, 2025" at bounding box center [560, 497] width 971 height 66
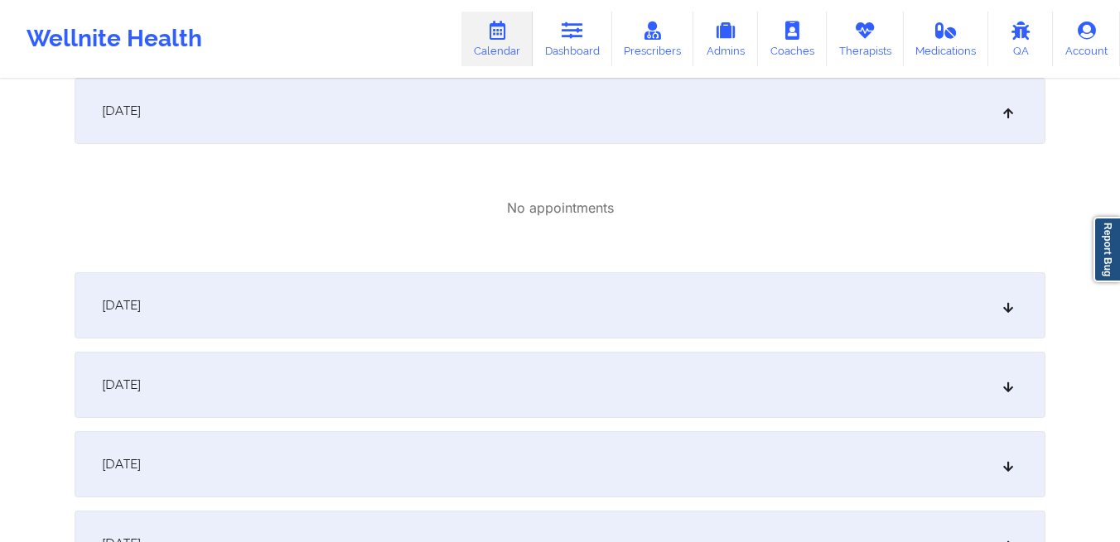
scroll to position [1420, 0]
click at [141, 311] on span "October 23, 2025" at bounding box center [121, 304] width 39 height 17
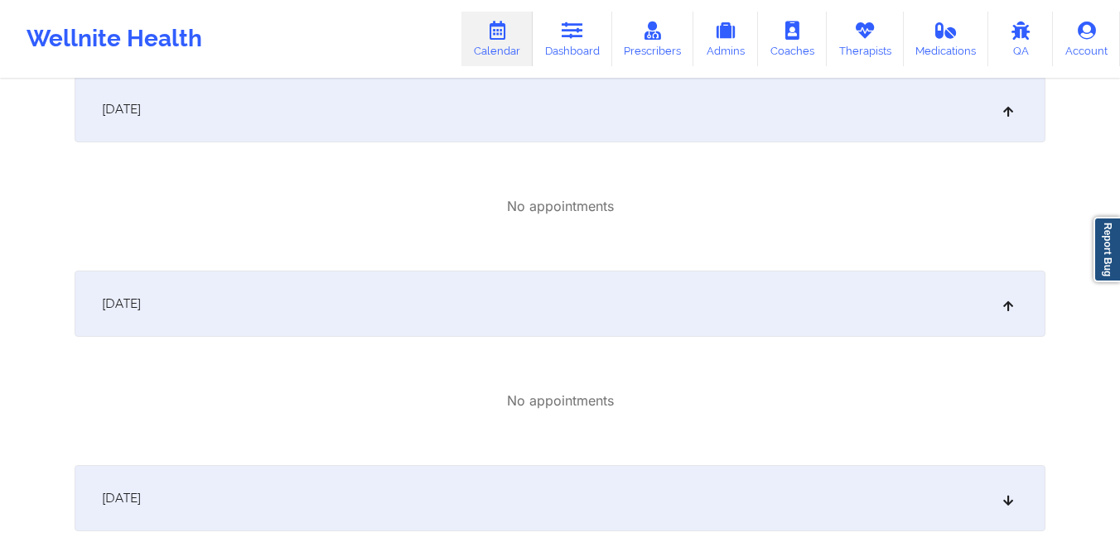
click at [298, 501] on div "October 24, 2025" at bounding box center [560, 498] width 971 height 66
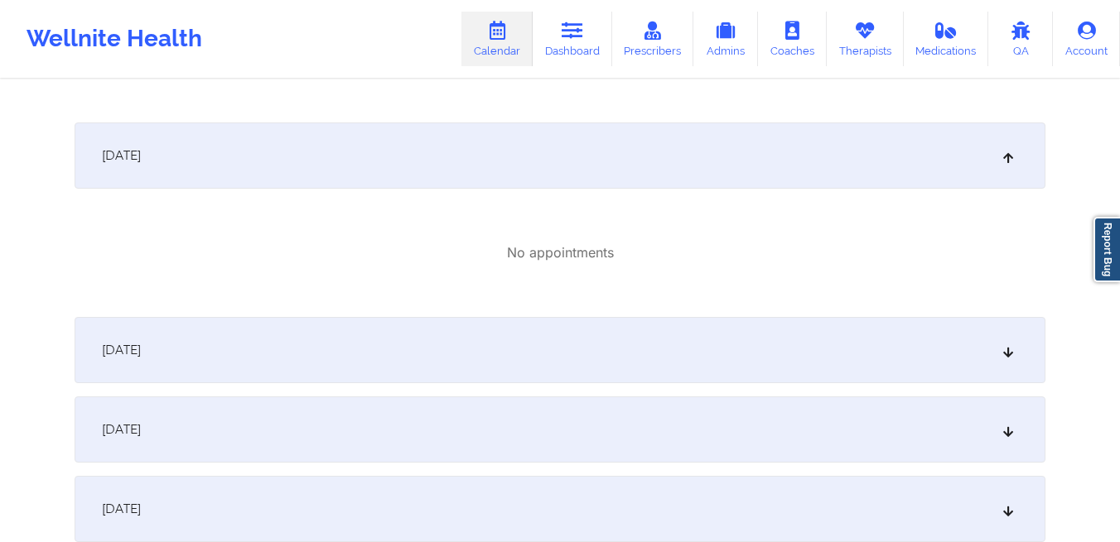
scroll to position [1587, 0]
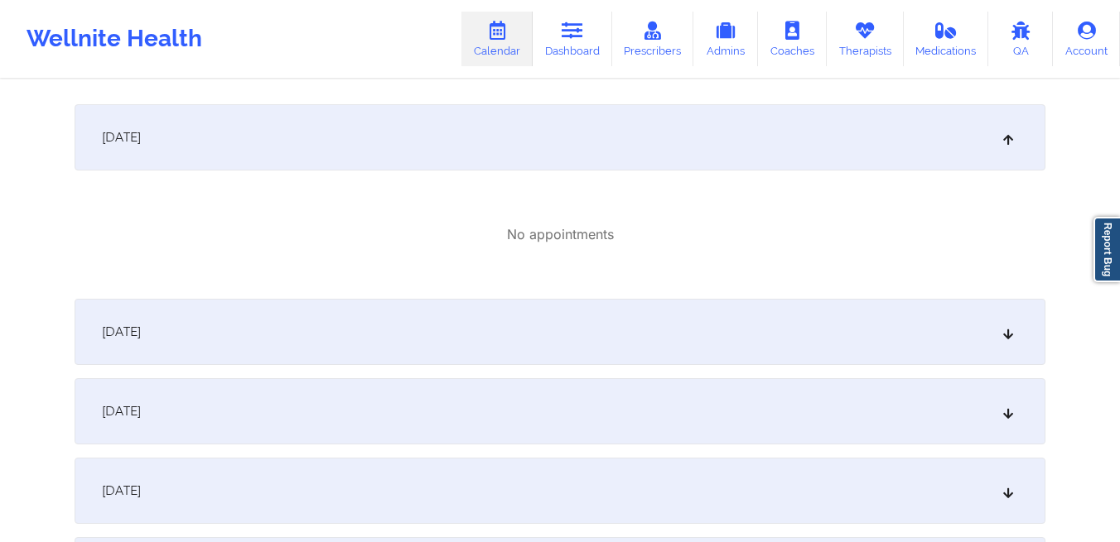
click at [294, 430] on div "October 25, 2025" at bounding box center [560, 411] width 971 height 66
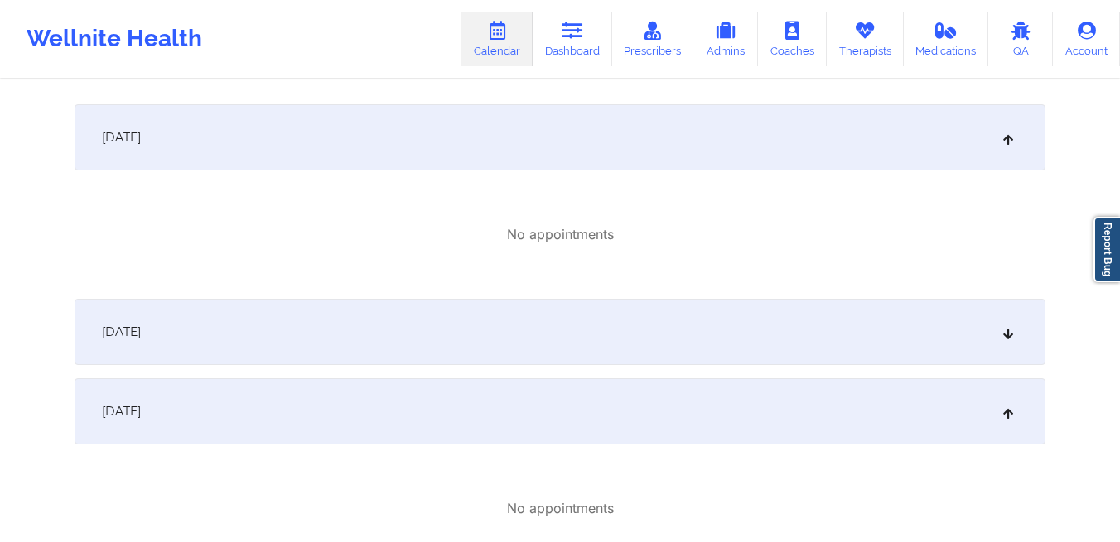
click at [261, 342] on div "October 24, 2025" at bounding box center [560, 332] width 971 height 66
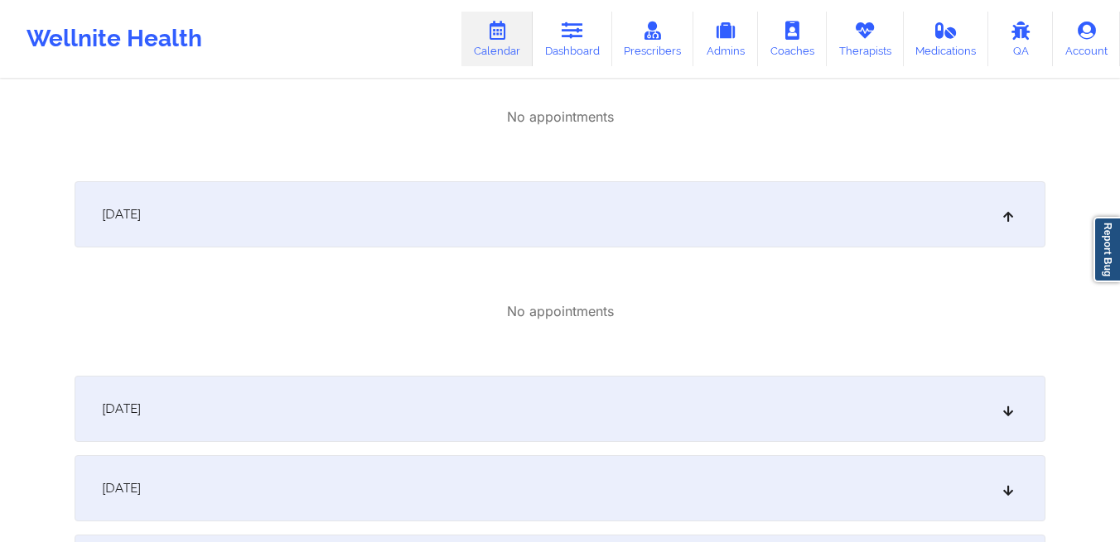
click at [269, 400] on div "October 26, 2025" at bounding box center [560, 409] width 971 height 66
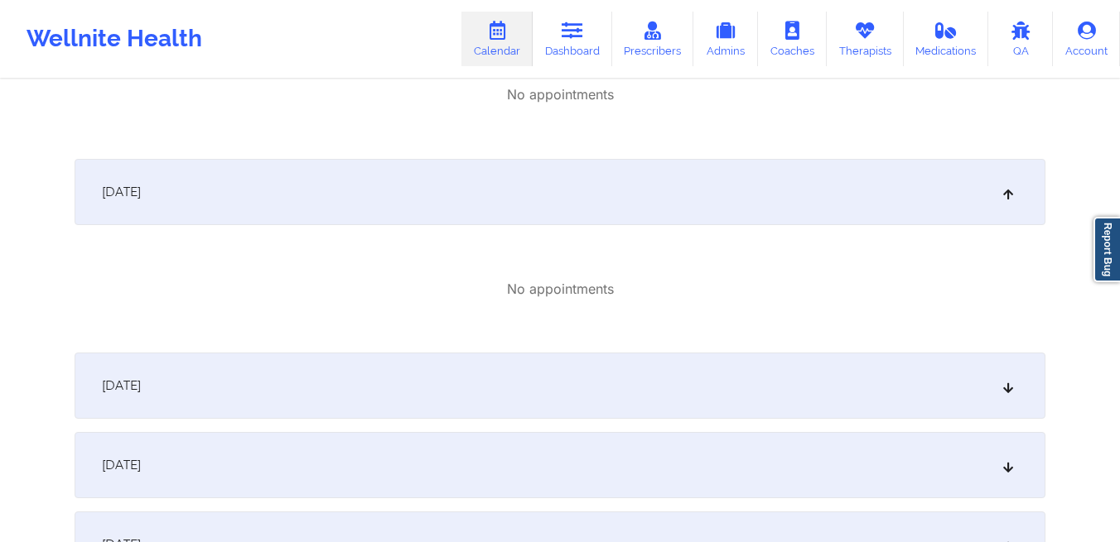
click at [269, 400] on div "October 27, 2025" at bounding box center [560, 386] width 971 height 66
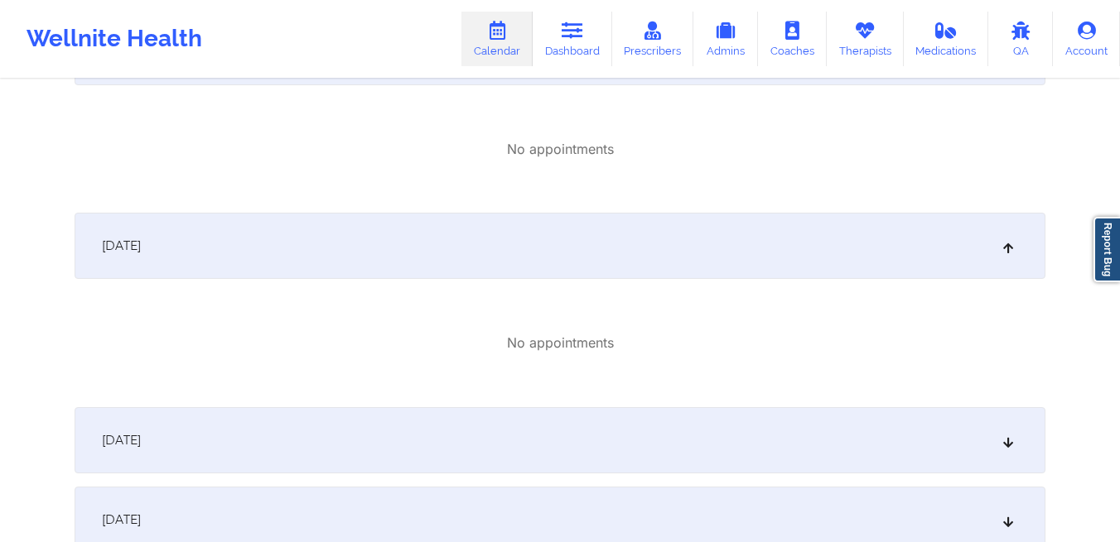
click at [263, 436] on div "October 28, 2025" at bounding box center [560, 440] width 971 height 66
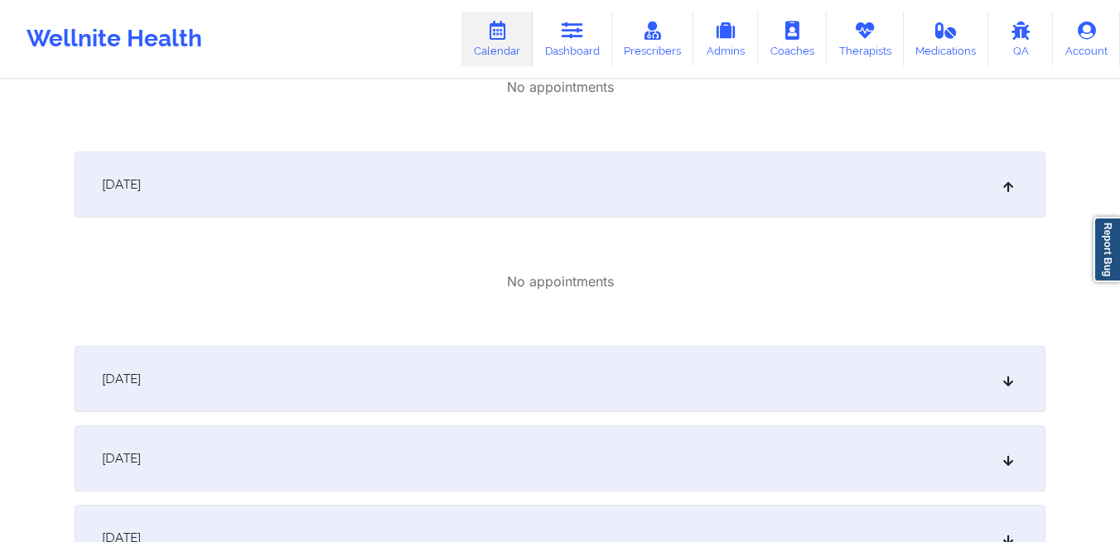
scroll to position [2515, 0]
click at [258, 452] on div "October 30, 2025" at bounding box center [560, 455] width 971 height 66
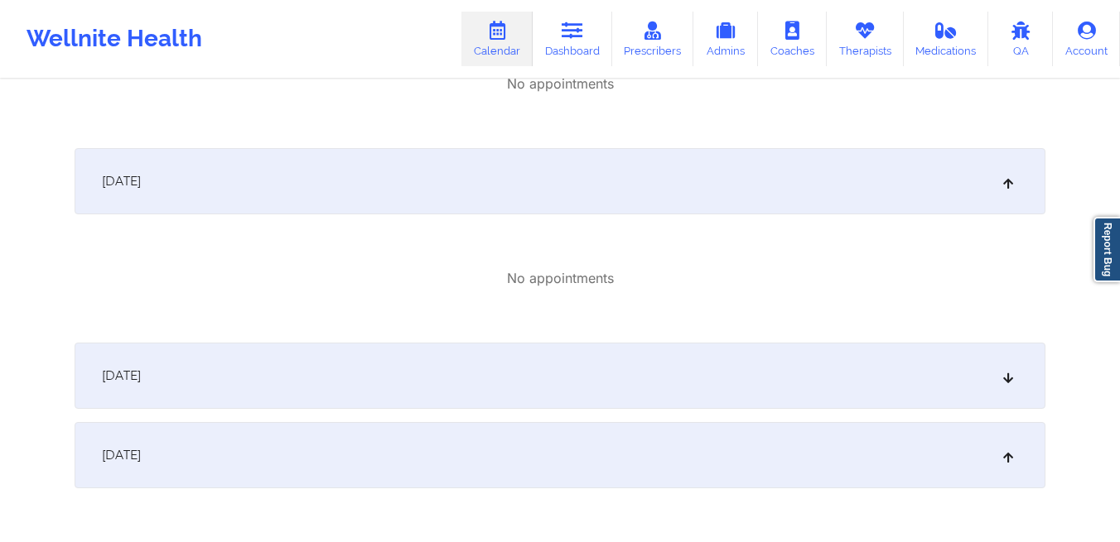
click at [277, 374] on div "October 29, 2025" at bounding box center [560, 376] width 971 height 66
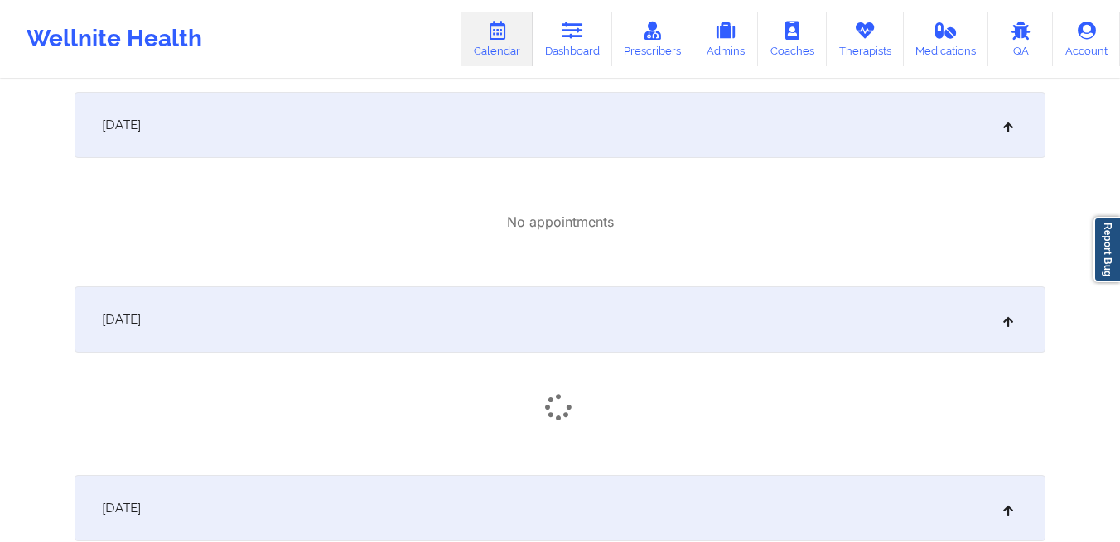
scroll to position [2904, 0]
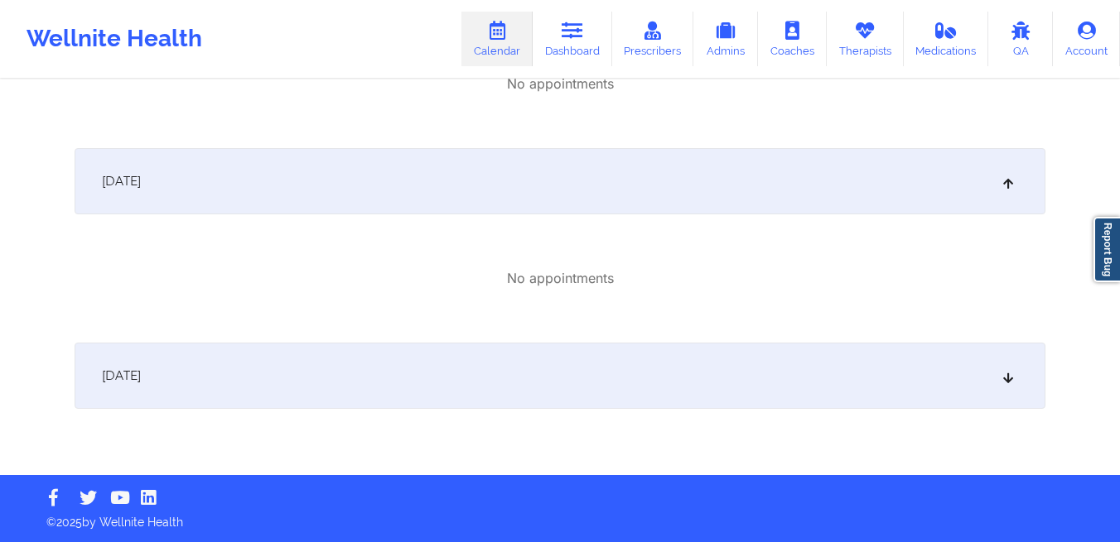
click at [276, 378] on div "October 31, 2025" at bounding box center [560, 376] width 971 height 66
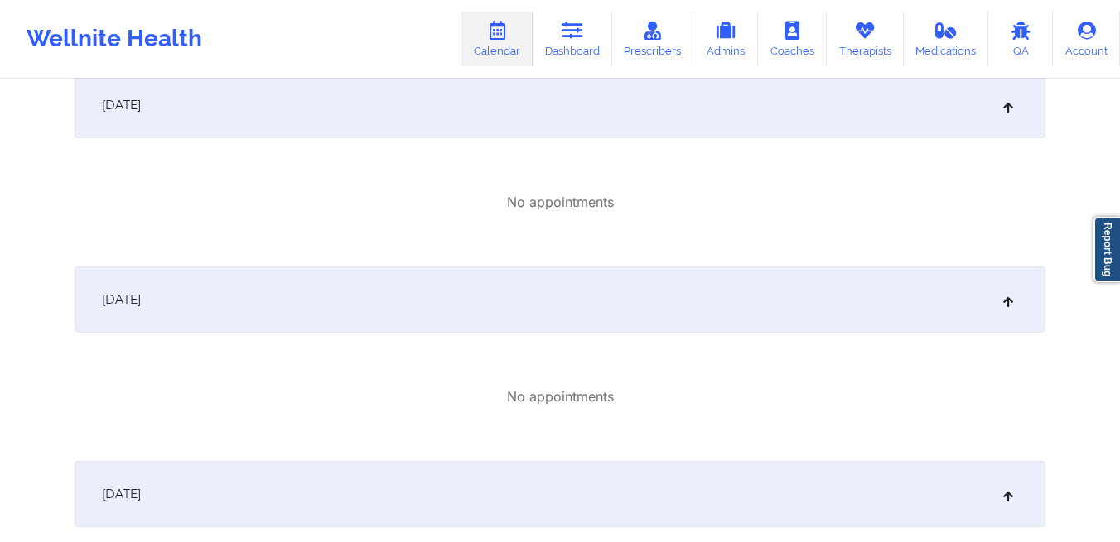
scroll to position [0, 0]
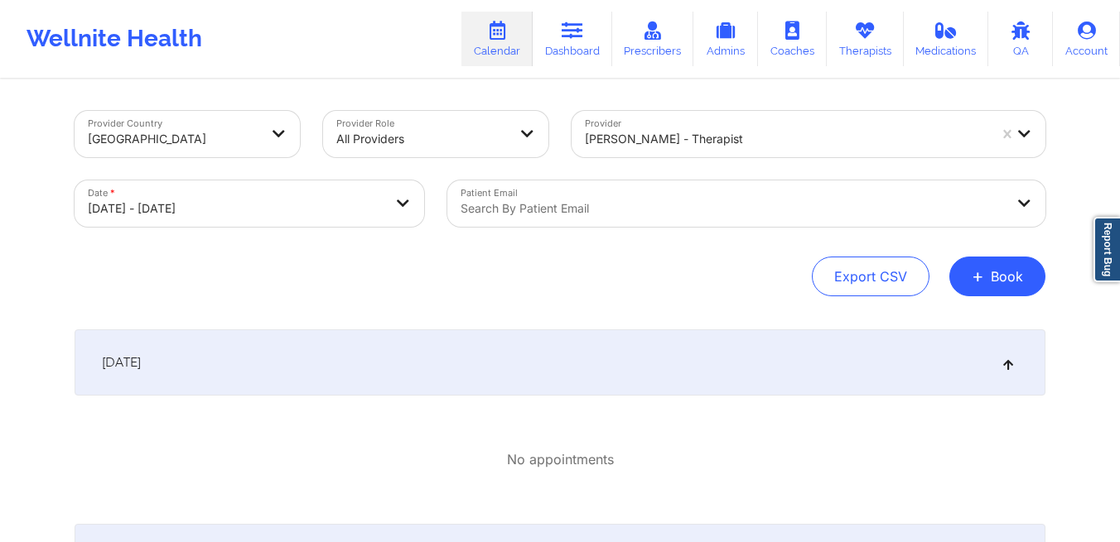
click at [609, 228] on div "Patient Email Search by patient email" at bounding box center [746, 204] width 621 height 70
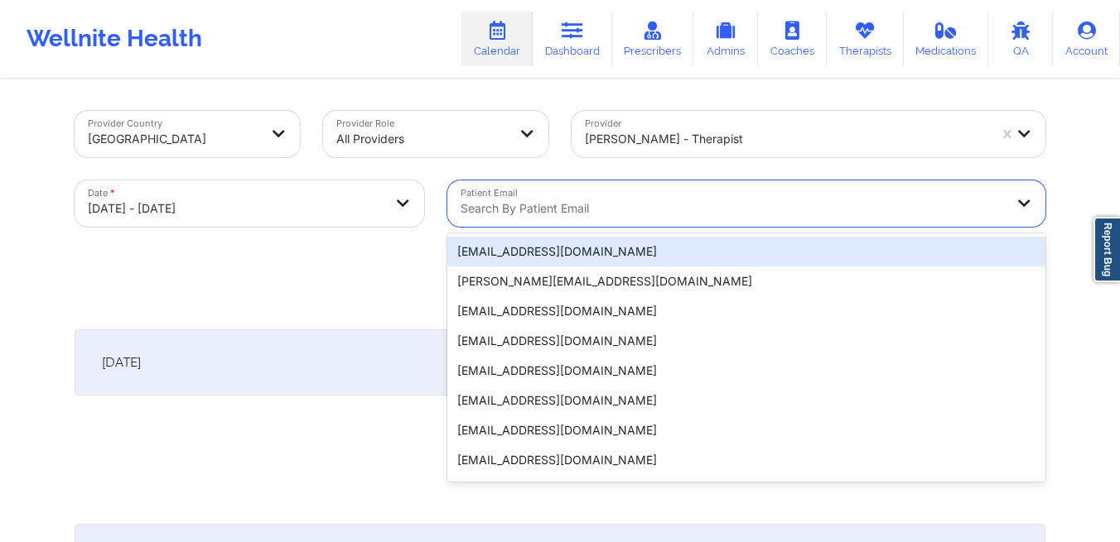
click at [576, 204] on div at bounding box center [731, 209] width 543 height 20
paste input "[EMAIL_ADDRESS][DOMAIN_NAME]"
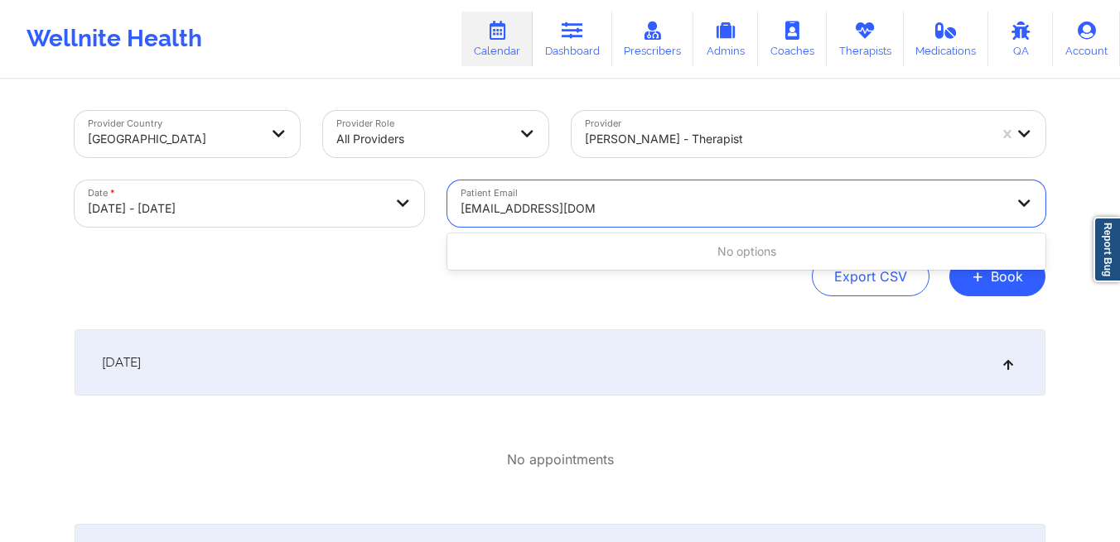
type input "[EMAIL_ADDRESS][DOMAIN_NAME]"
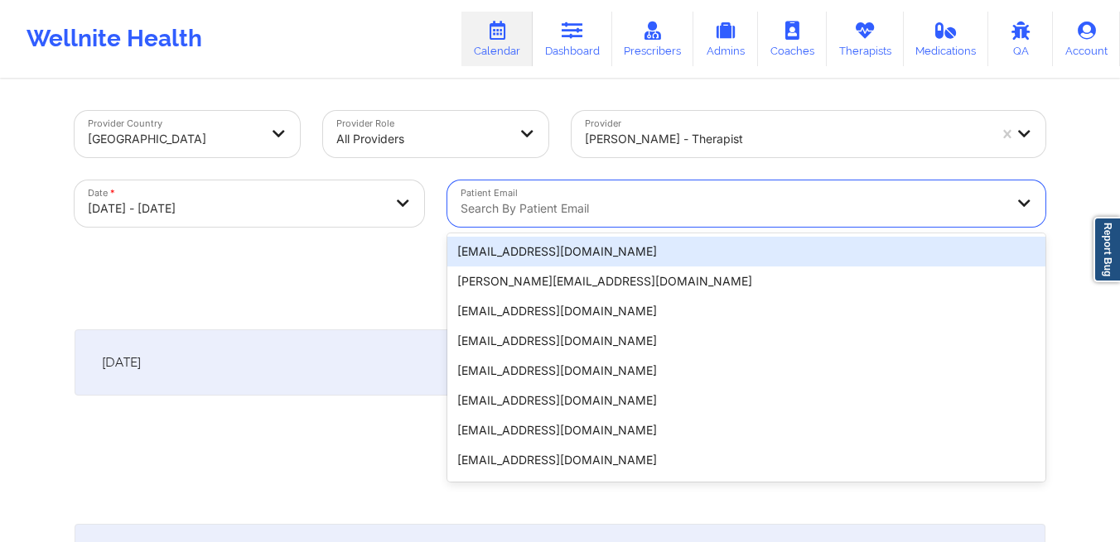
click at [553, 213] on div at bounding box center [731, 209] width 543 height 20
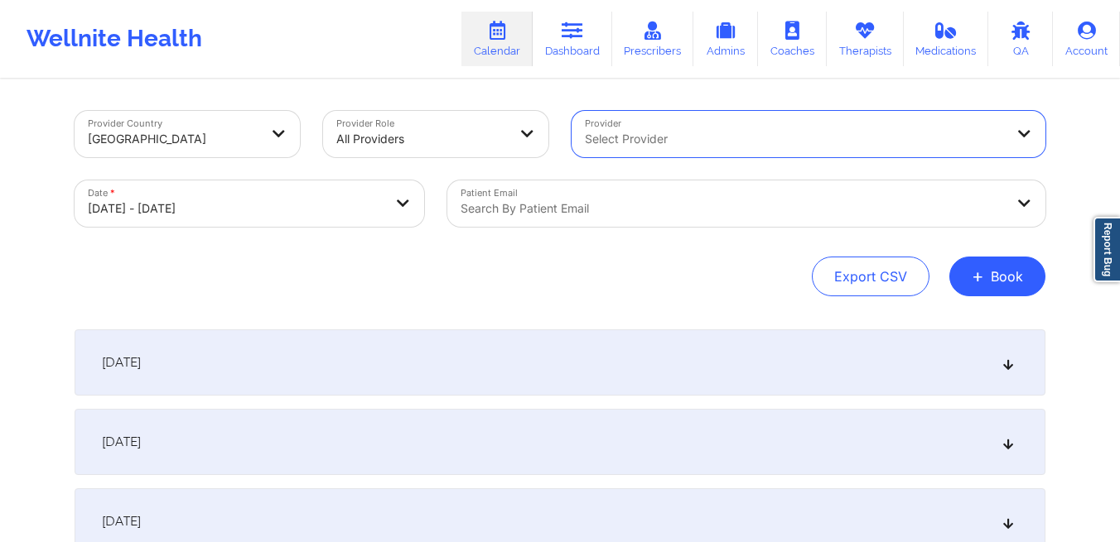
click at [668, 214] on div at bounding box center [731, 209] width 543 height 20
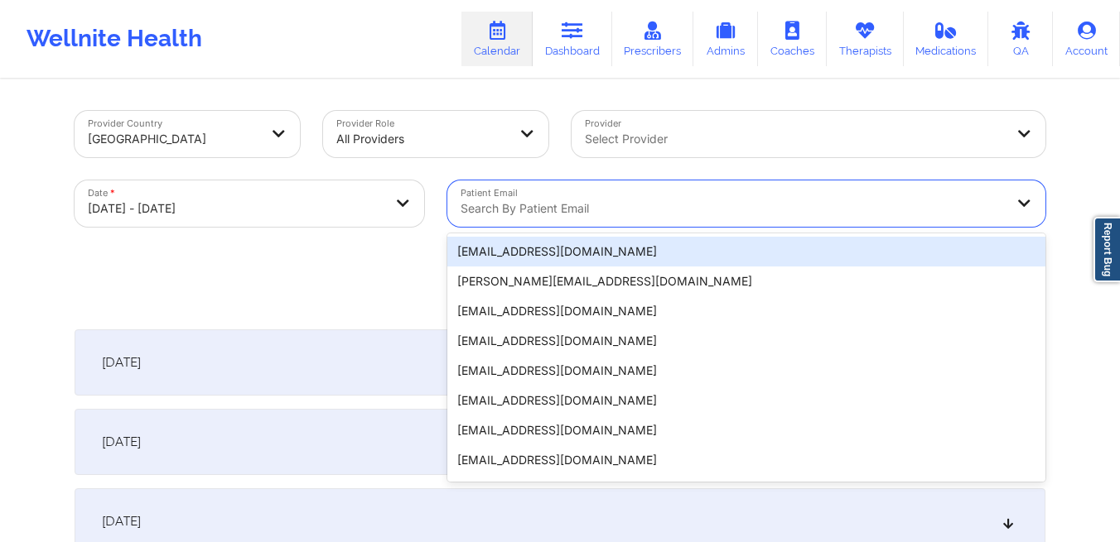
paste input "elbone.ivey@redclassic.com"
type input "elbone.ivey@redclassic.com"
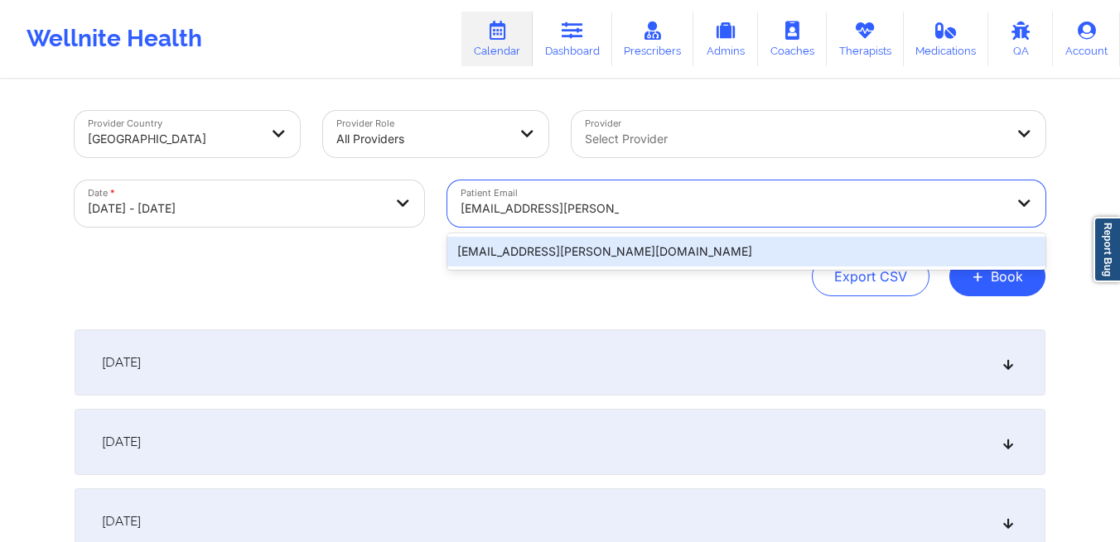
click at [463, 250] on div "elbone.ivey@redclassic.com" at bounding box center [746, 252] width 598 height 30
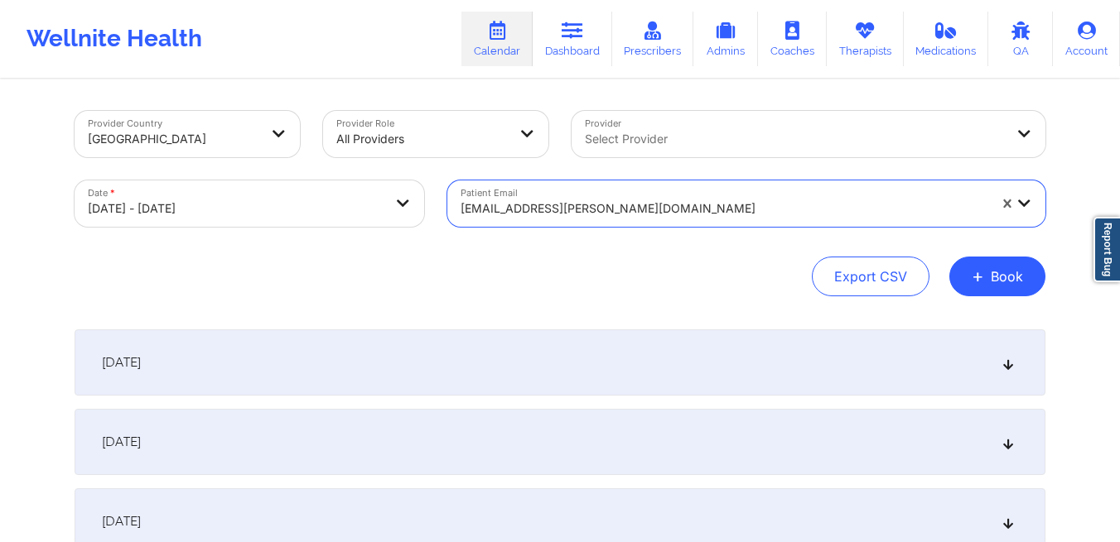
select select "2025-9"
select select "2025-10"
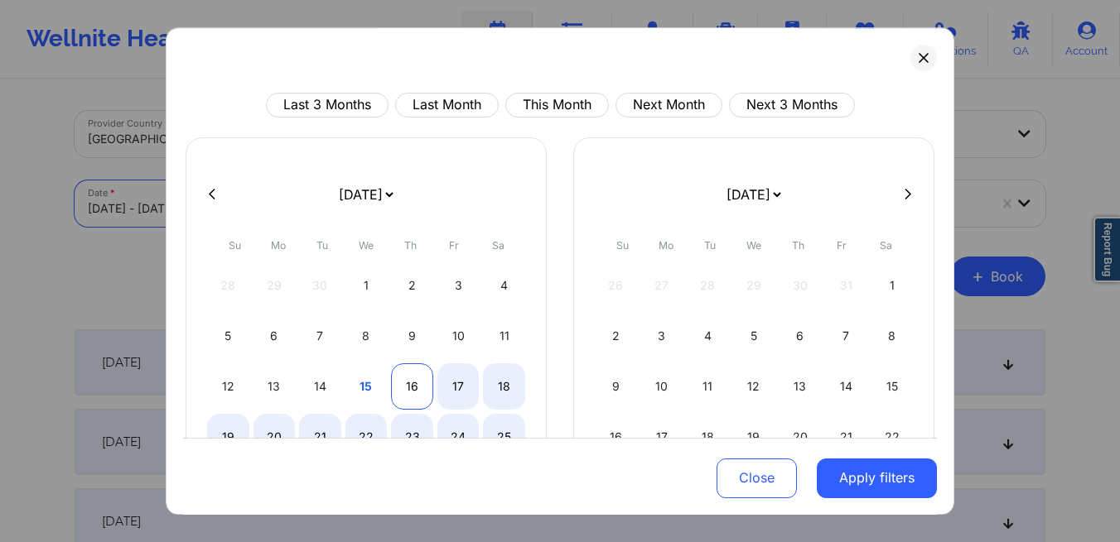
click at [417, 385] on div "16" at bounding box center [412, 387] width 42 height 46
select select "2025-9"
select select "2025-10"
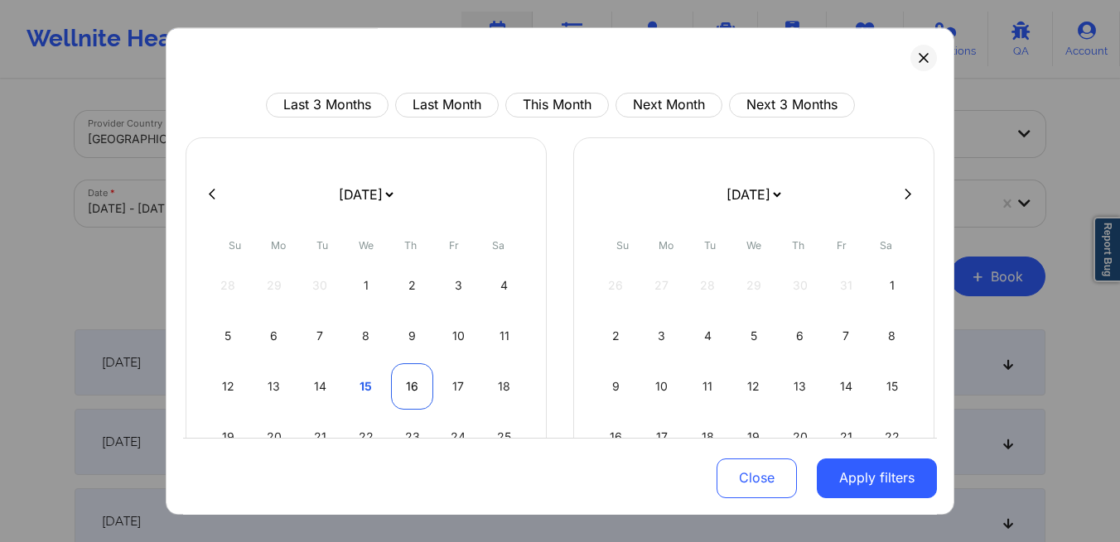
click at [417, 385] on div "16" at bounding box center [412, 387] width 42 height 46
select select "2025-9"
select select "2025-10"
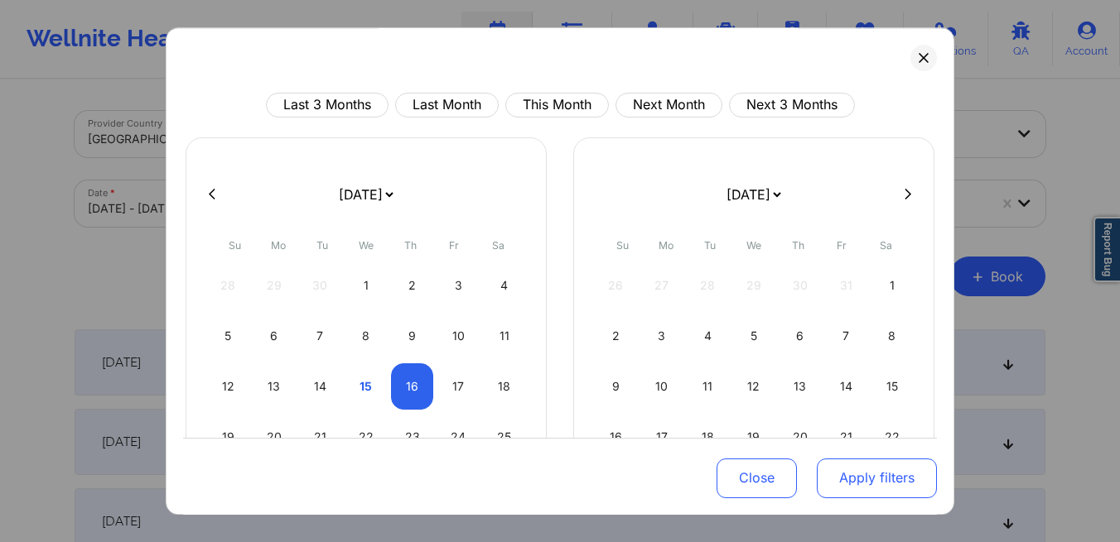
click at [835, 473] on button "Apply filters" at bounding box center [876, 478] width 120 height 40
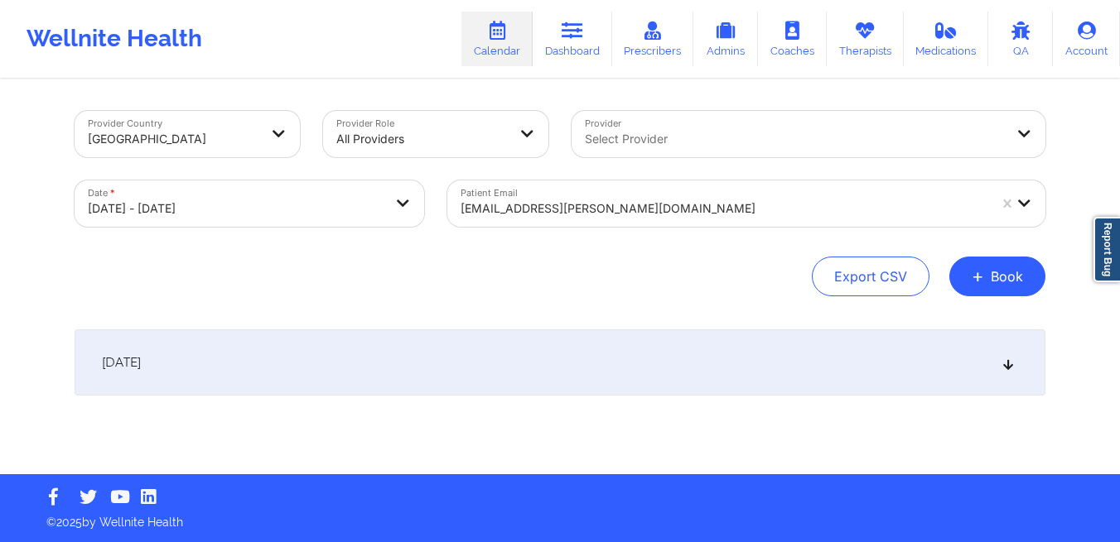
click at [543, 371] on div "October 16, 2025" at bounding box center [560, 363] width 971 height 66
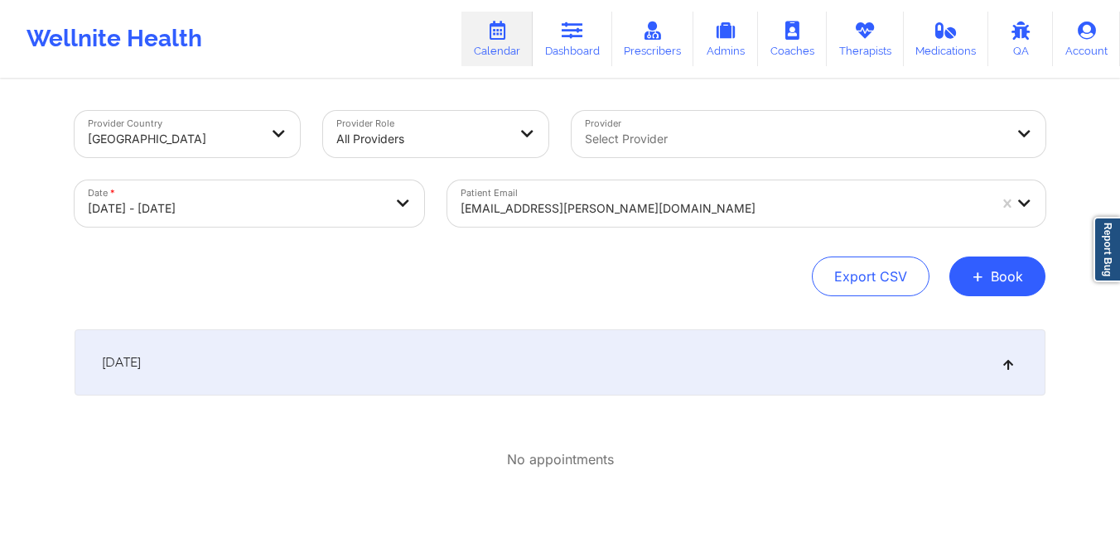
click at [547, 370] on div "October 16, 2025" at bounding box center [560, 363] width 971 height 66
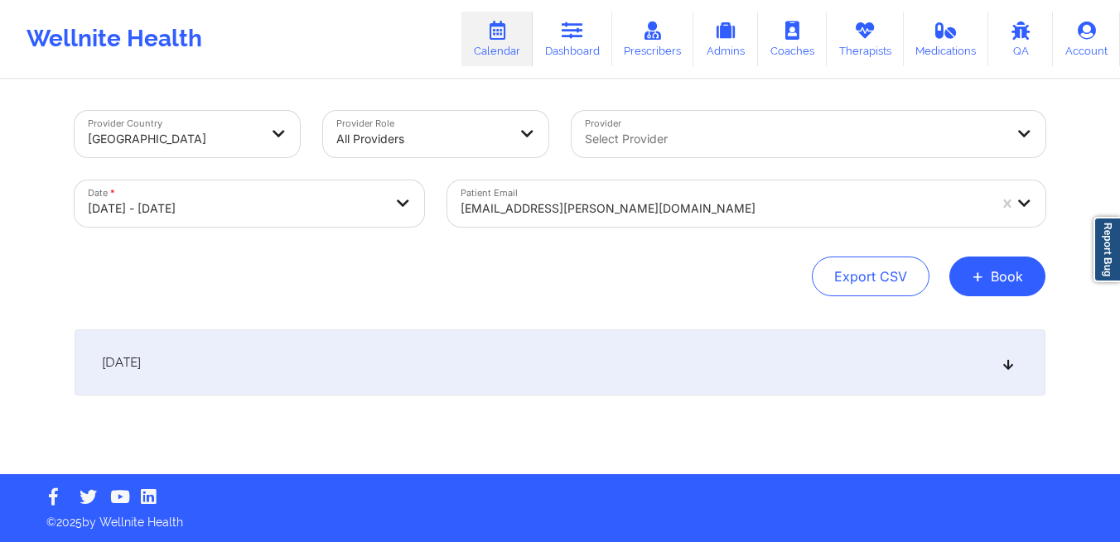
click at [547, 370] on div "October 16, 2025" at bounding box center [560, 363] width 971 height 66
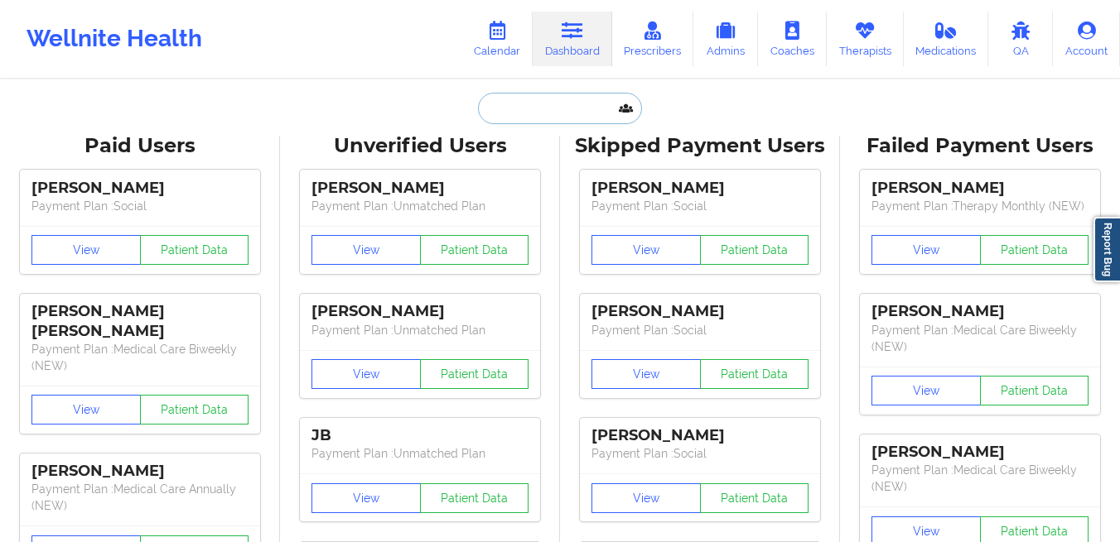
click at [512, 109] on input "text" at bounding box center [560, 108] width 164 height 31
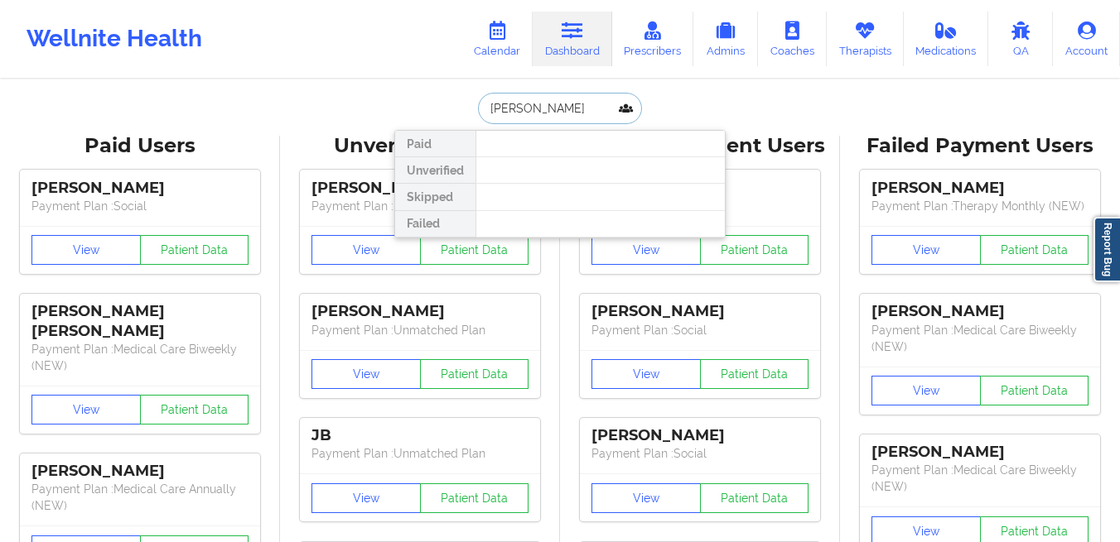
type input "ian farr"
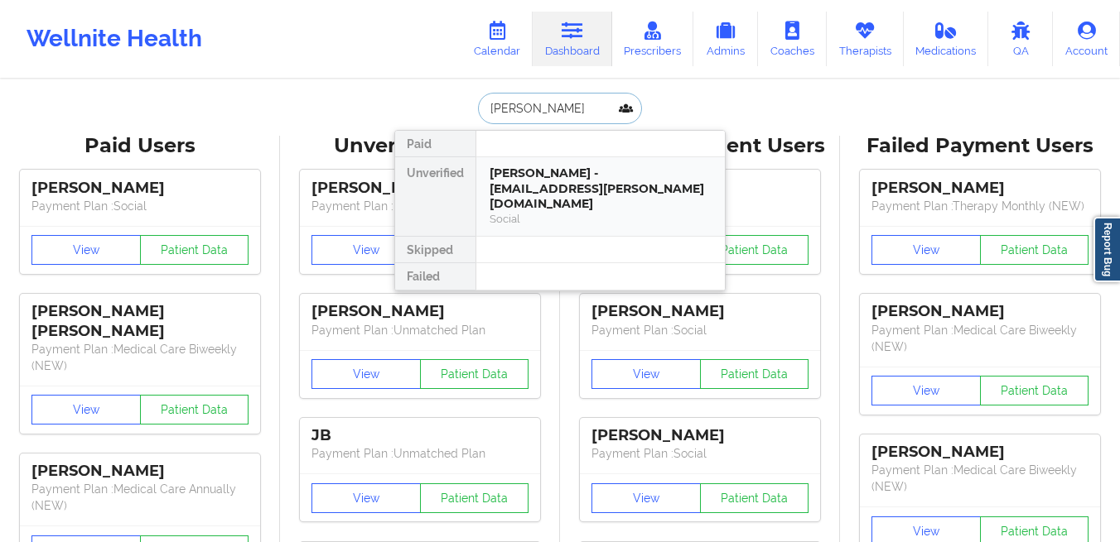
click at [534, 176] on div "Ian farr - elbone.ivey@redclassic.com" at bounding box center [600, 189] width 222 height 46
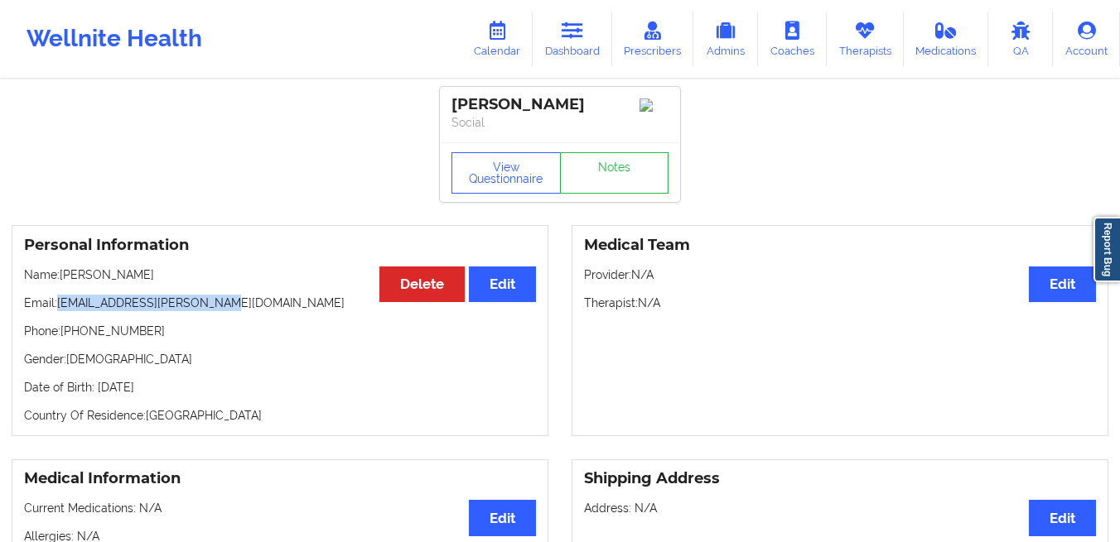
drag, startPoint x: 245, startPoint y: 299, endPoint x: 60, endPoint y: 309, distance: 184.9
click at [60, 309] on p "Email: elbone.ivey@redclassic.com" at bounding box center [280, 303] width 512 height 17
copy p "elbone.ivey@redclassic.com"
click at [564, 51] on link "Dashboard" at bounding box center [571, 39] width 79 height 55
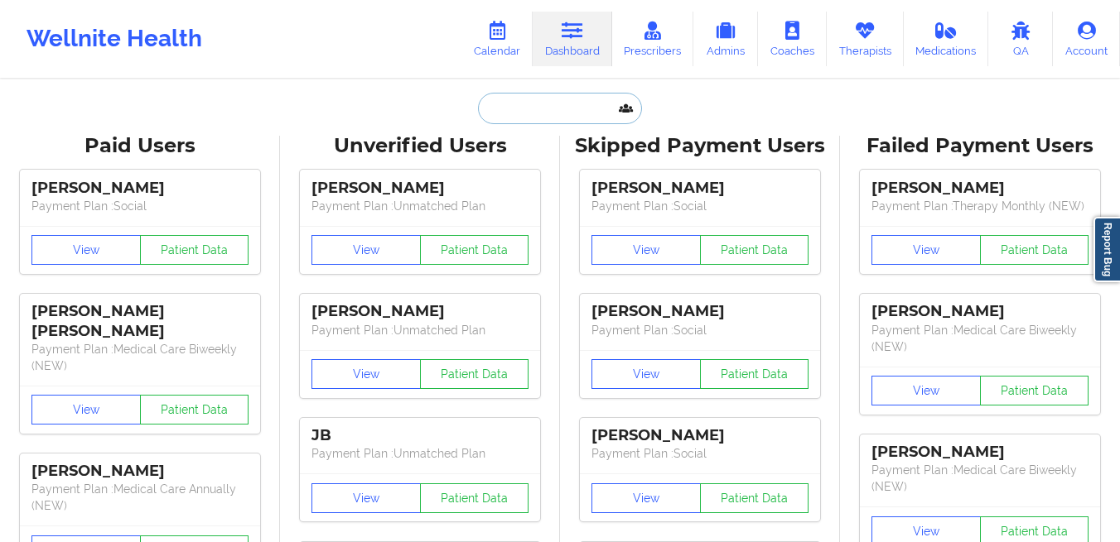
click at [511, 113] on input "text" at bounding box center [560, 108] width 164 height 31
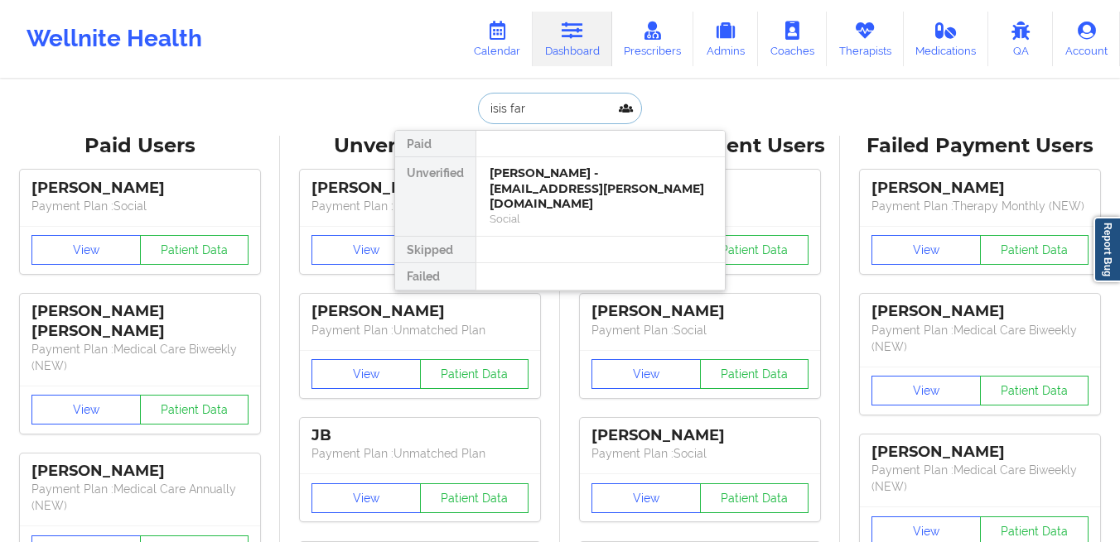
type input "isis farr"
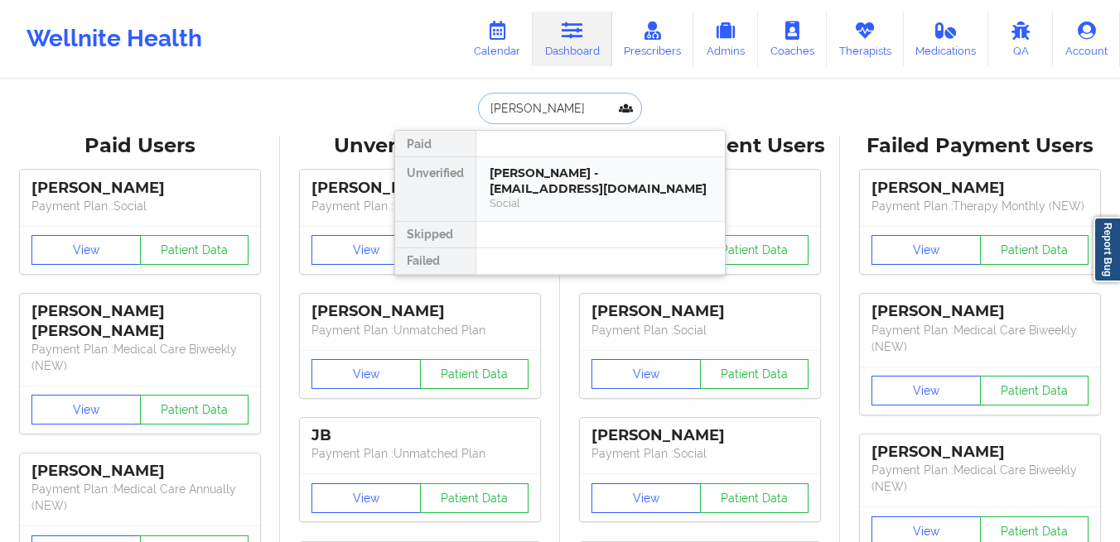
click at [518, 180] on div "Isis farr - elboneivey@yahoo.com" at bounding box center [600, 181] width 222 height 31
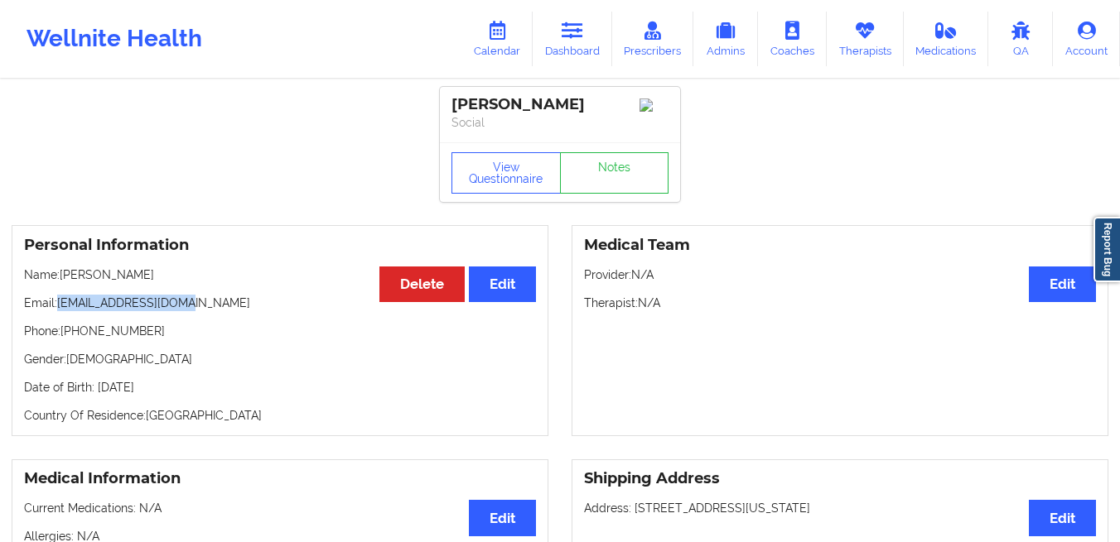
drag, startPoint x: 223, startPoint y: 304, endPoint x: 55, endPoint y: 312, distance: 167.5
click at [55, 311] on p "Email: elboneivey@yahoo.com" at bounding box center [280, 303] width 512 height 17
copy p "elboneivey@yahoo.com"
click at [576, 42] on link "Dashboard" at bounding box center [571, 39] width 79 height 55
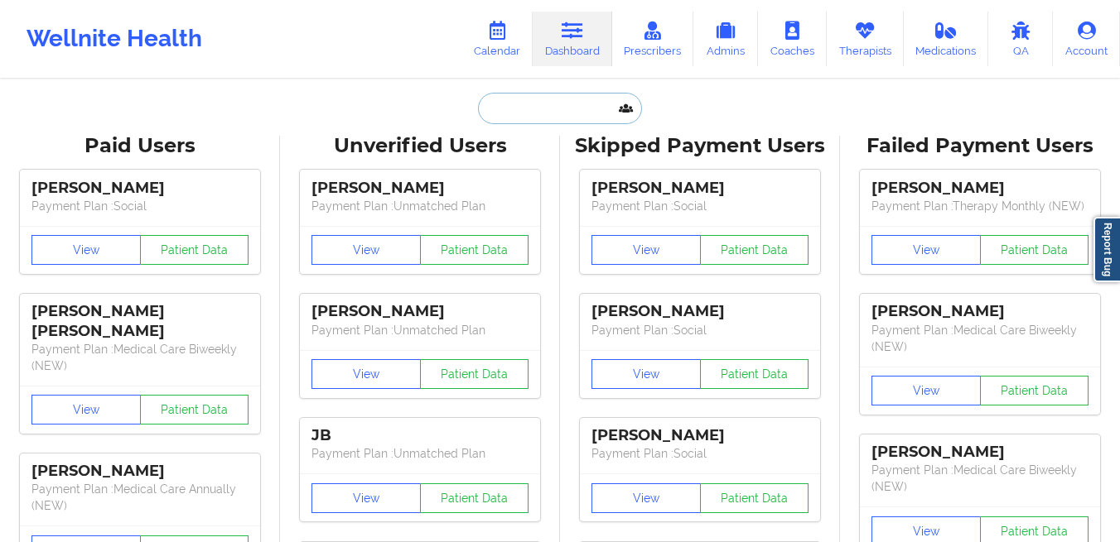
click at [523, 104] on input "text" at bounding box center [560, 108] width 164 height 31
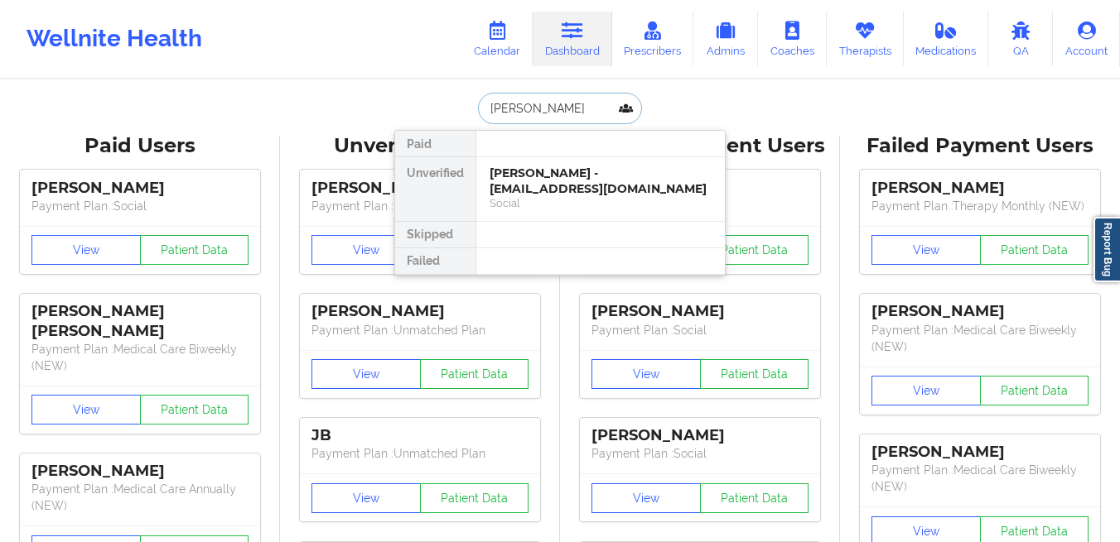
type input "ian farr"
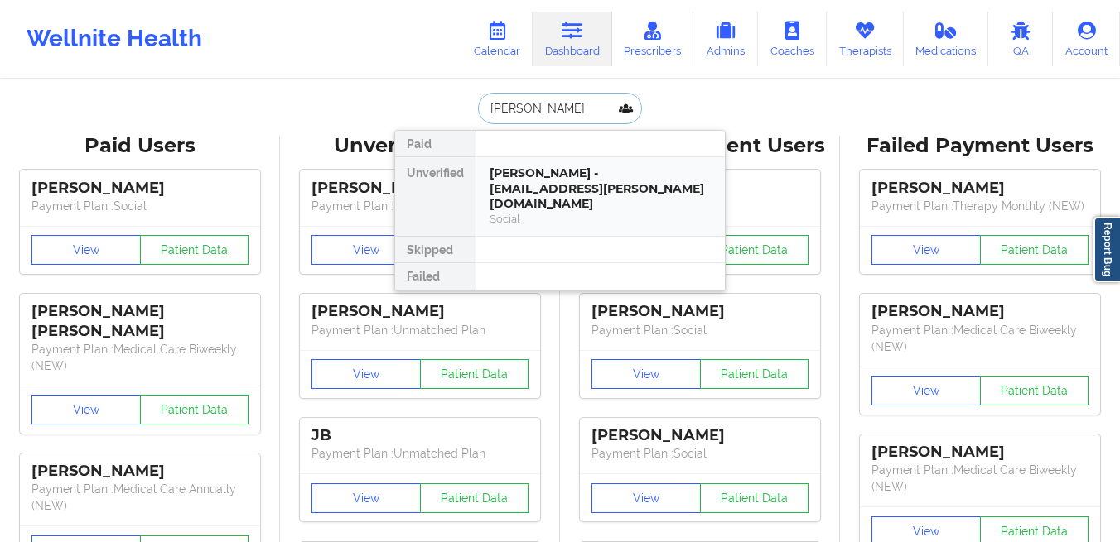
click at [515, 186] on div "Ian farr - elbone.ivey@redclassic.com" at bounding box center [600, 189] width 222 height 46
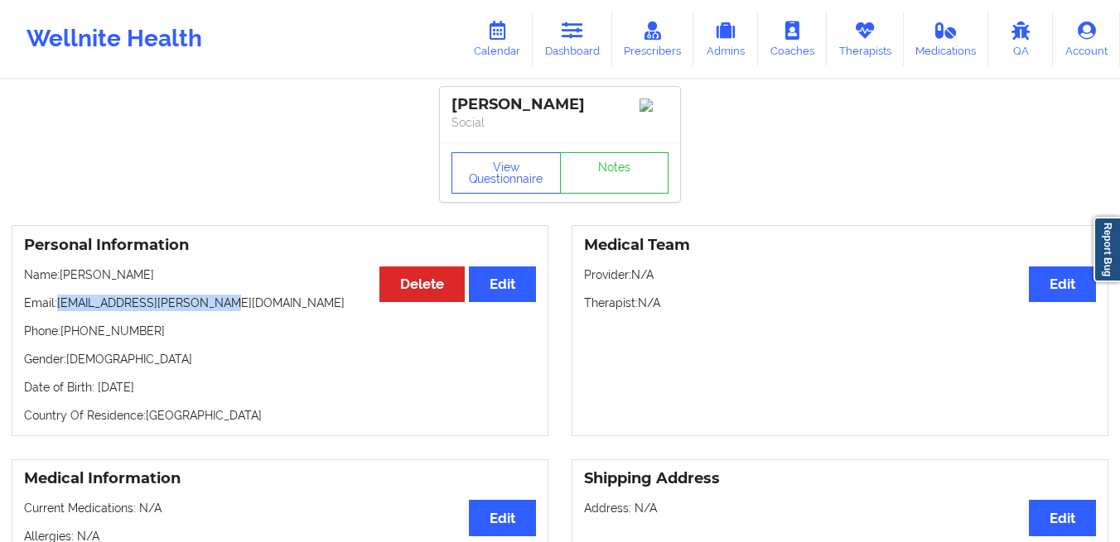
drag, startPoint x: 222, startPoint y: 302, endPoint x: 59, endPoint y: 312, distance: 163.4
click at [59, 311] on p "Email: elbone.ivey@redclassic.com" at bounding box center [280, 303] width 512 height 17
copy p "elbone.ivey@redclassic.com"
